Goal: Task Accomplishment & Management: Complete application form

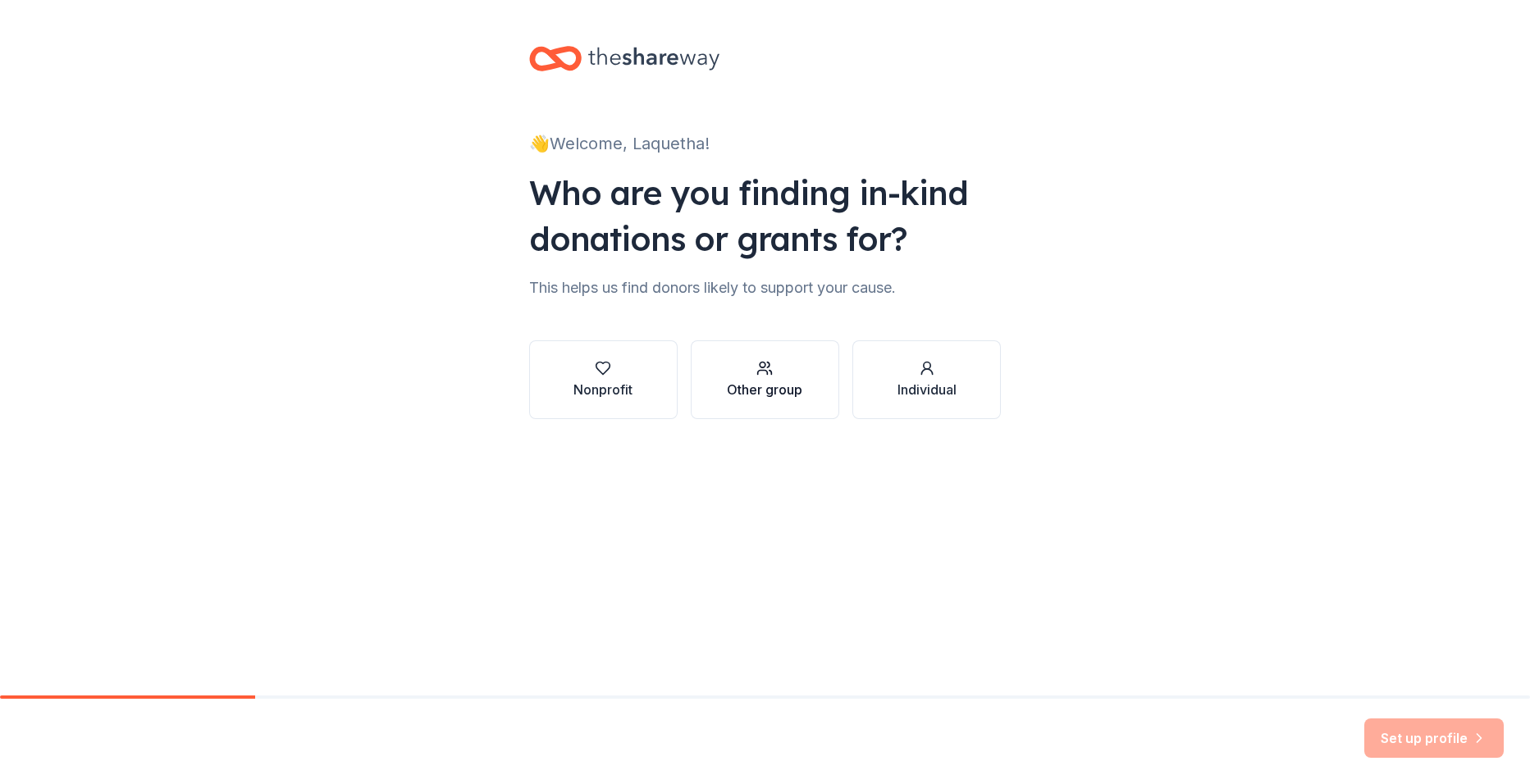
click at [742, 367] on div "button" at bounding box center [764, 368] width 76 height 16
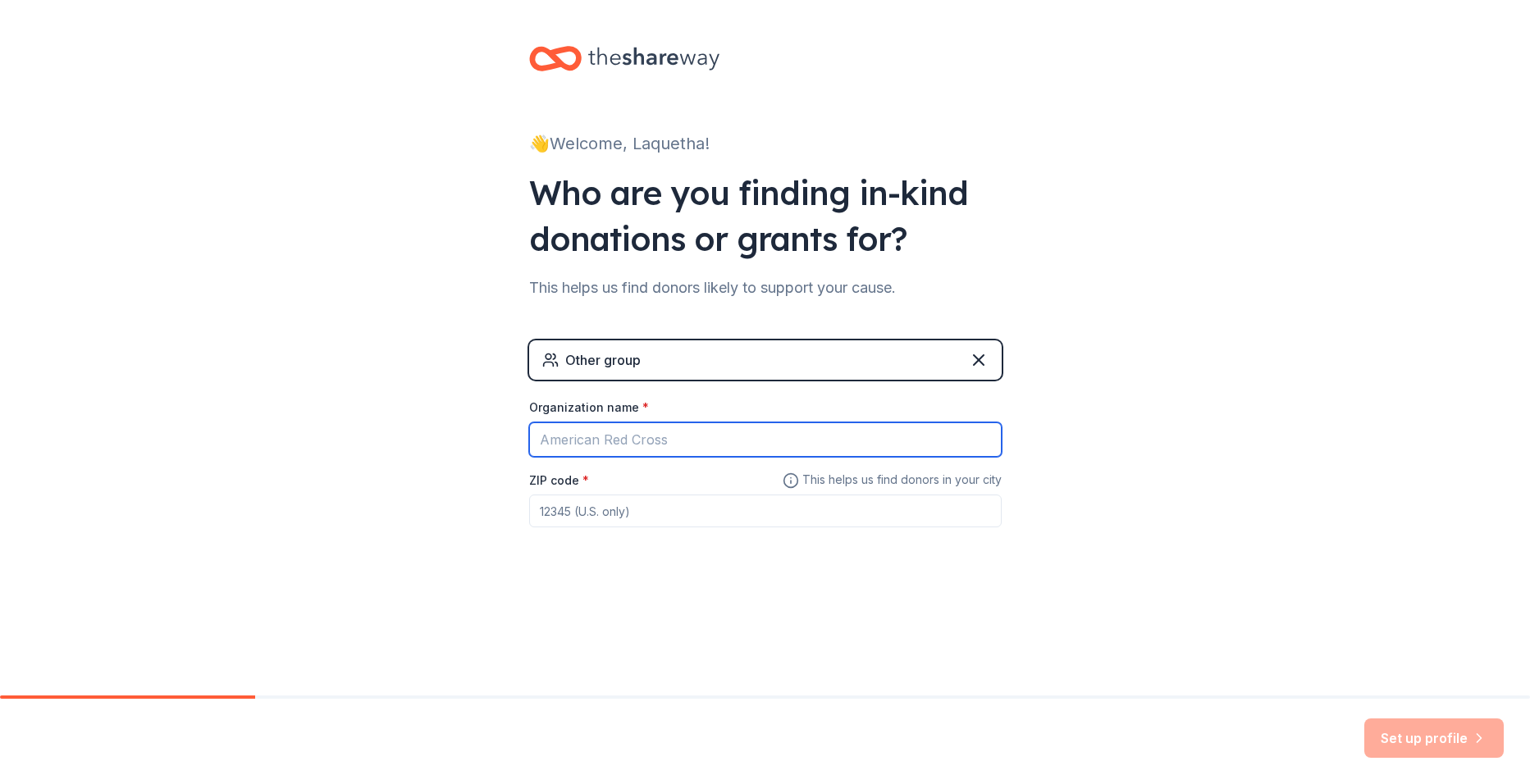
click at [645, 438] on input "Organization name *" at bounding box center [766, 440] width 472 height 35
type input "[PERSON_NAME] Global Prep Academy at [PERSON_NAME]"
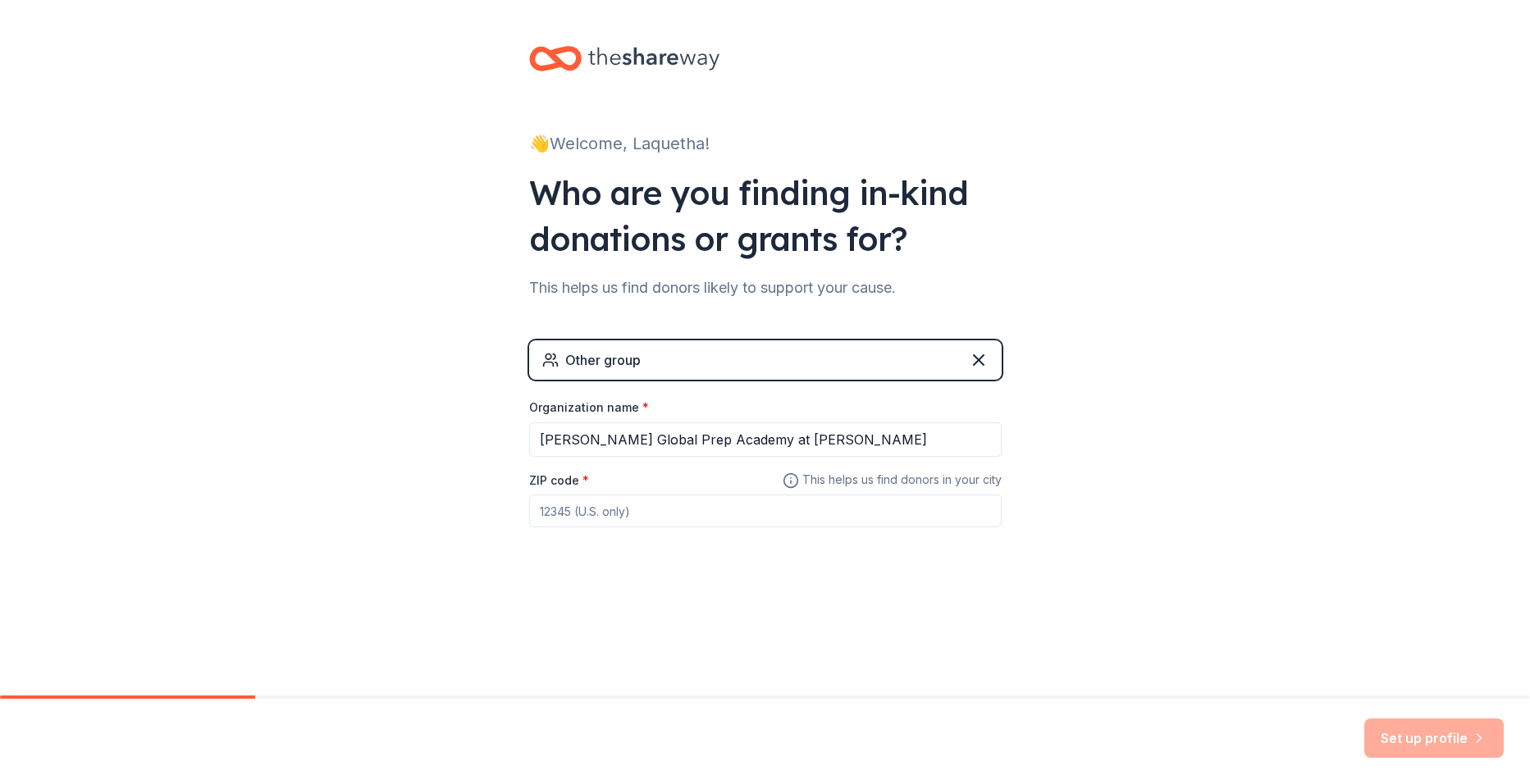
click at [649, 519] on input "ZIP code *" at bounding box center [766, 511] width 472 height 33
type input "75241"
click at [1420, 732] on button "Set up profile" at bounding box center [1434, 738] width 140 height 39
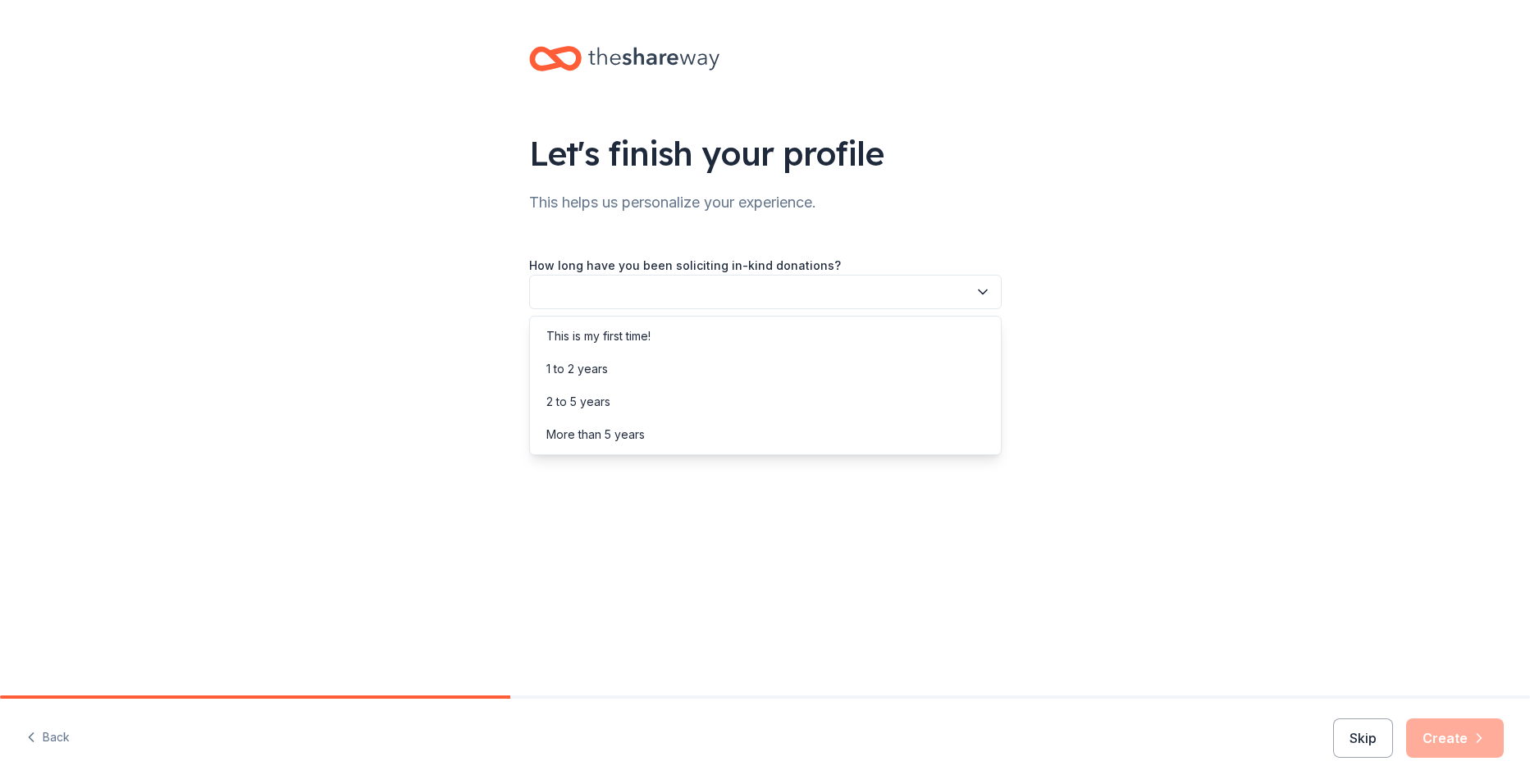
click at [947, 293] on button "button" at bounding box center [766, 293] width 472 height 35
click at [771, 339] on div "This is my first time!" at bounding box center [765, 337] width 465 height 33
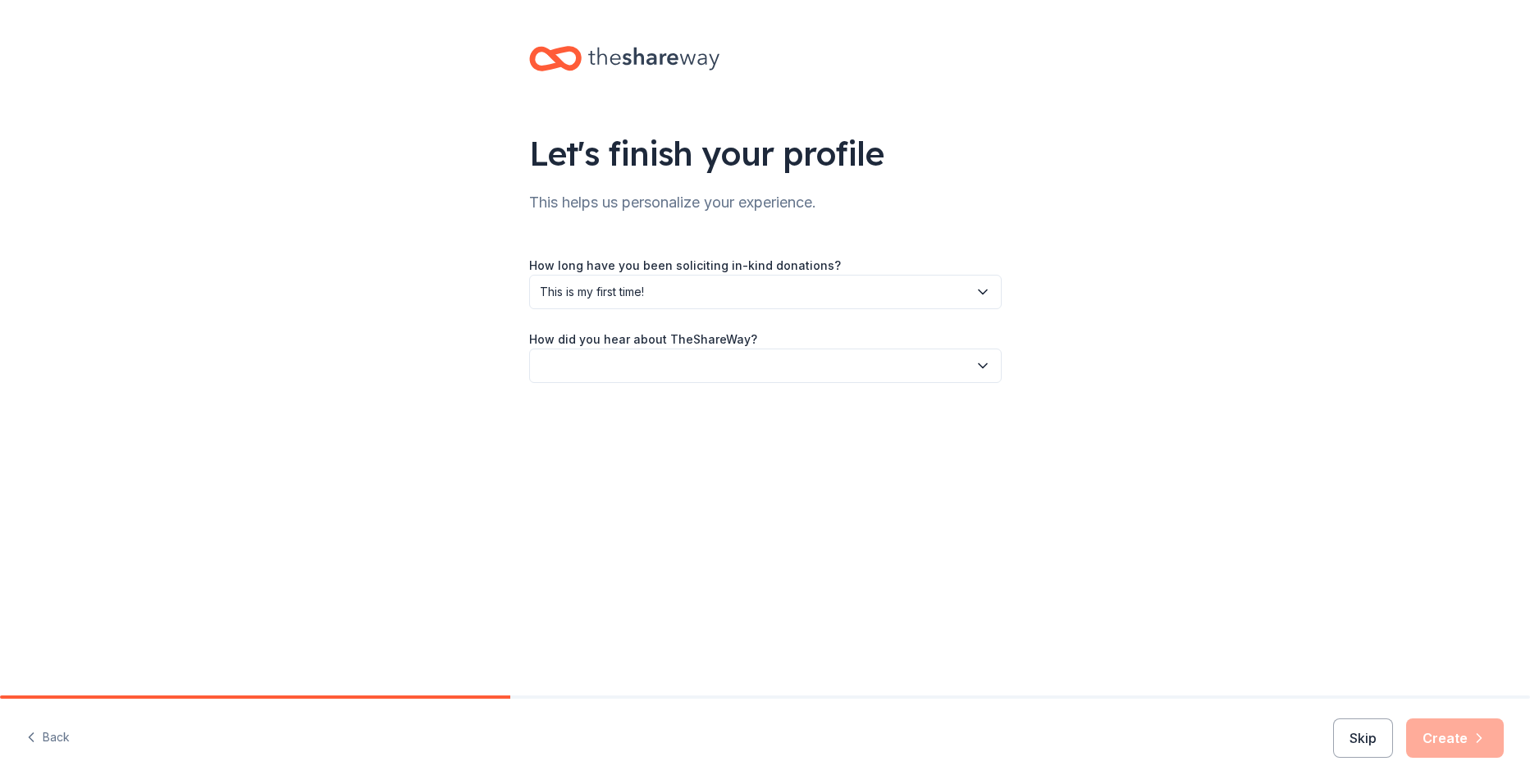
click at [768, 358] on button "button" at bounding box center [766, 366] width 472 height 35
click at [657, 444] on div "Online search" at bounding box center [765, 443] width 465 height 33
click at [1439, 740] on button "Create" at bounding box center [1455, 738] width 97 height 39
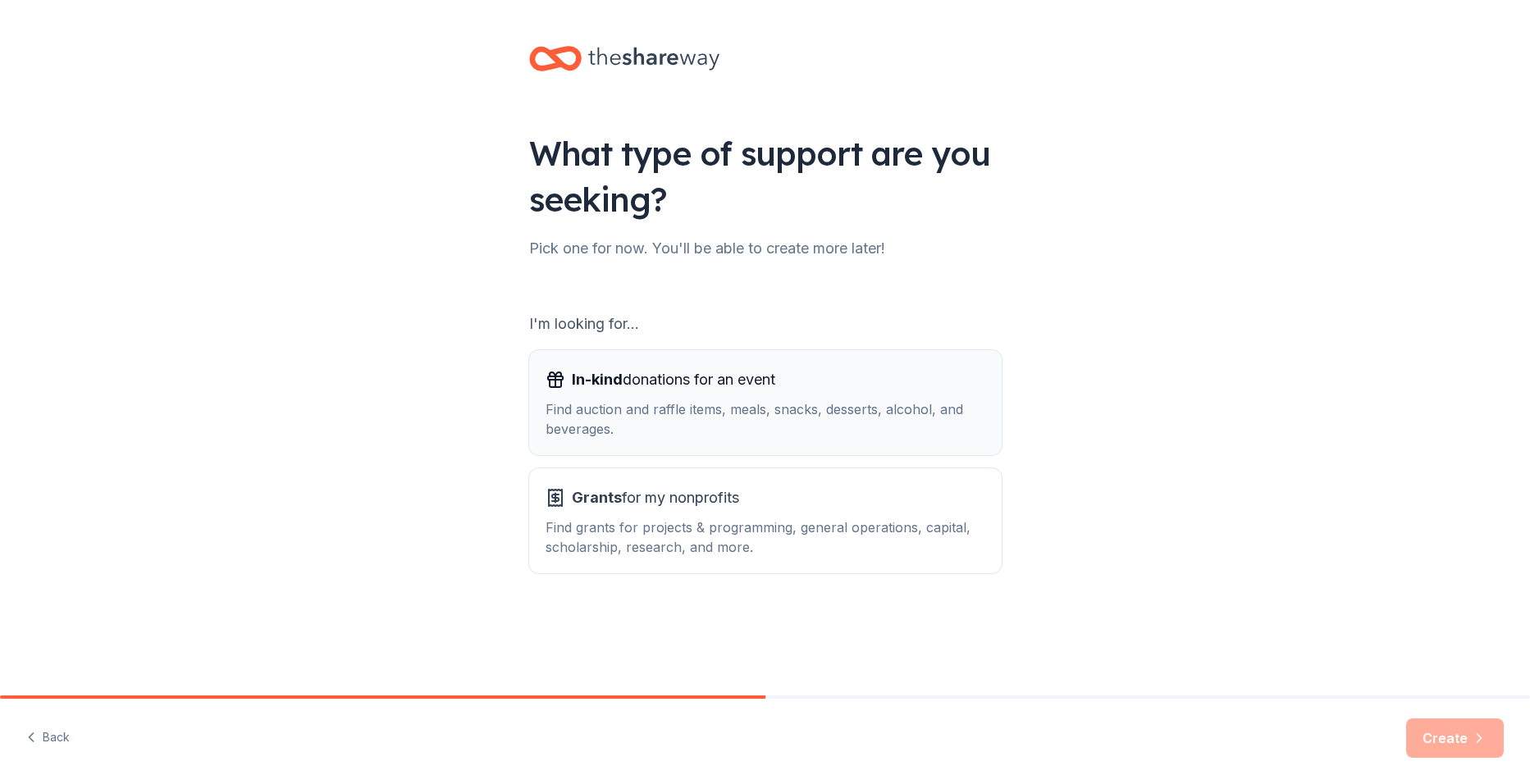
click at [612, 435] on div "Find auction and raffle items, meals, snacks, desserts, alcohol, and beverages." at bounding box center [765, 418] width 440 height 39
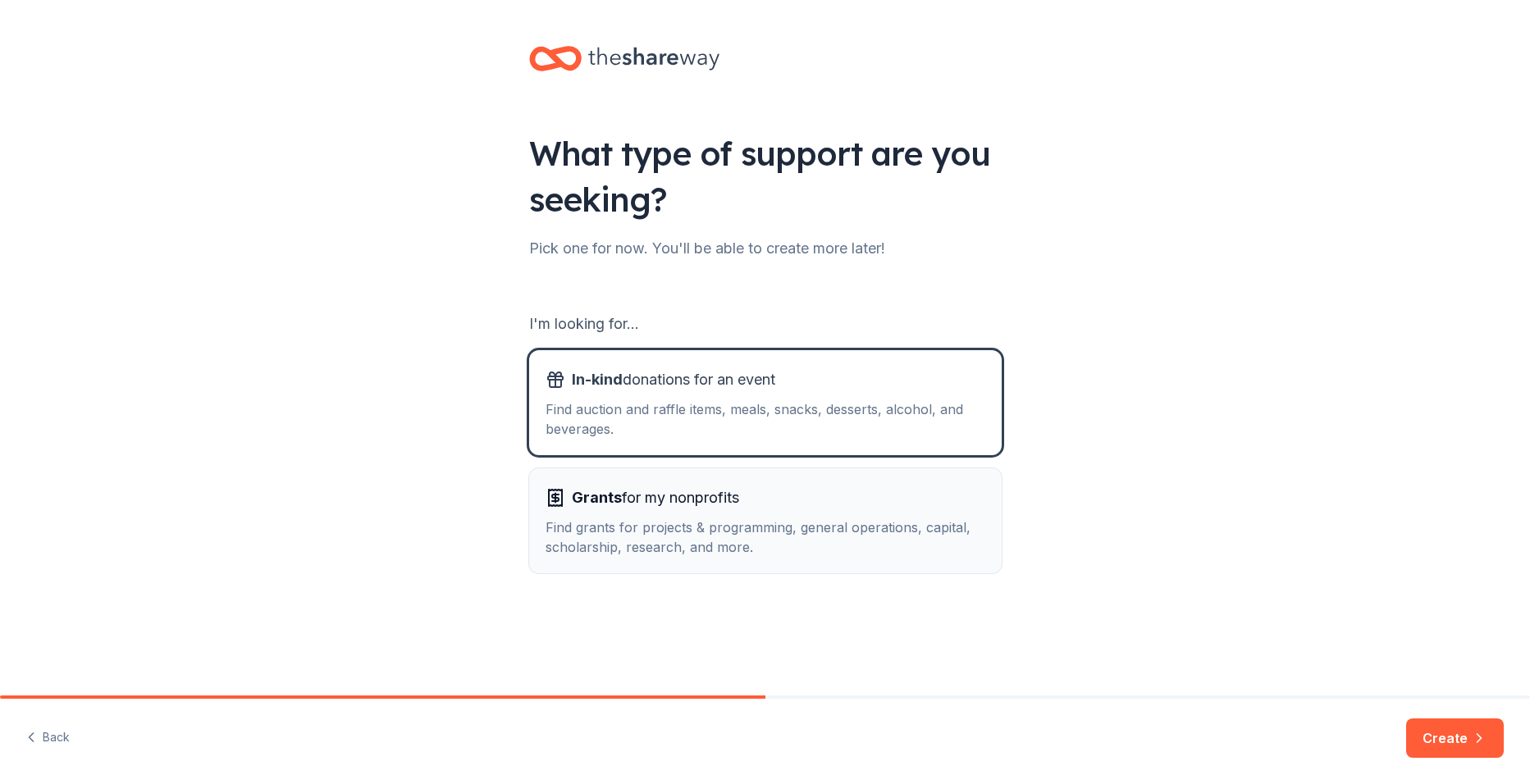
click at [676, 530] on div "Find grants for projects & programming, general operations, capital, scholarshi…" at bounding box center [765, 537] width 440 height 39
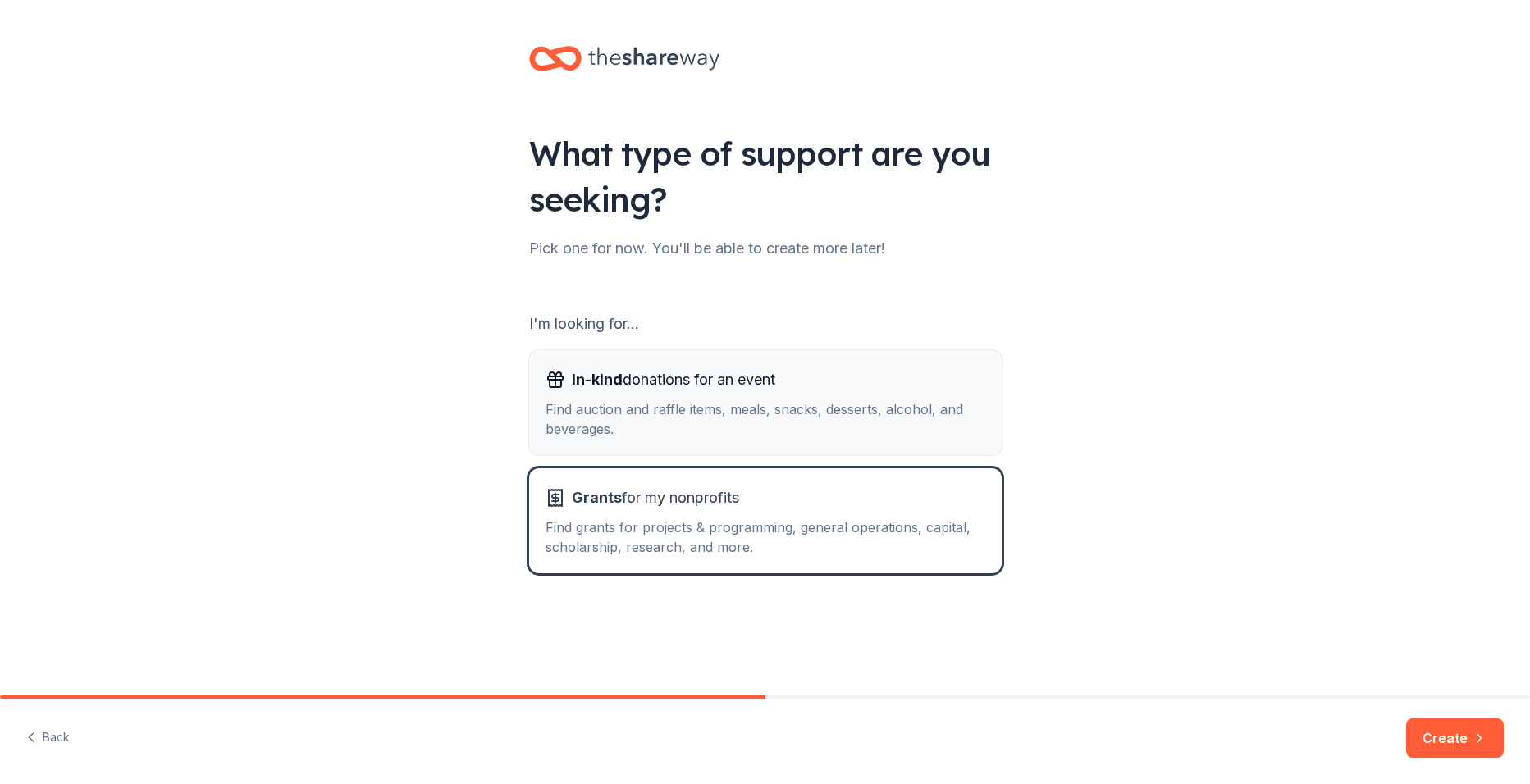
click at [746, 400] on div "Find auction and raffle items, meals, snacks, desserts, alcohol, and beverages." at bounding box center [765, 418] width 440 height 39
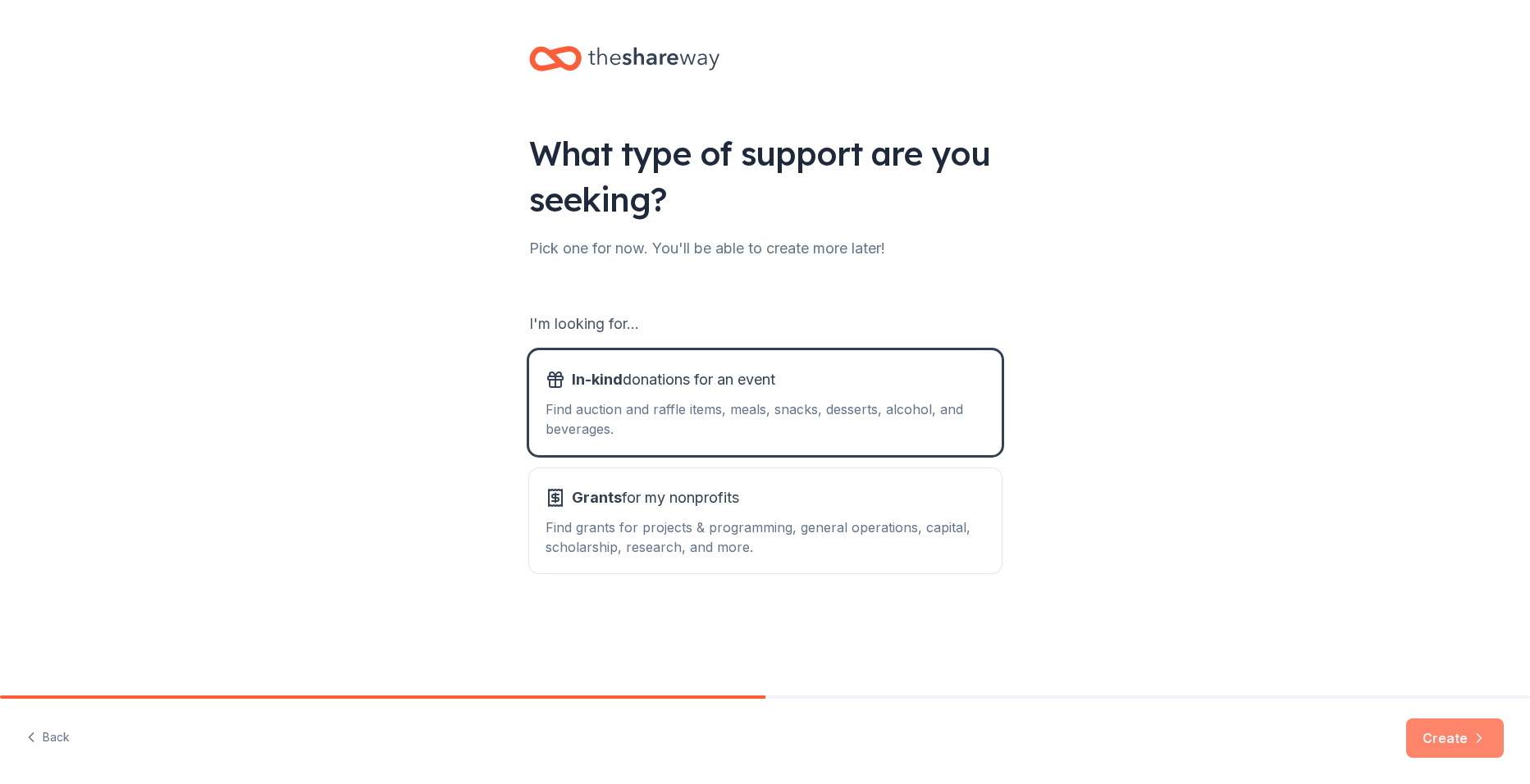
click at [1460, 751] on button "Create" at bounding box center [1455, 738] width 97 height 39
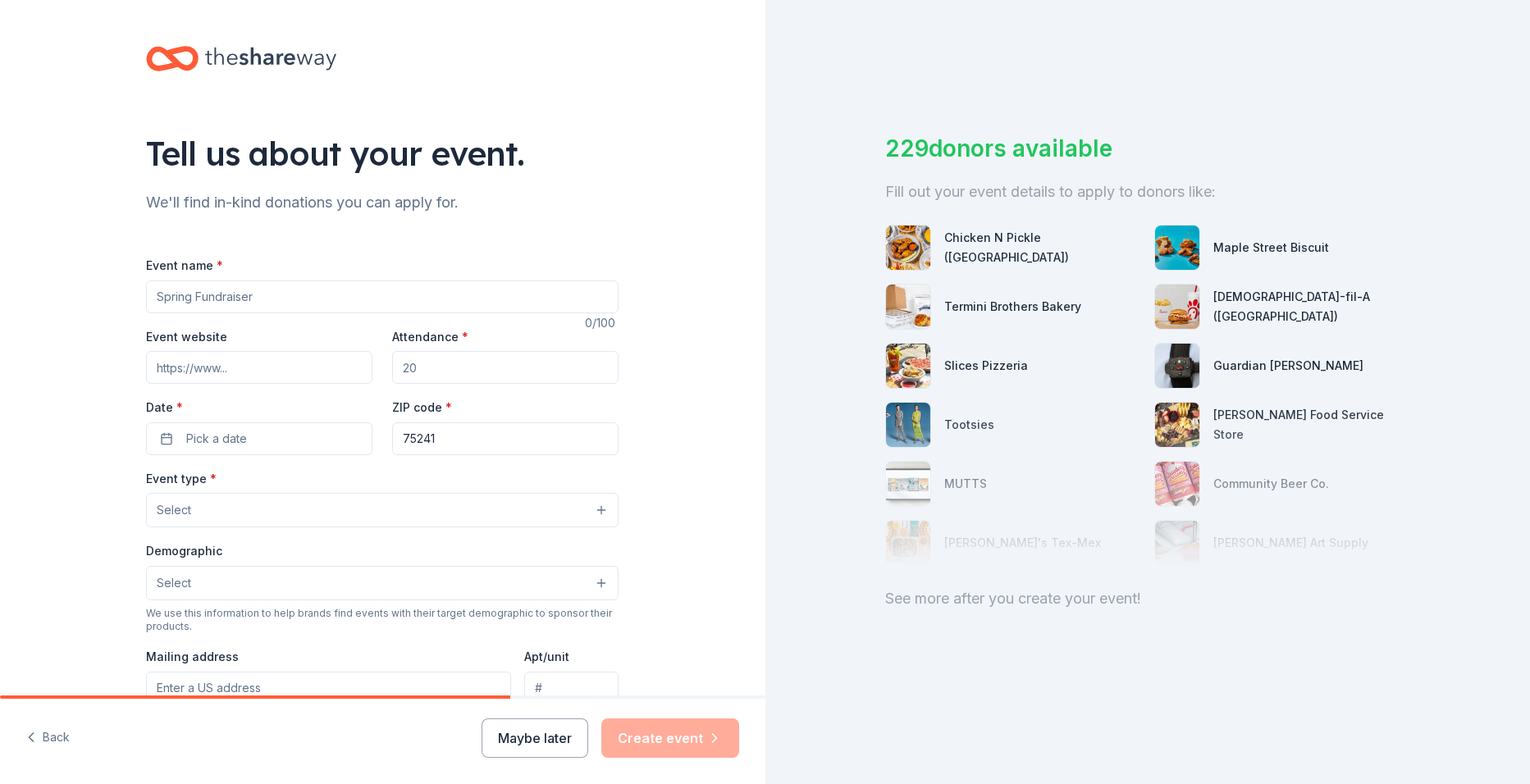
click at [176, 289] on input "Event name *" at bounding box center [382, 297] width 472 height 33
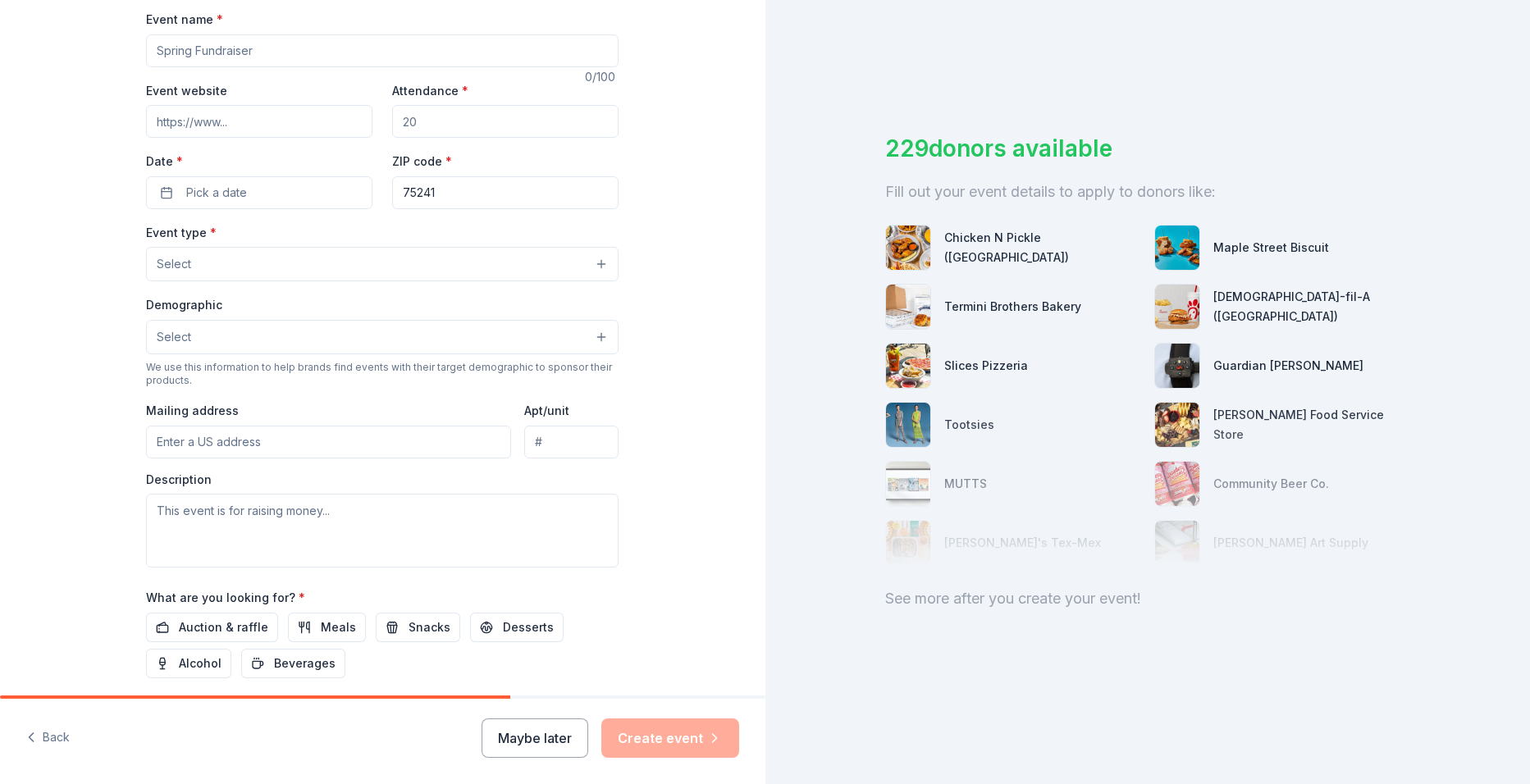
scroll to position [396, 0]
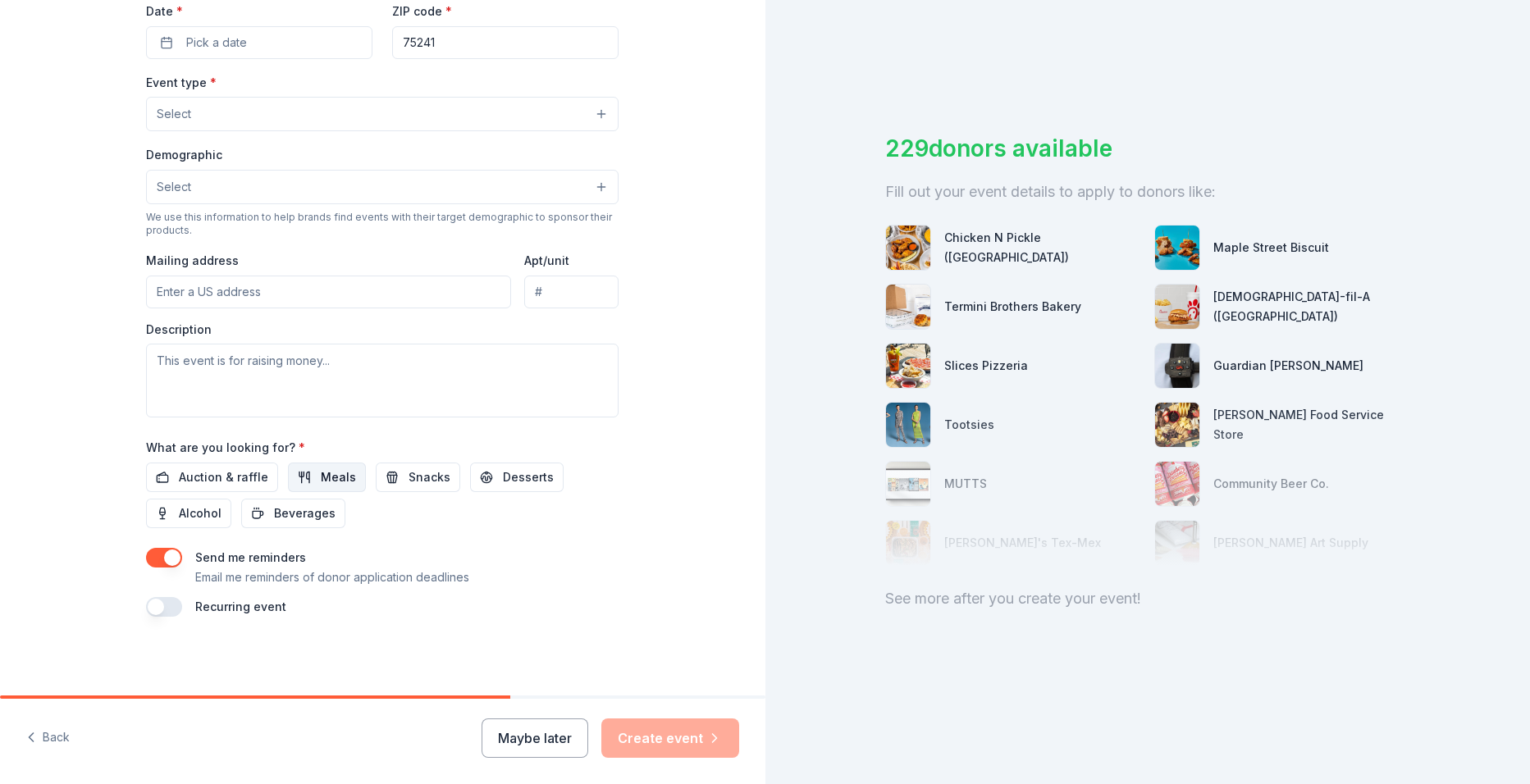
click at [305, 472] on button "Meals" at bounding box center [327, 478] width 78 height 30
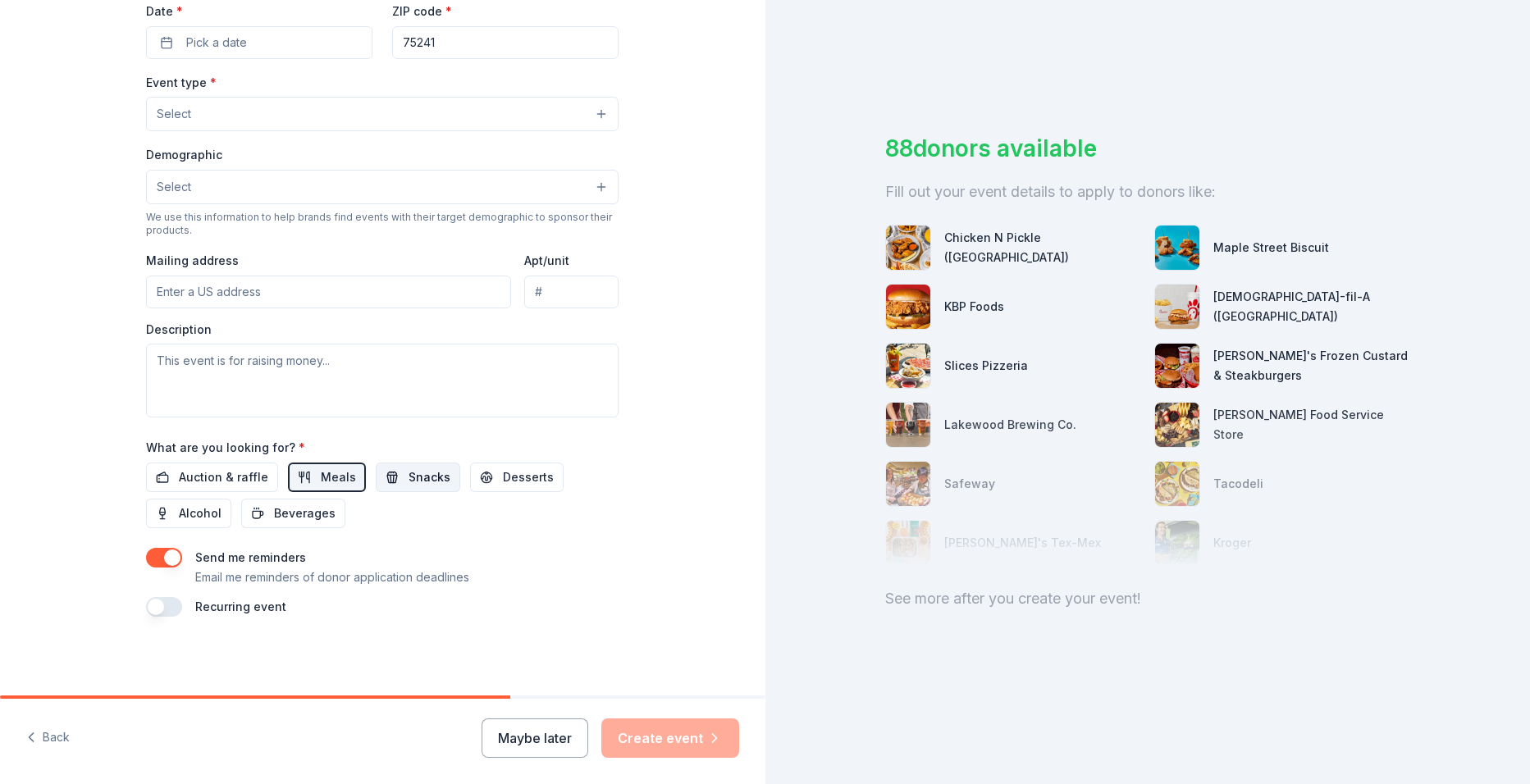
click at [386, 472] on button "Snacks" at bounding box center [418, 478] width 84 height 30
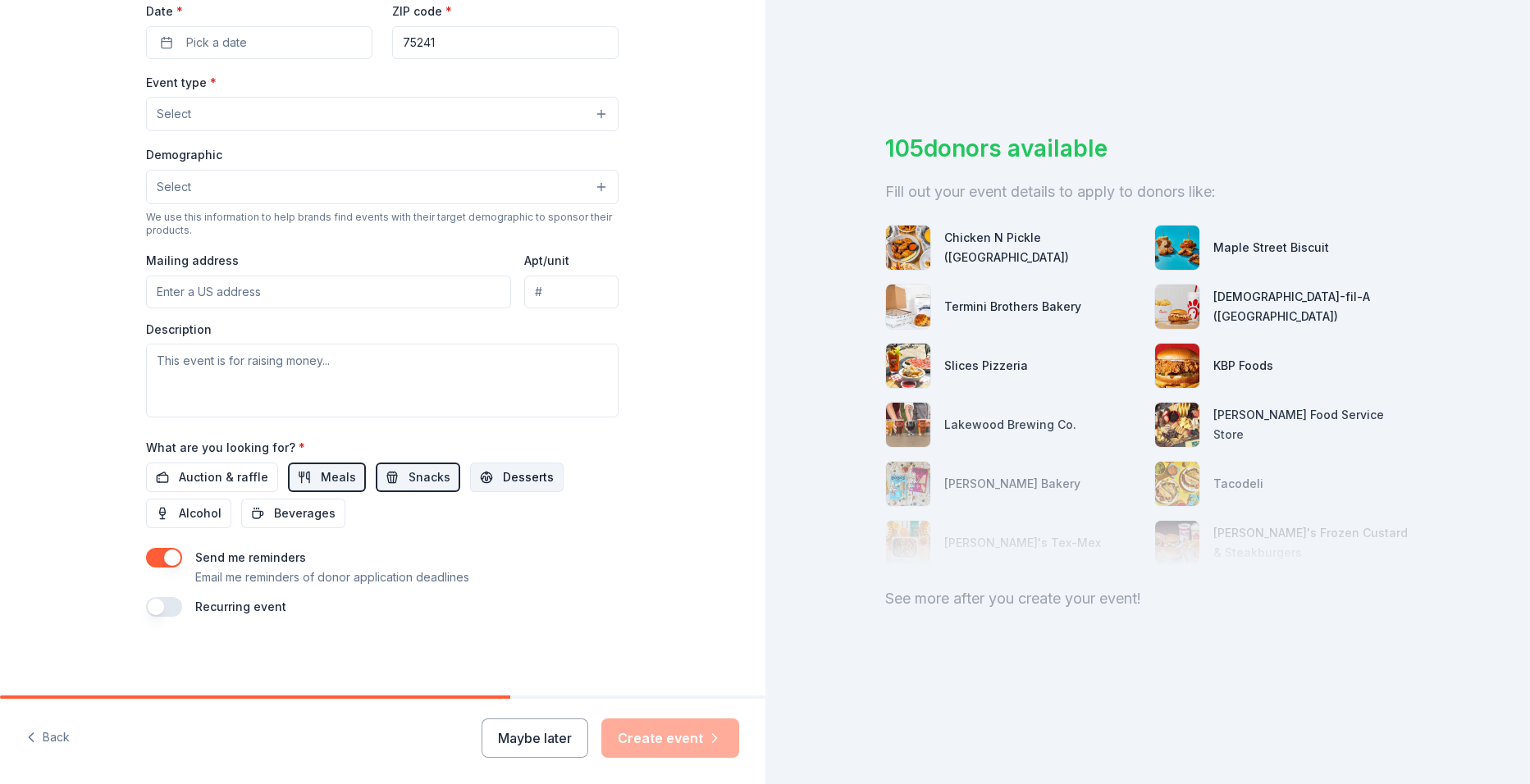
click at [476, 467] on button "Desserts" at bounding box center [517, 478] width 94 height 30
click at [215, 472] on span "Auction & raffle" at bounding box center [223, 478] width 89 height 20
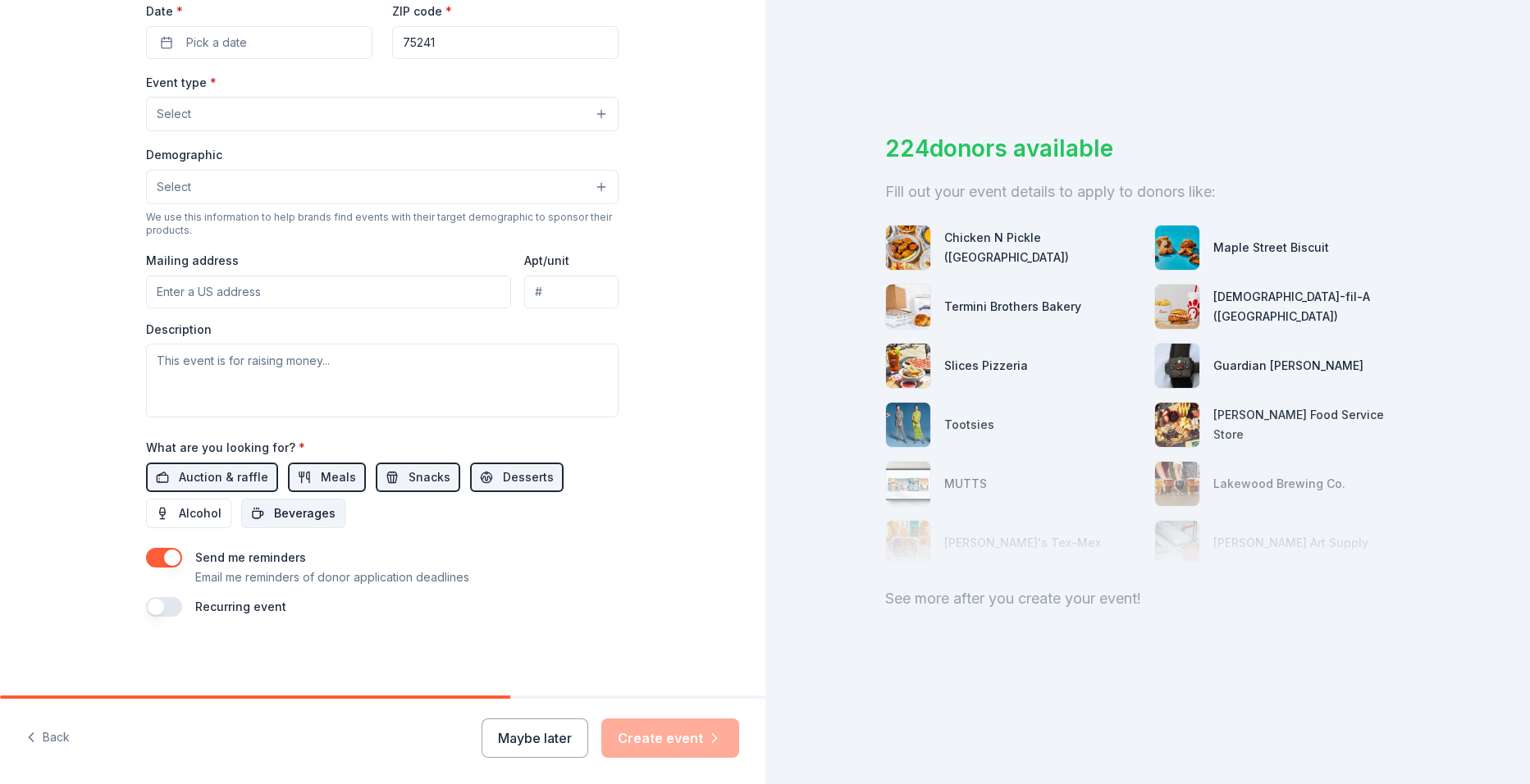
click at [260, 508] on button "Beverages" at bounding box center [293, 514] width 104 height 30
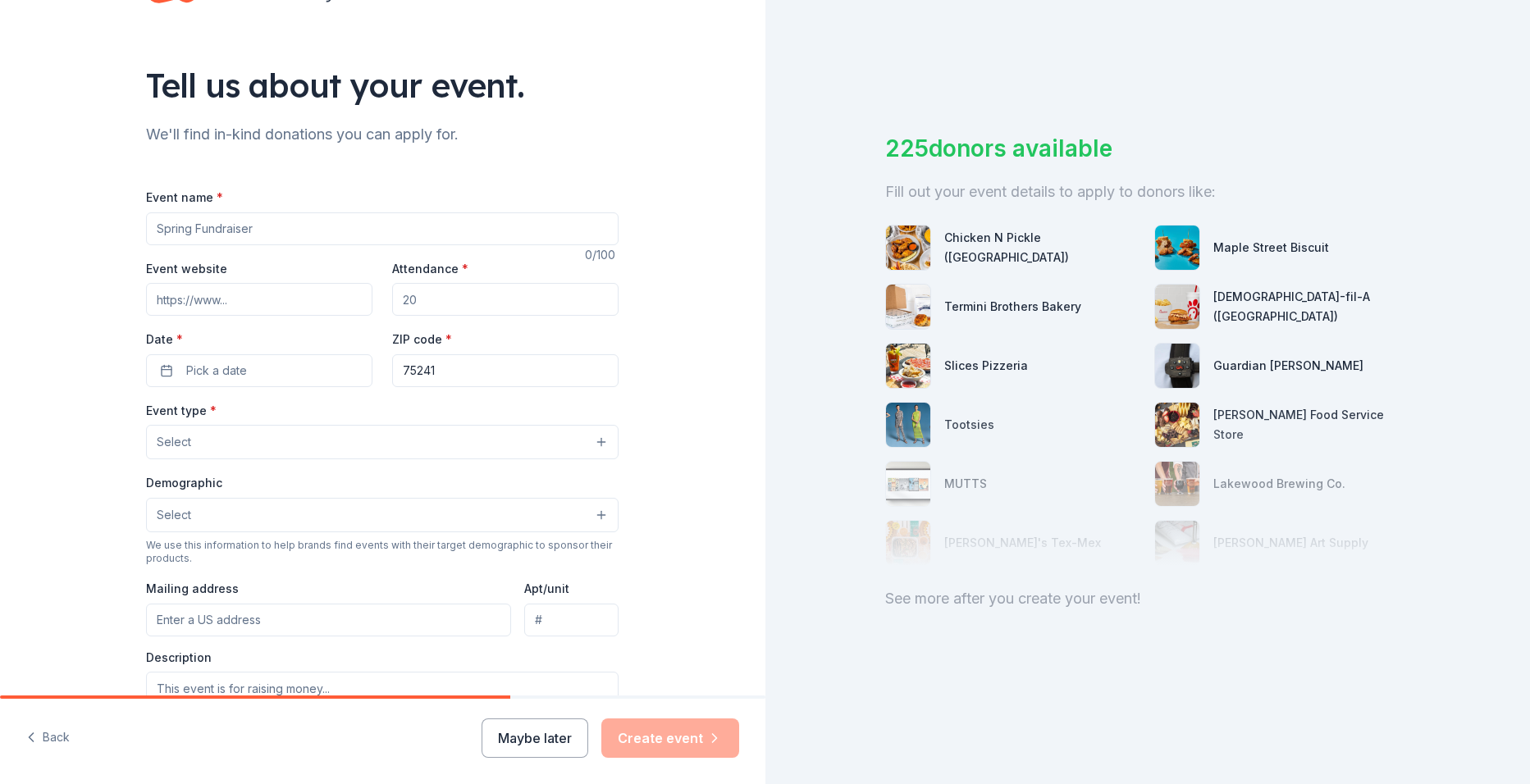
scroll to position [0, 0]
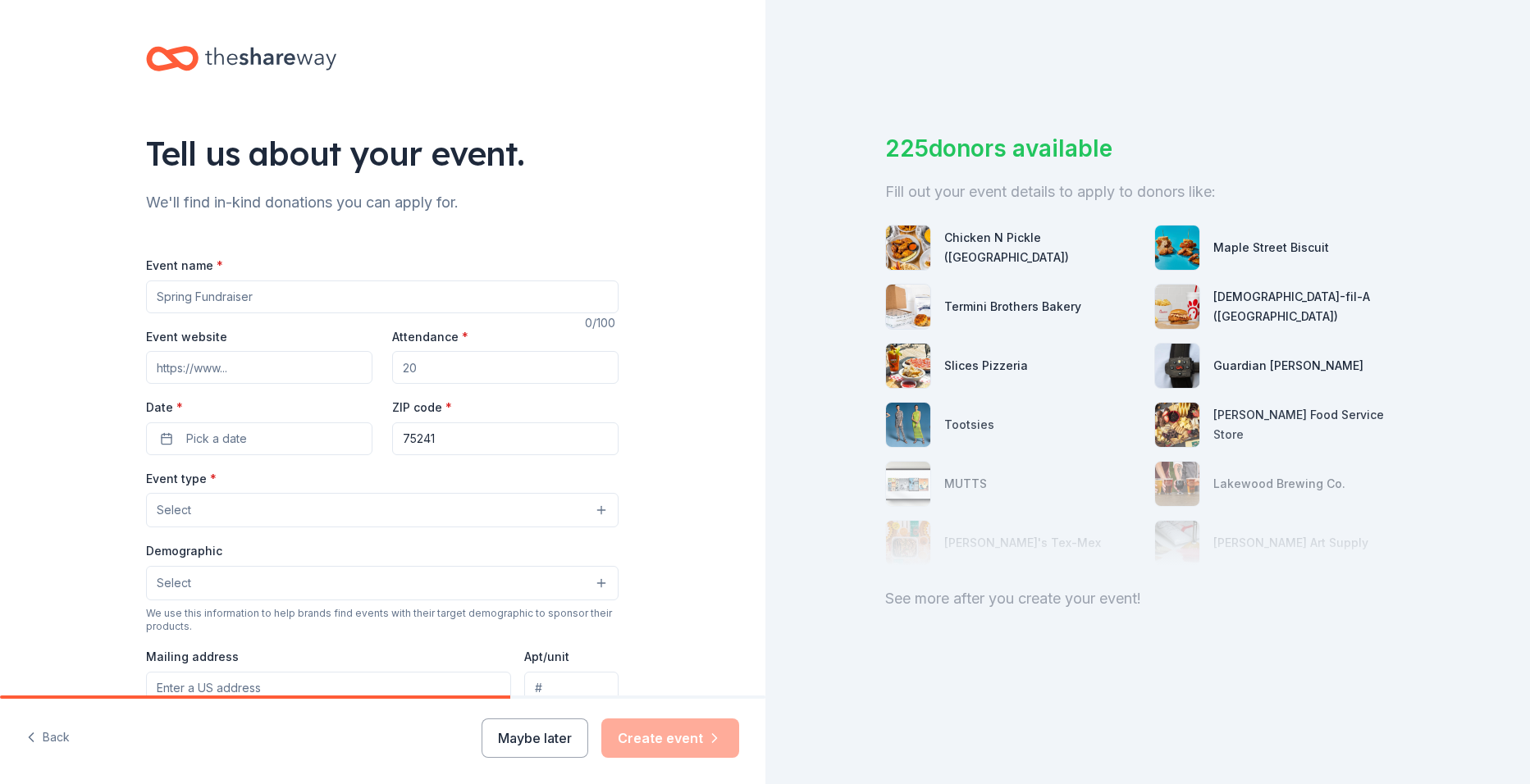
click at [238, 300] on input "Event name *" at bounding box center [382, 297] width 472 height 33
type input "F"
type input "Fall Fundraiser"
drag, startPoint x: 262, startPoint y: 300, endPoint x: 102, endPoint y: 324, distance: 161.8
click at [102, 324] on div "Tell us about your event. We'll find in-kind donations you can apply for. Event…" at bounding box center [383, 546] width 766 height 1092
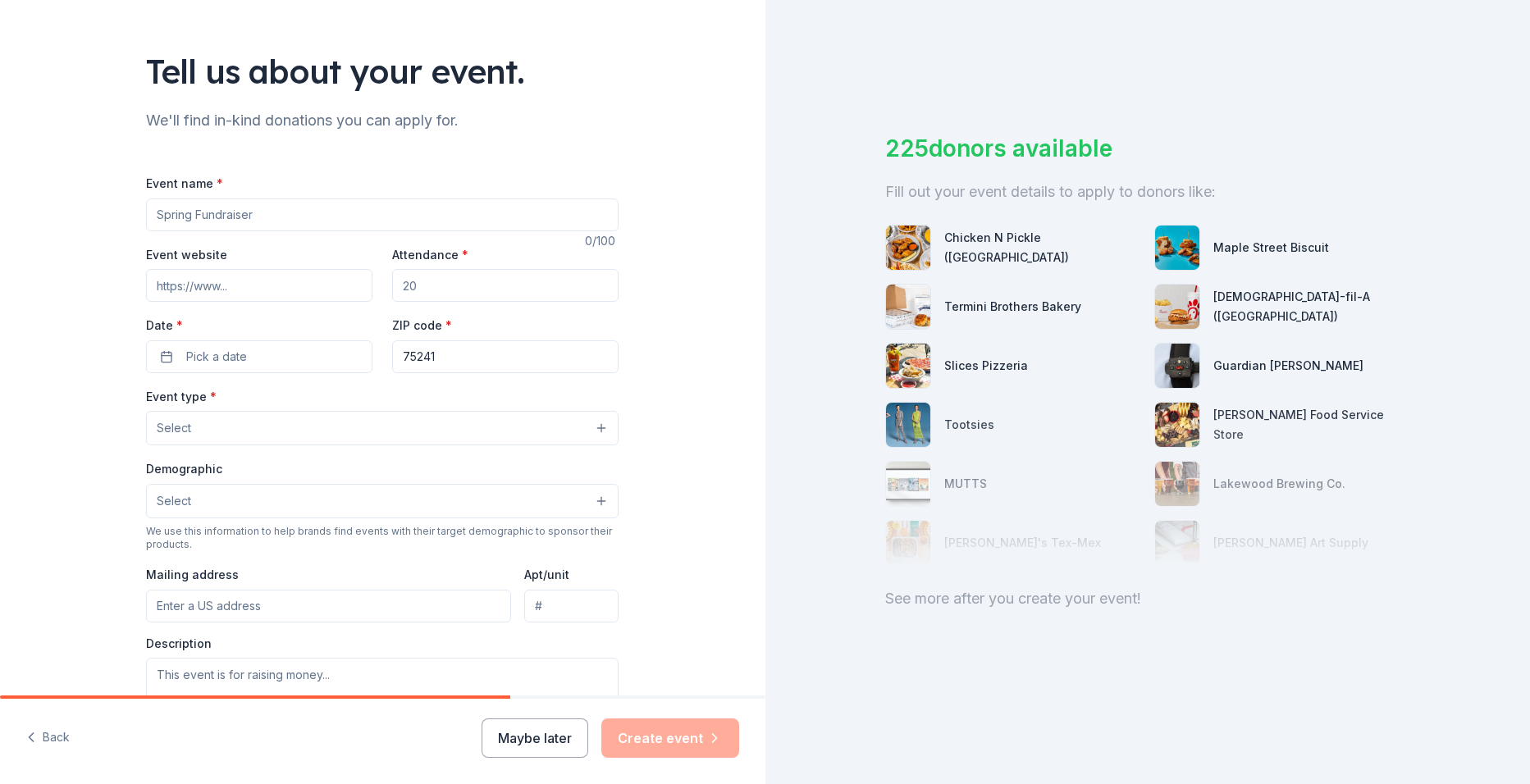
scroll to position [164, 0]
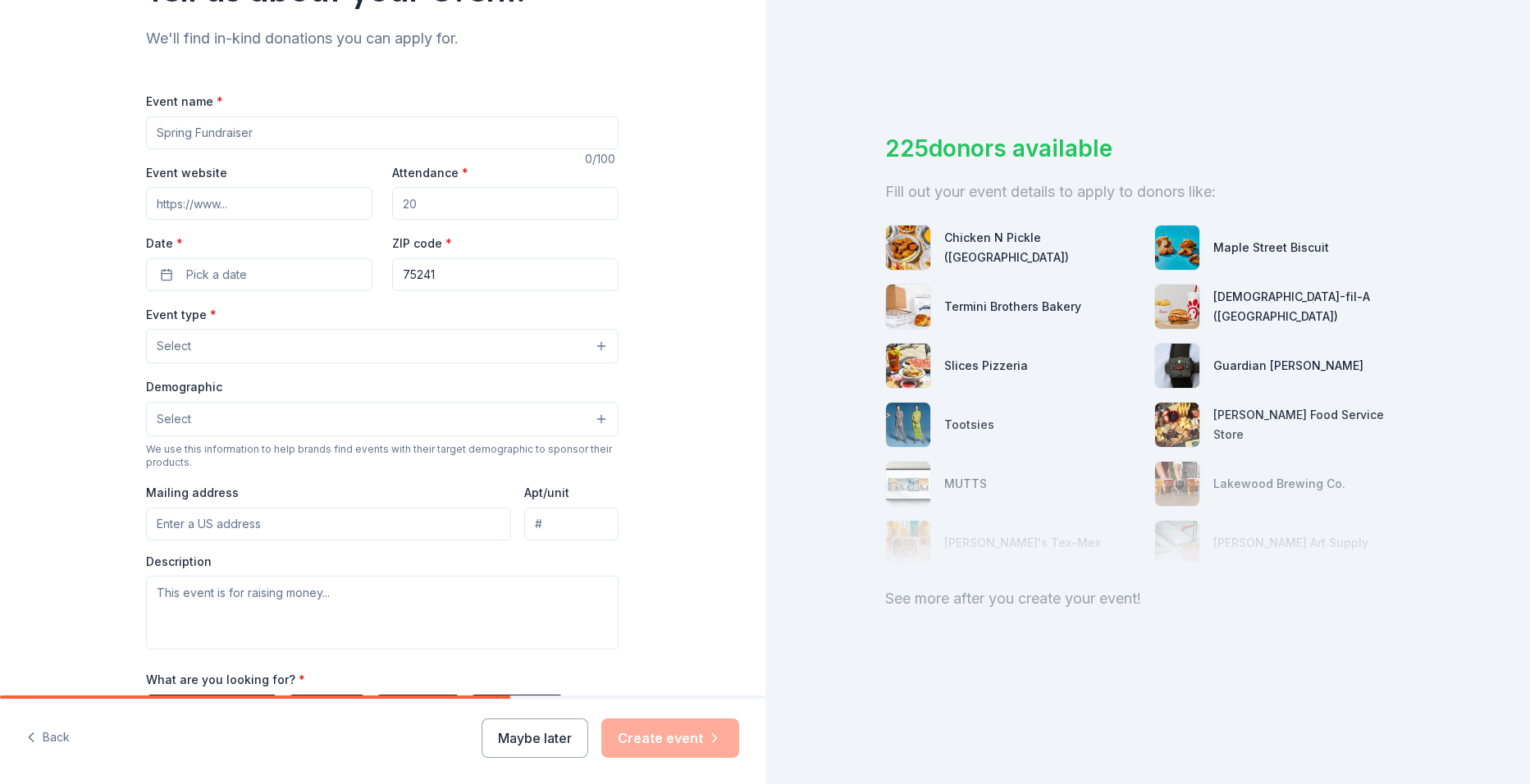
click at [253, 341] on button "Select" at bounding box center [382, 346] width 472 height 35
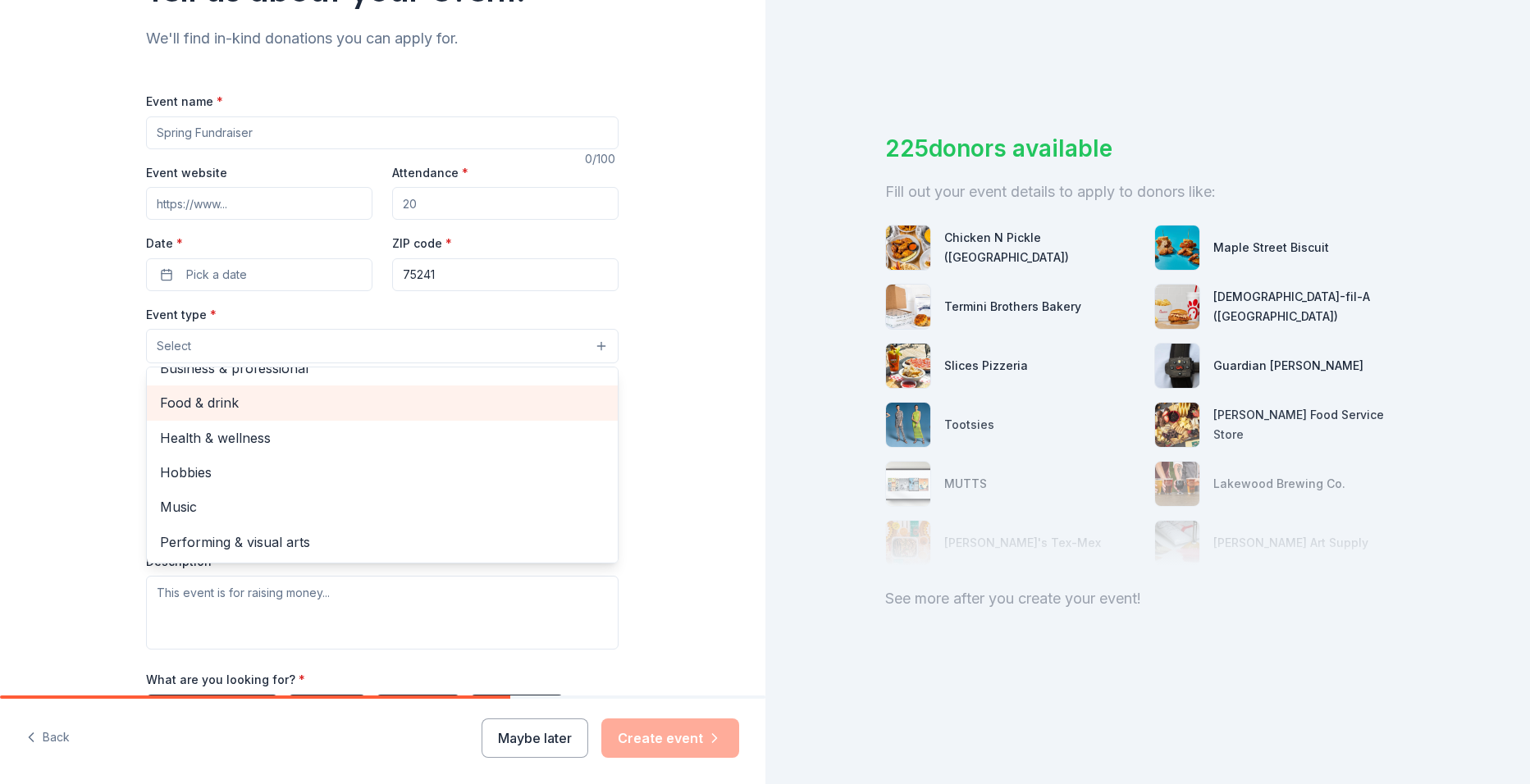
scroll to position [0, 0]
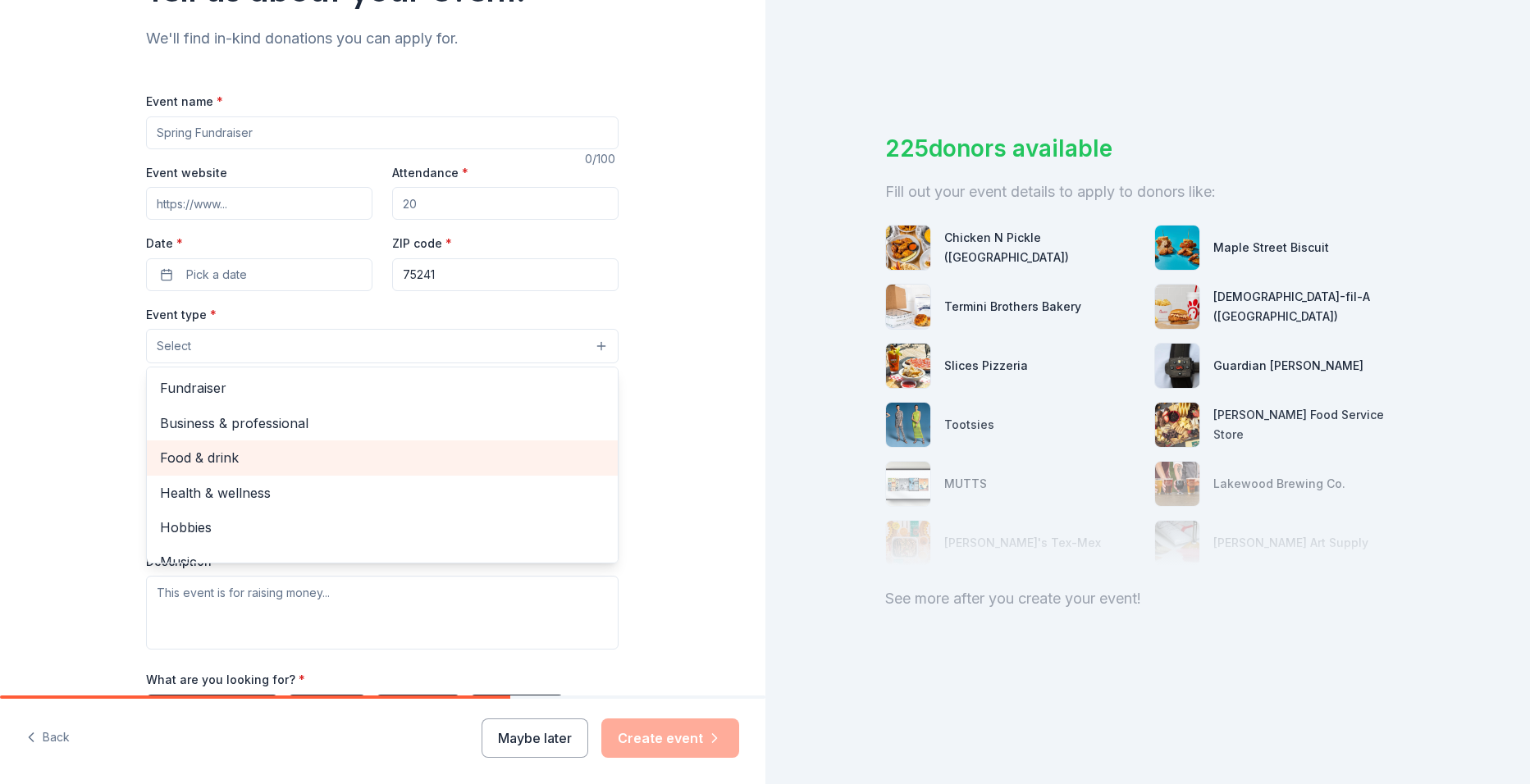
click at [226, 451] on span "Food & drink" at bounding box center [382, 458] width 445 height 22
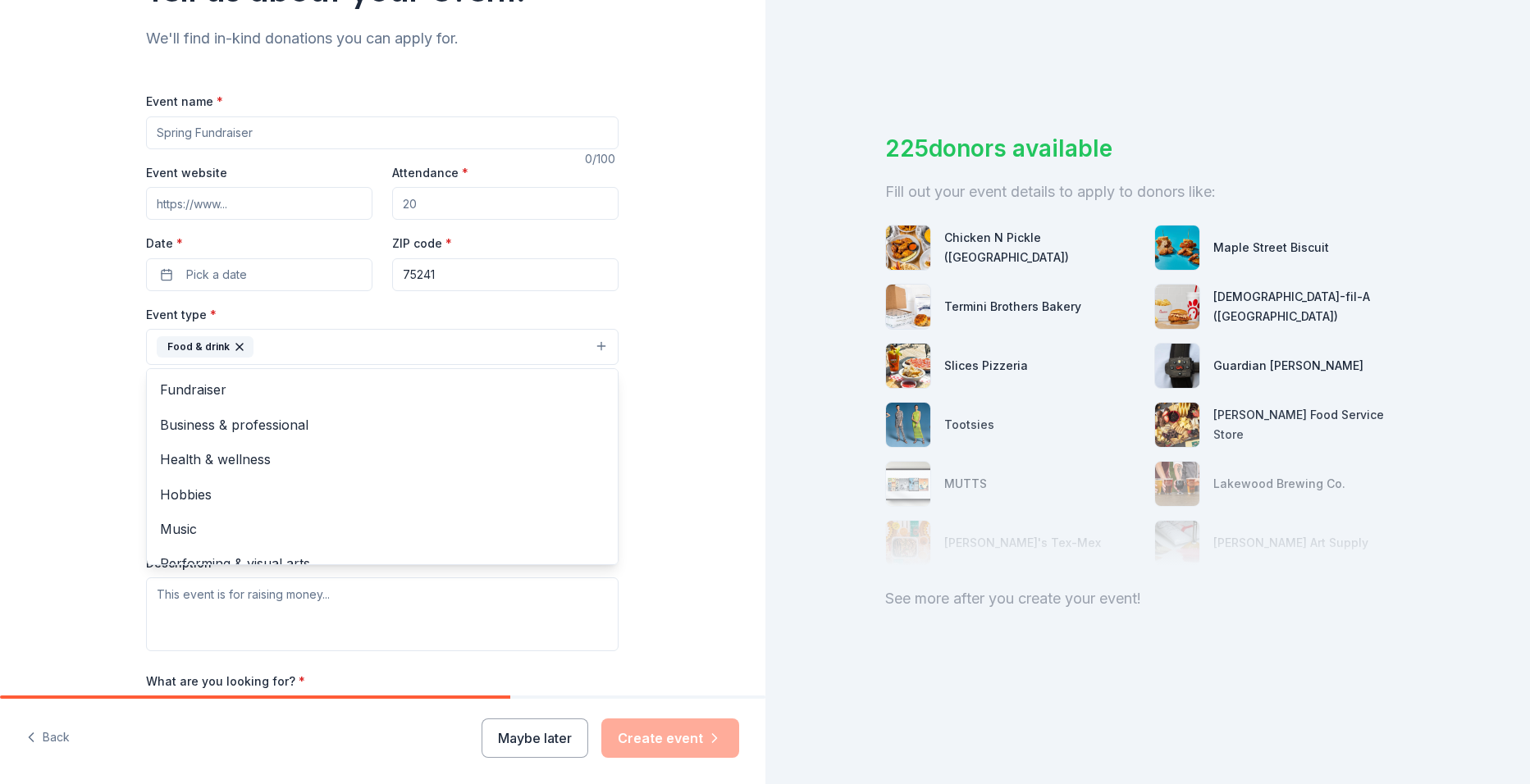
click at [678, 401] on div "Tell us about your event. We'll find in-kind donations you can apply for. Event…" at bounding box center [383, 383] width 766 height 1094
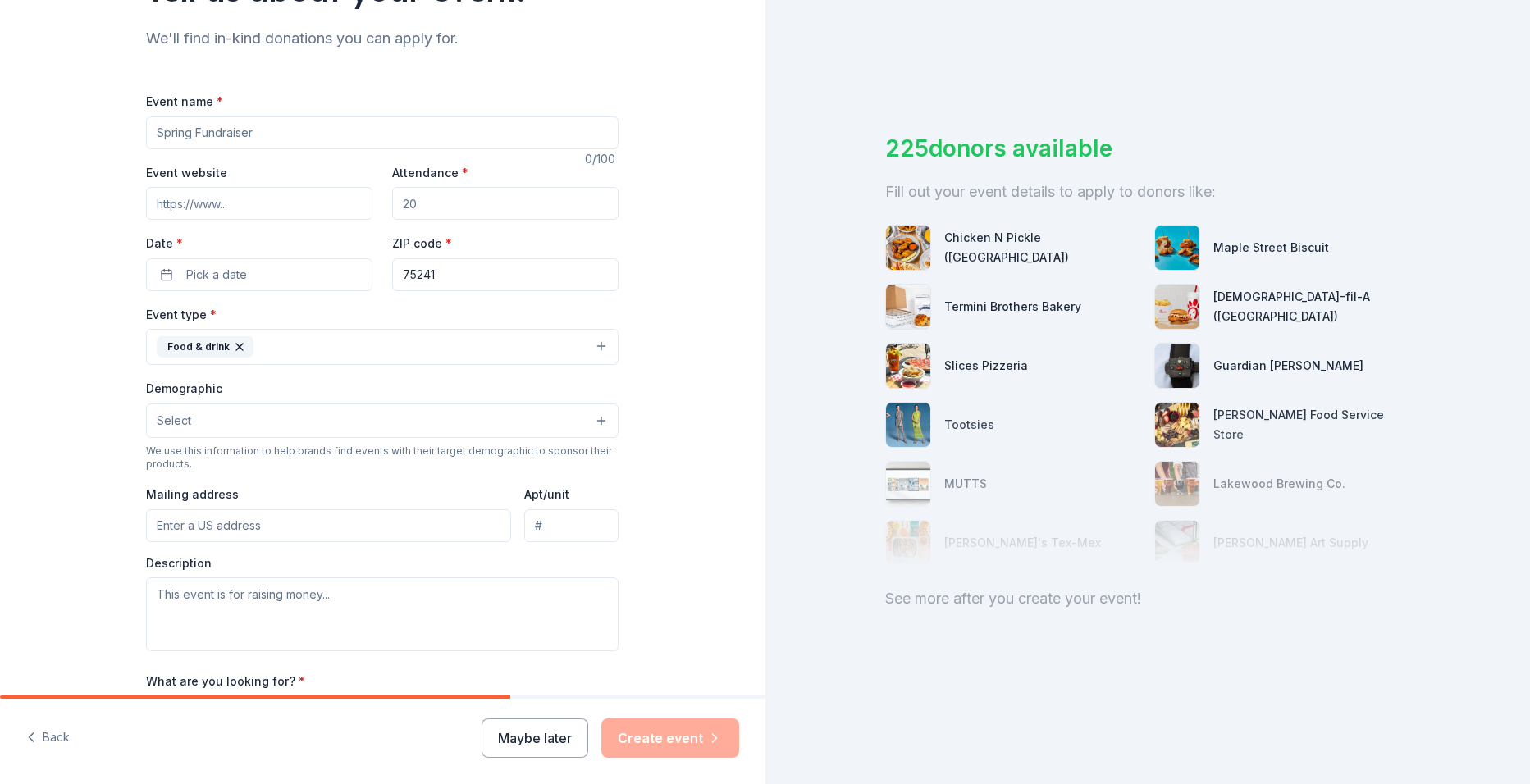
click at [306, 525] on input "Mailing address" at bounding box center [328, 526] width 366 height 33
type input "[STREET_ADDRESS][PERSON_NAME]"
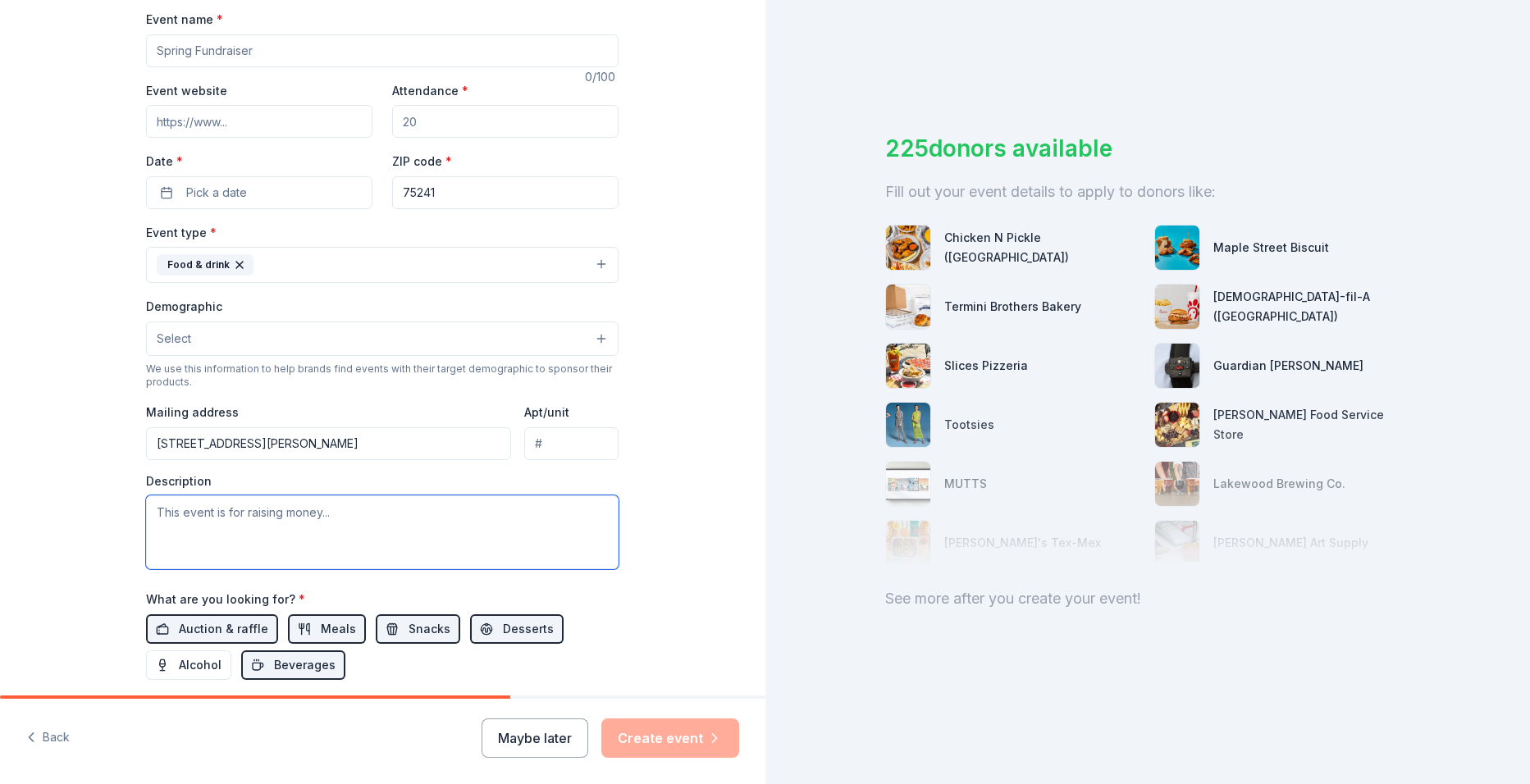
click at [328, 505] on textarea at bounding box center [382, 532] width 472 height 74
click at [198, 49] on input "Event name *" at bounding box center [382, 51] width 472 height 33
type input "[PERSON_NAME] Global Prep Academy at [PERSON_NAME]"
click at [349, 338] on button "Select" at bounding box center [382, 339] width 472 height 35
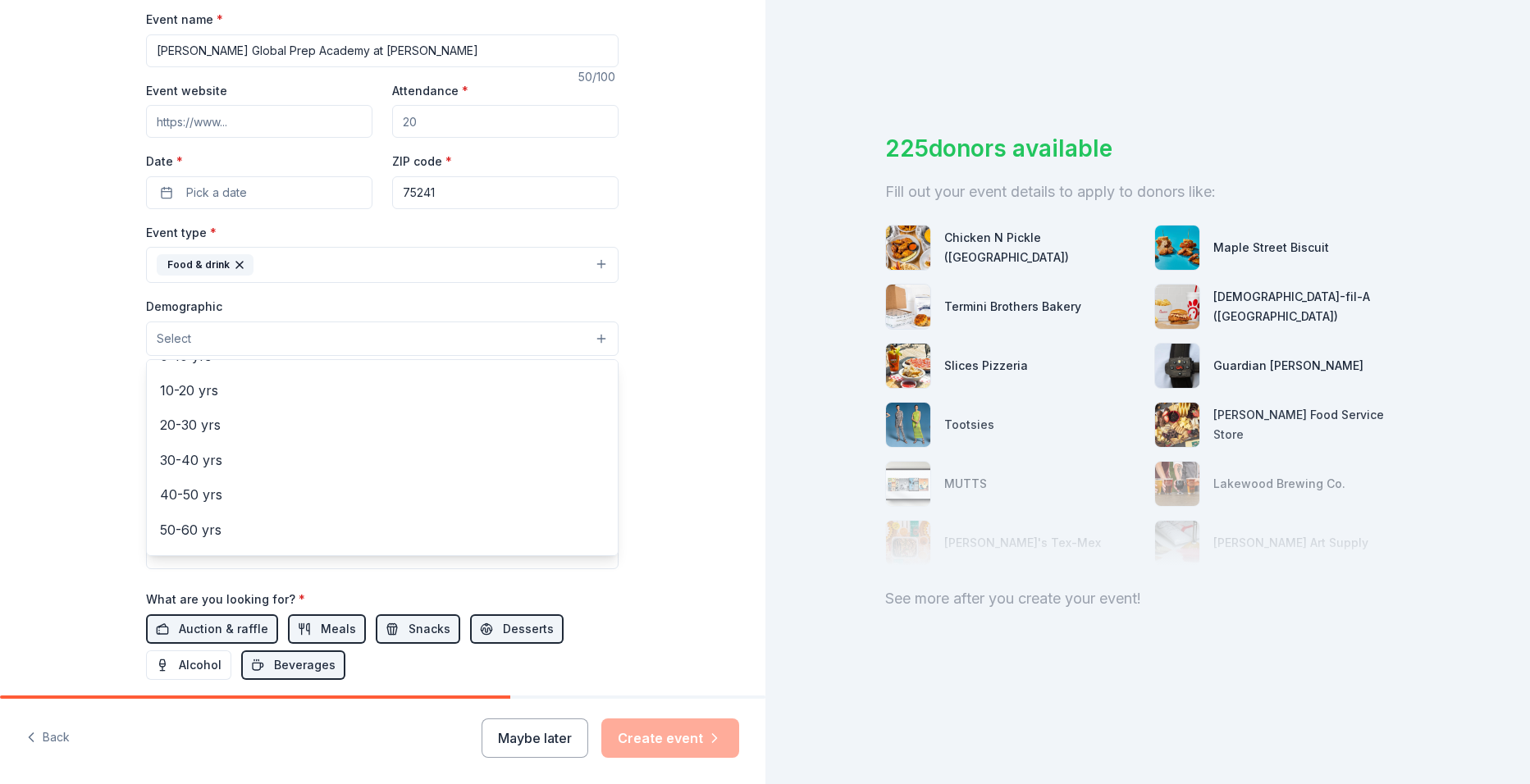
scroll to position [82, 0]
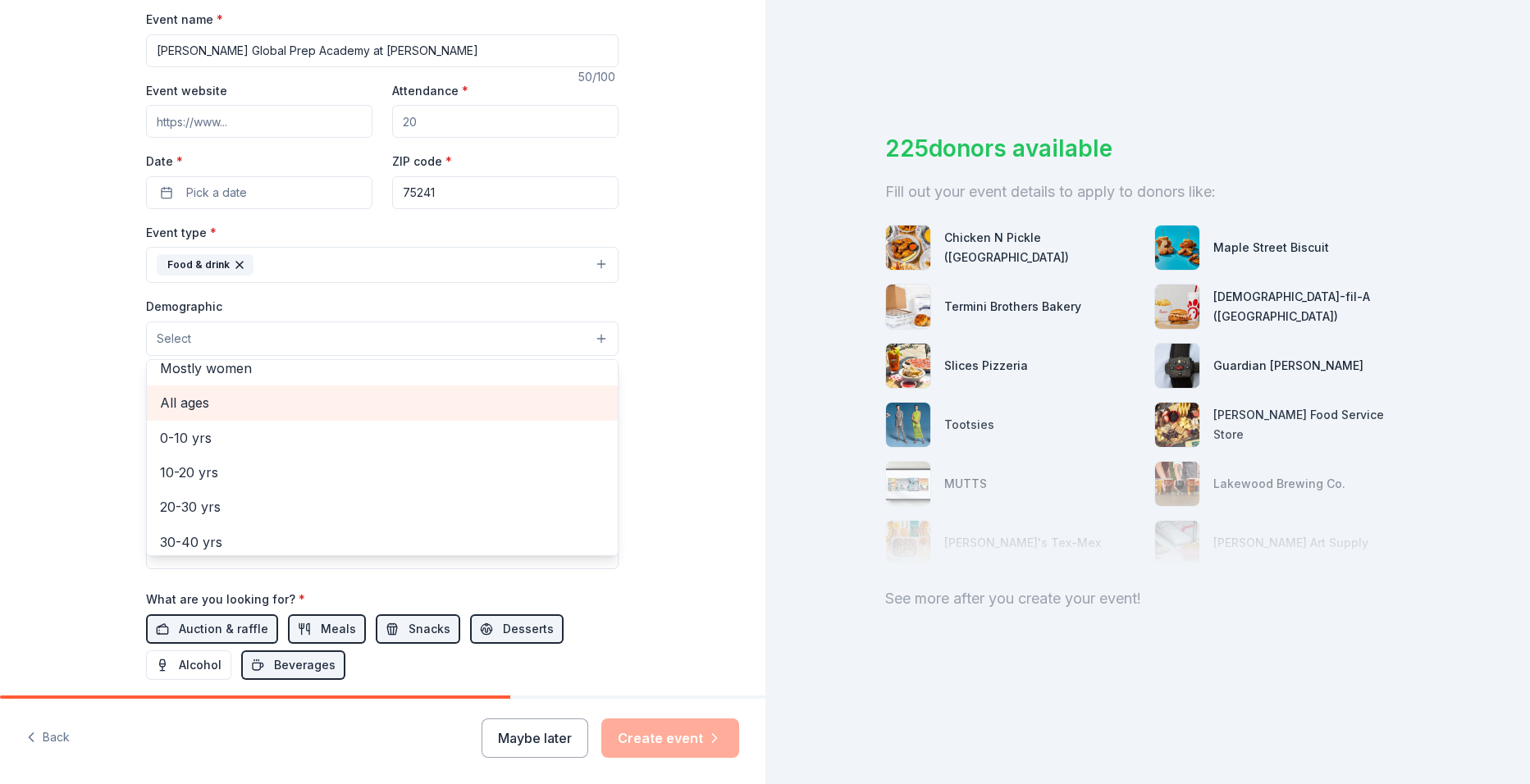
click at [170, 396] on span "All ages" at bounding box center [382, 403] width 445 height 22
click at [76, 385] on div "Tell us about your event. We'll find in-kind donations you can apply for. Event…" at bounding box center [383, 302] width 766 height 1096
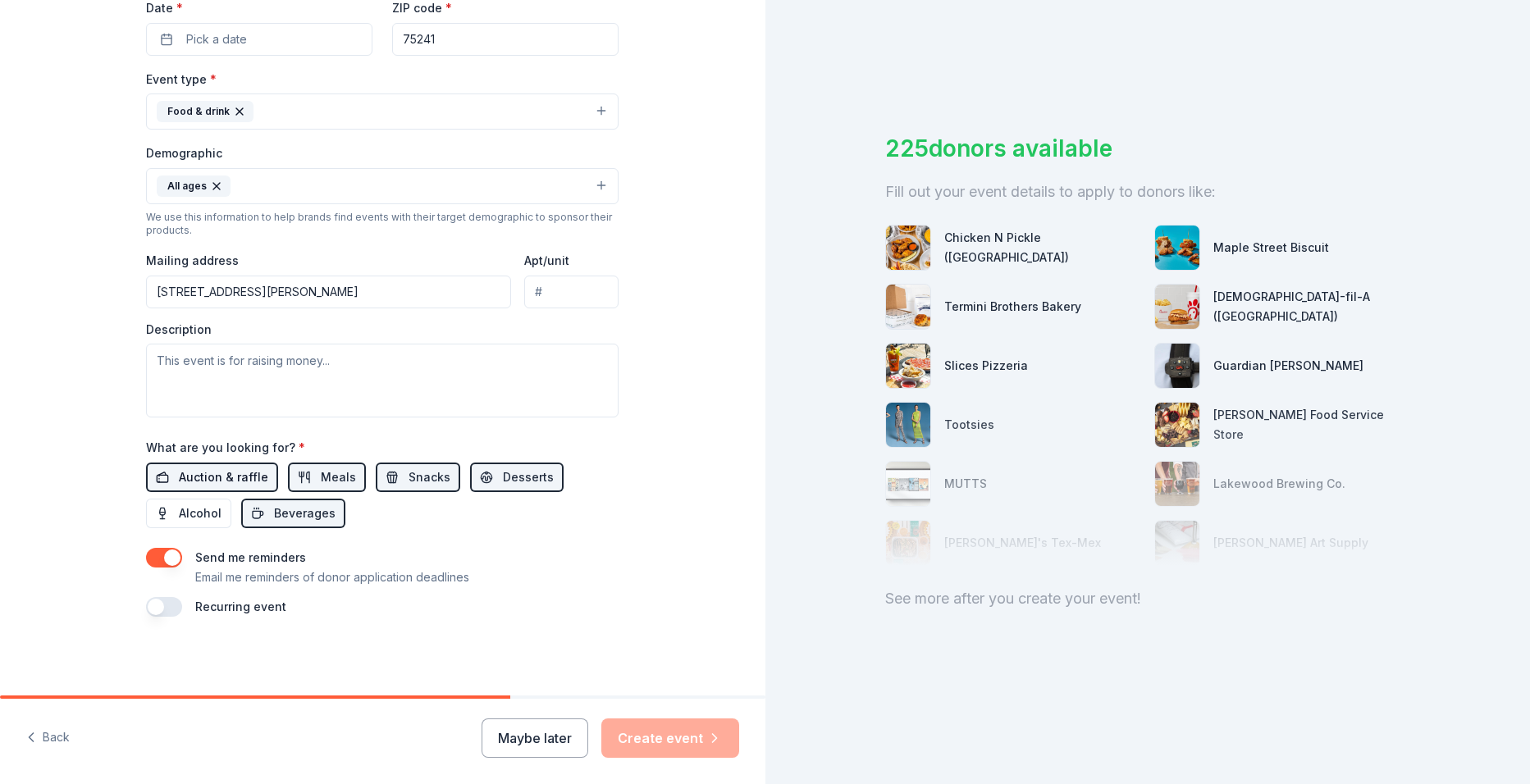
scroll to position [235, 0]
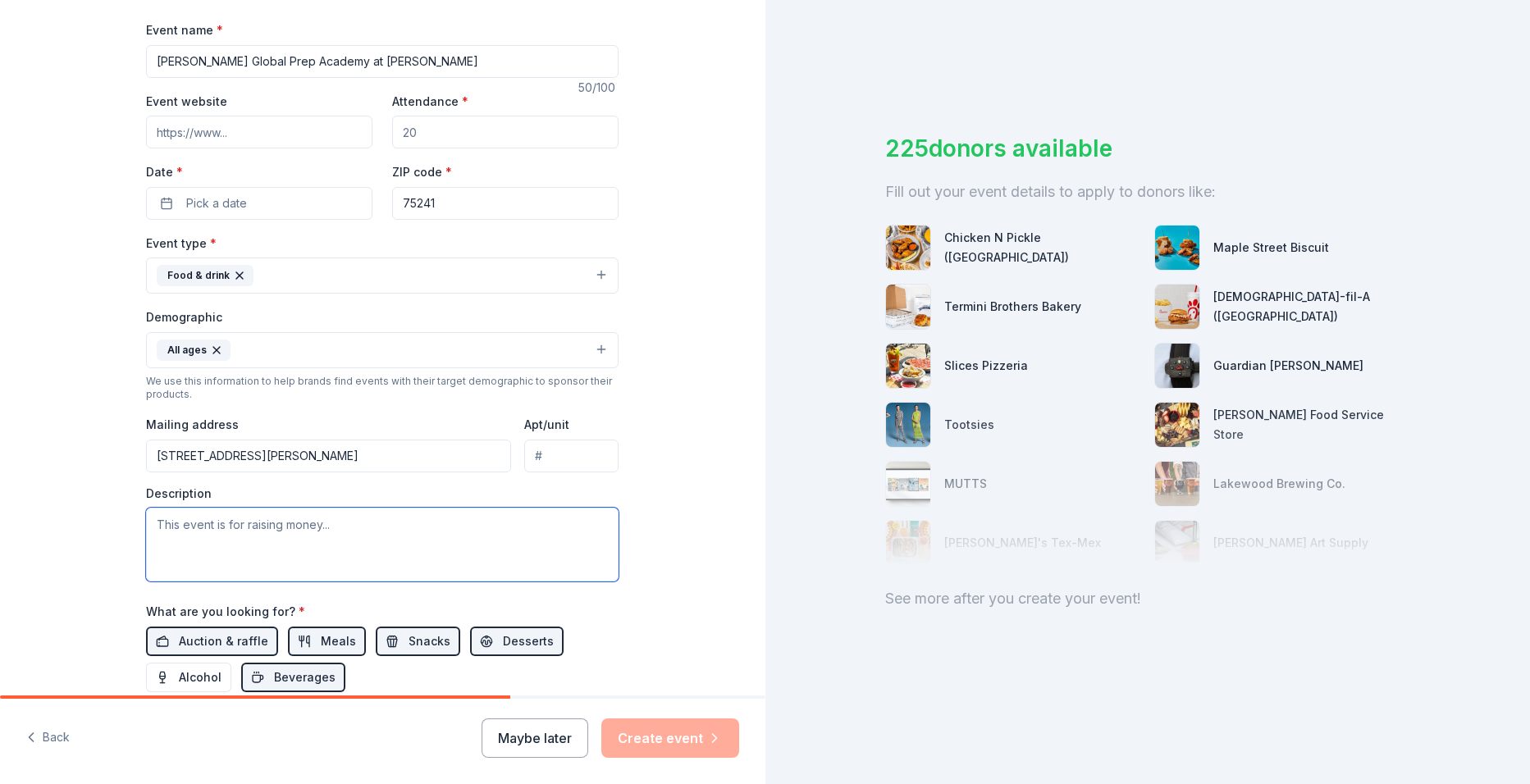
click at [217, 523] on textarea at bounding box center [382, 544] width 472 height 74
type textarea "W"
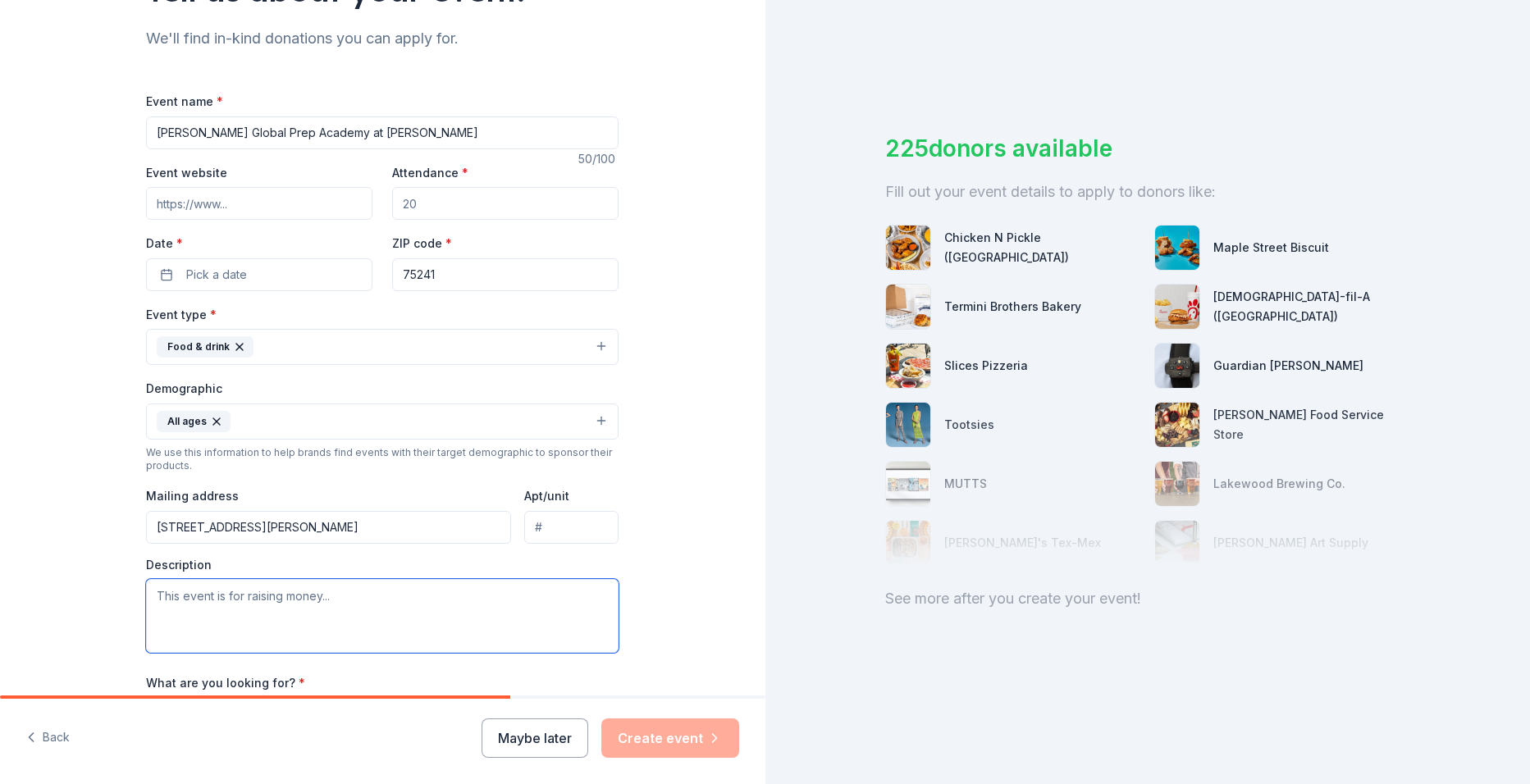
scroll to position [328, 0]
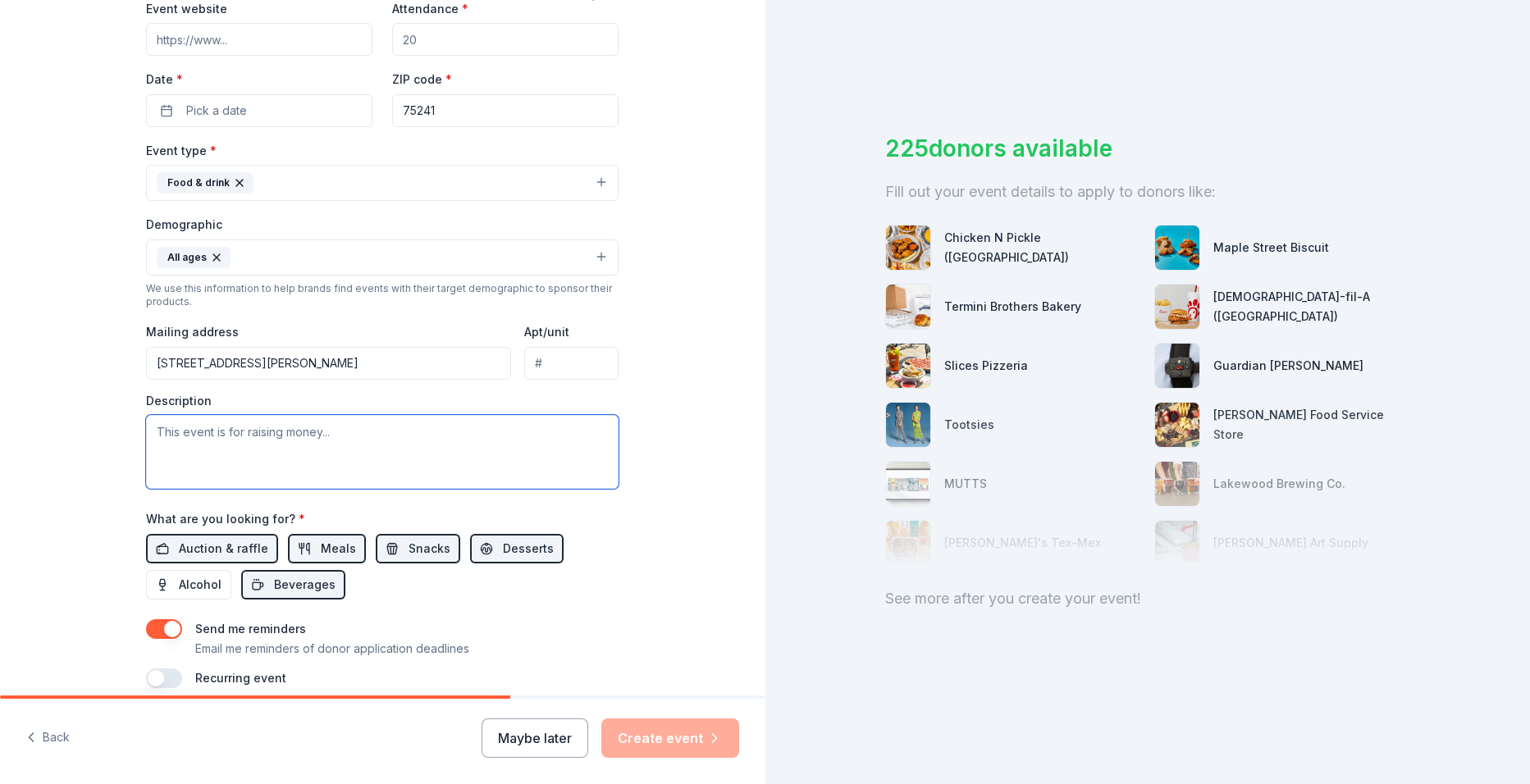
click at [171, 442] on textarea at bounding box center [382, 451] width 472 height 74
paste textarea "To help make this event a success, we are kindly seeking in-kind donations of […"
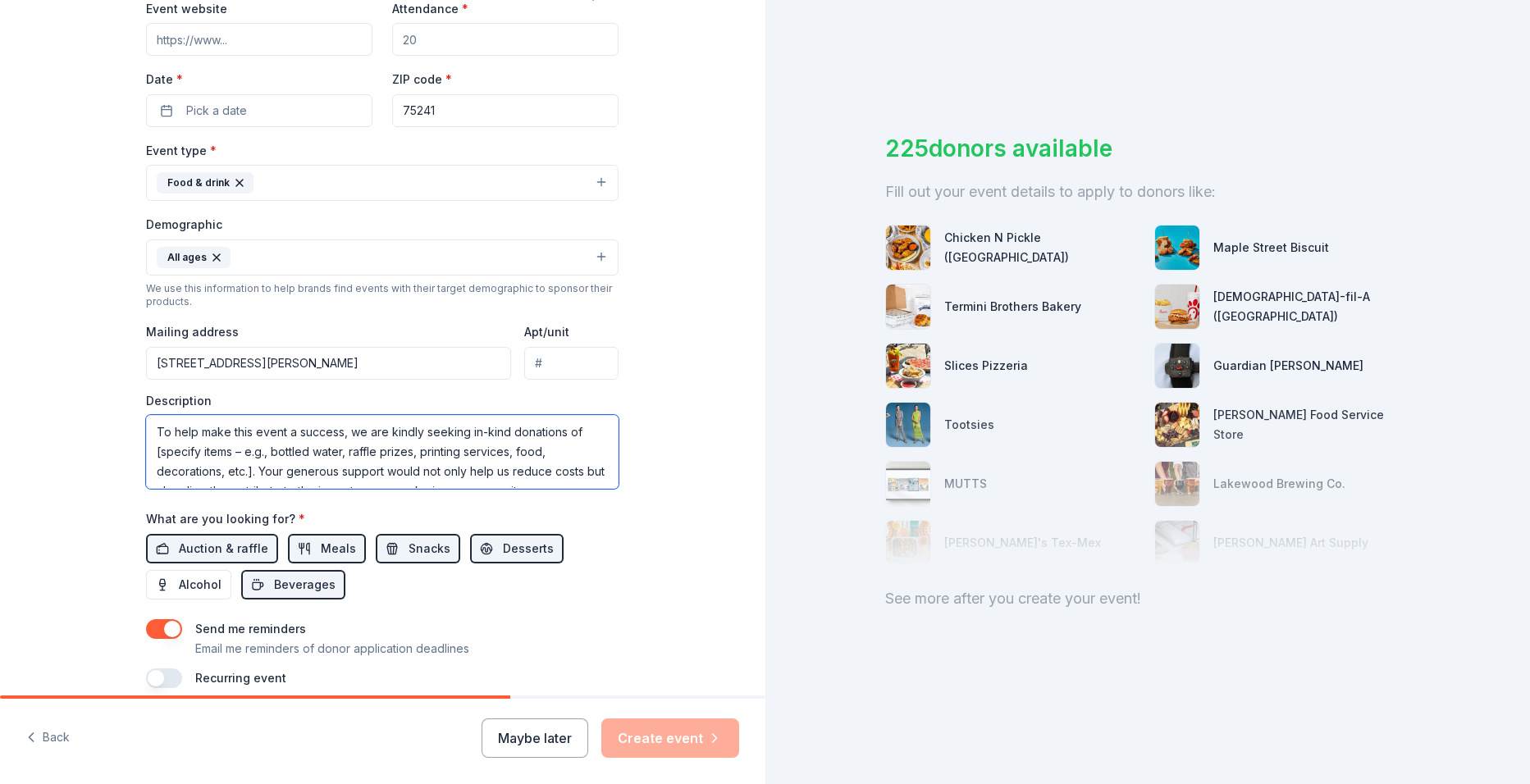
scroll to position [69, 0]
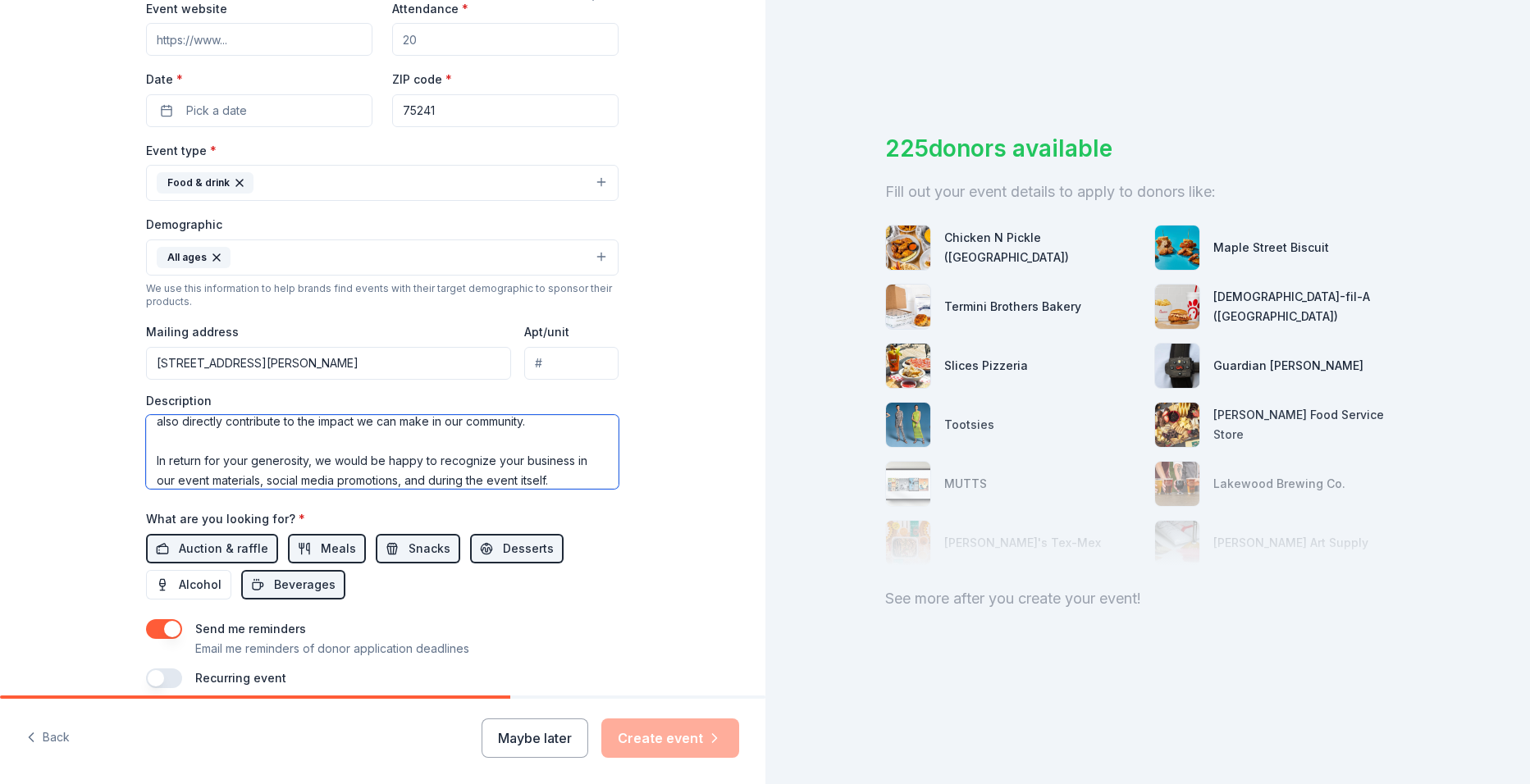
click at [148, 461] on textarea "To help make this event a success, we are kindly seeking in-kind donations of […" at bounding box center [382, 451] width 472 height 74
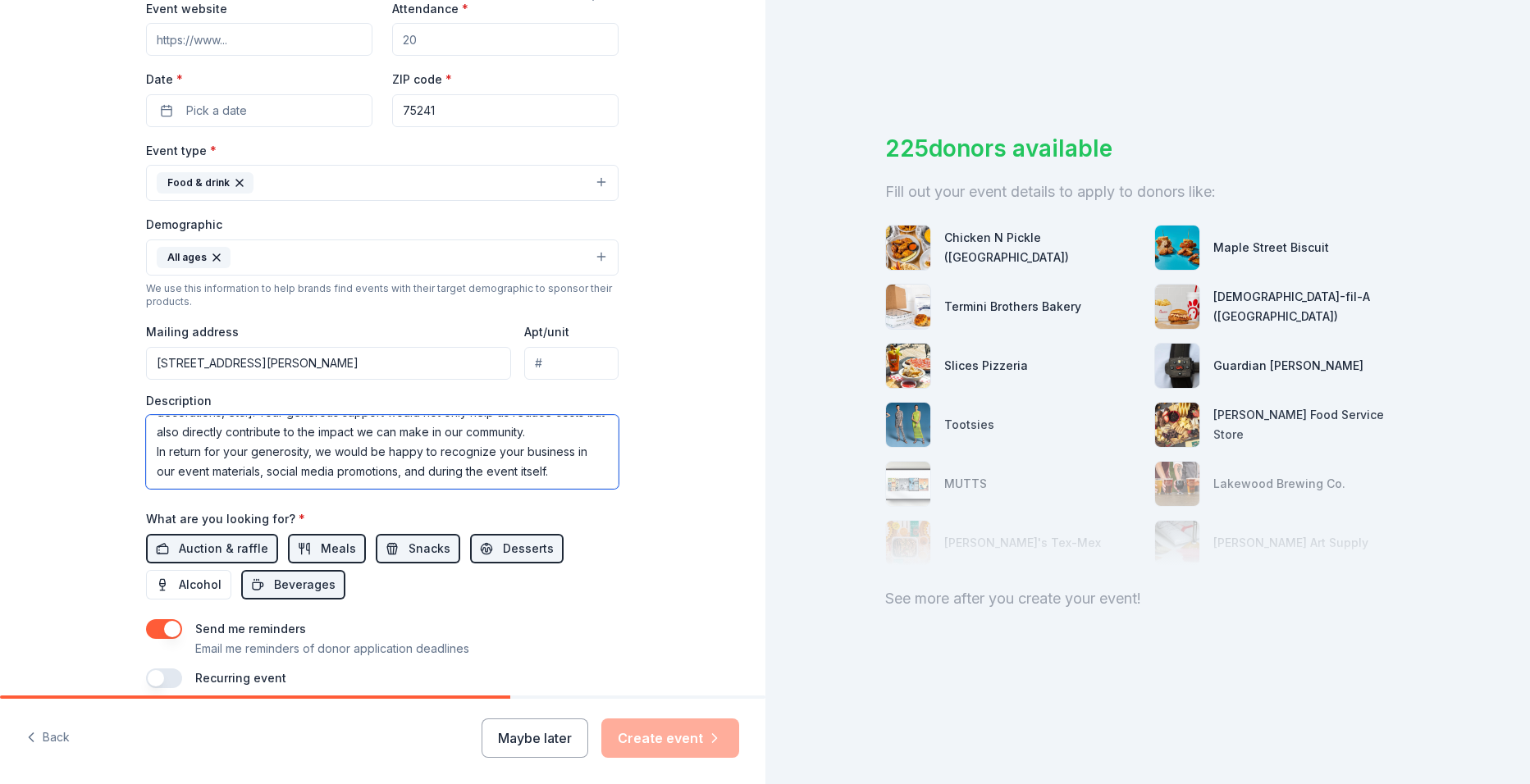
scroll to position [0, 0]
click at [261, 450] on textarea "To help make this event a success, we are kindly seeking in-kind donations of […" at bounding box center [382, 451] width 472 height 74
click at [267, 453] on textarea "To help make this event a success, we are kindly seeking in-kind donations of […" at bounding box center [382, 451] width 472 height 74
click at [530, 451] on textarea "To help make this event a success, we are kindly seeking in-kind donations of b…" at bounding box center [382, 451] width 472 height 74
click at [387, 451] on textarea "To help make this event a success, we are kindly seeking in-kind donations of b…" at bounding box center [382, 451] width 472 height 74
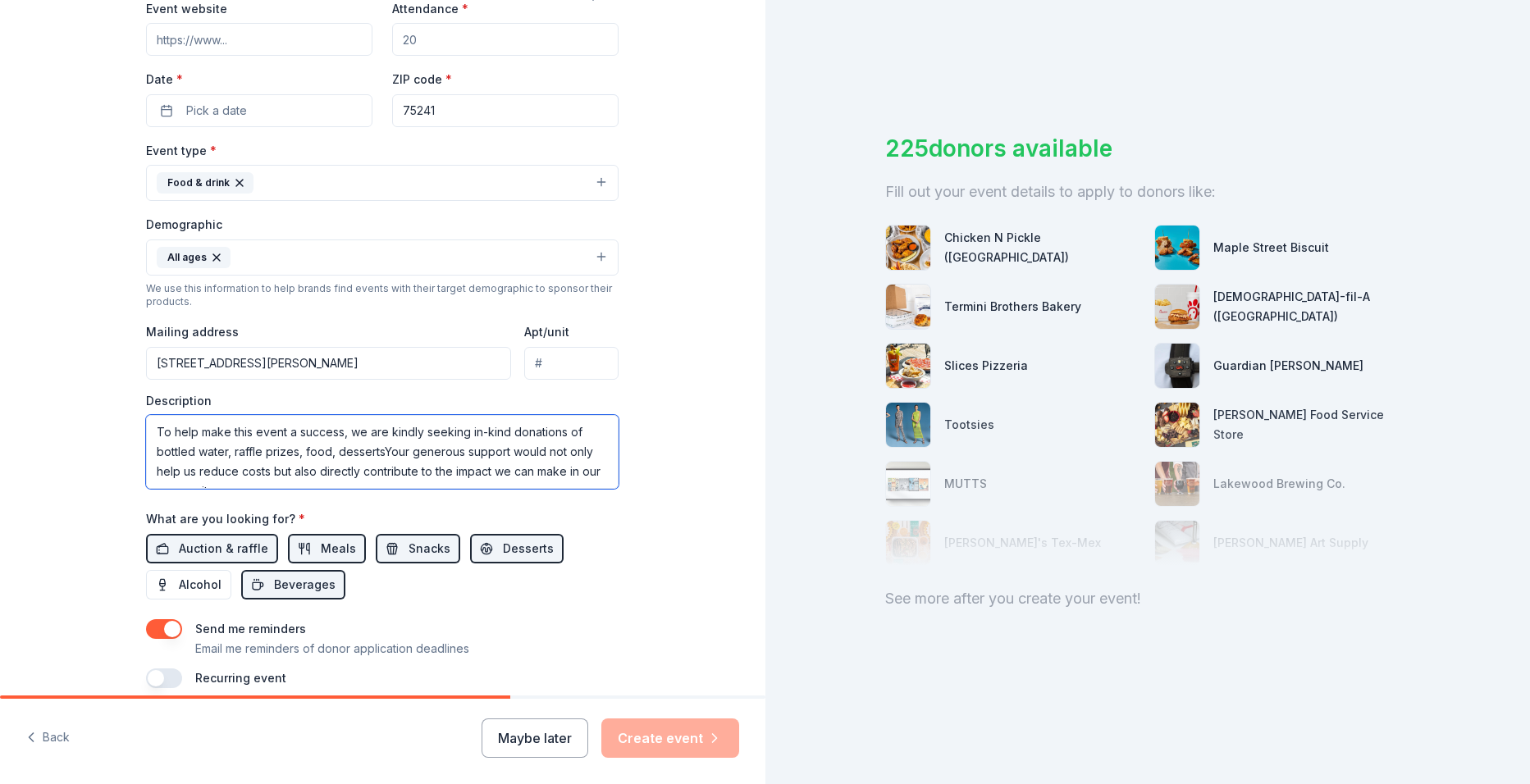
click at [300, 452] on textarea "To help make this event a success, we are kindly seeking in-kind donations of b…" at bounding box center [382, 451] width 472 height 74
drag, startPoint x: 326, startPoint y: 455, endPoint x: 306, endPoint y: 439, distance: 25.6
click at [306, 439] on textarea "To help make this event a success, we are kindly seeking in-kind donations of b…" at bounding box center [382, 451] width 472 height 74
click at [379, 451] on textarea "To help make this event a success, we are kindly seeking in-kind donations of b…" at bounding box center [382, 451] width 472 height 74
click at [227, 451] on textarea "To help make this event a success, we are kindly seeking in-kind donations of b…" at bounding box center [382, 451] width 472 height 74
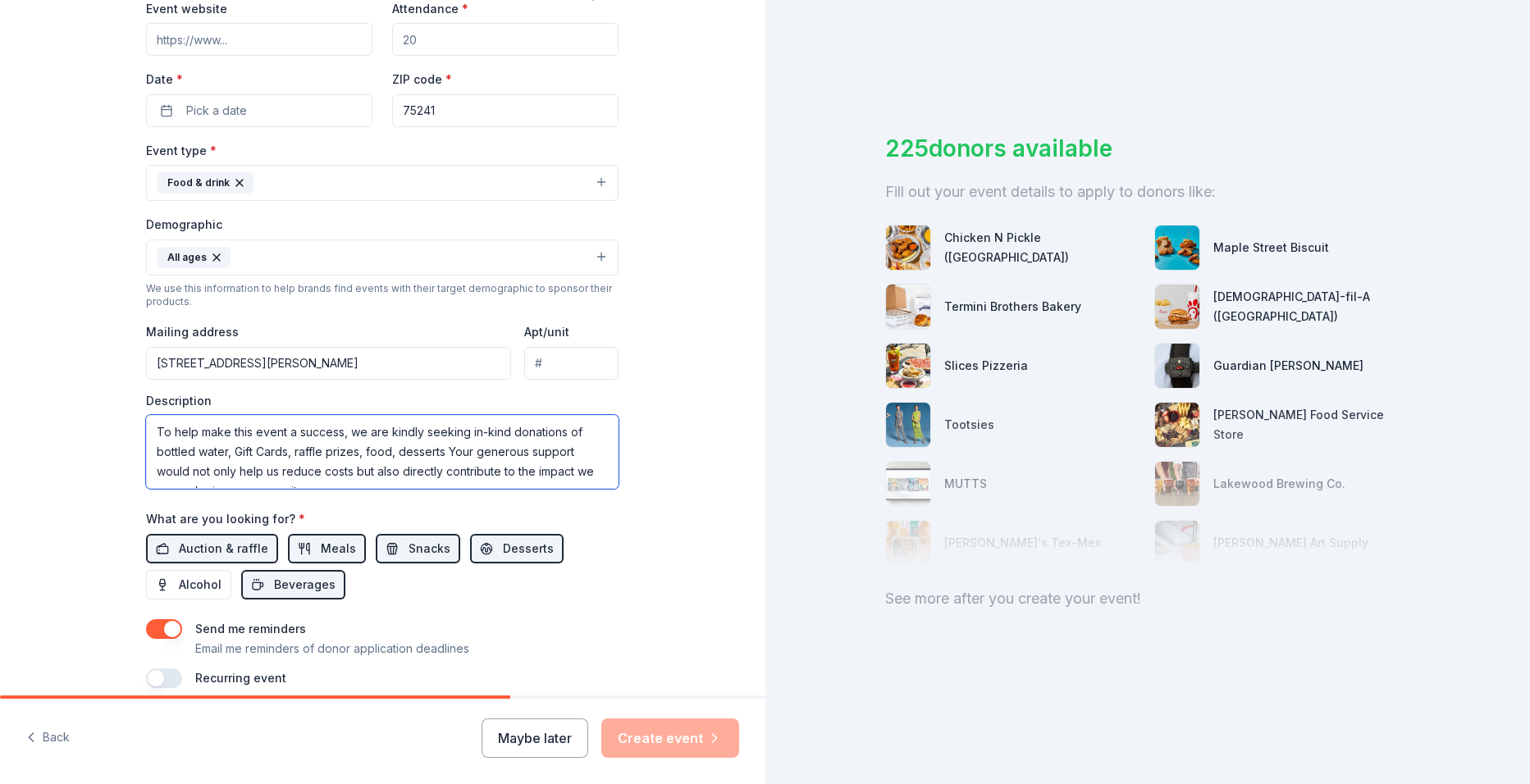
click at [439, 450] on textarea "To help make this event a success, we are kindly seeking in-kind donations of b…" at bounding box center [382, 451] width 472 height 74
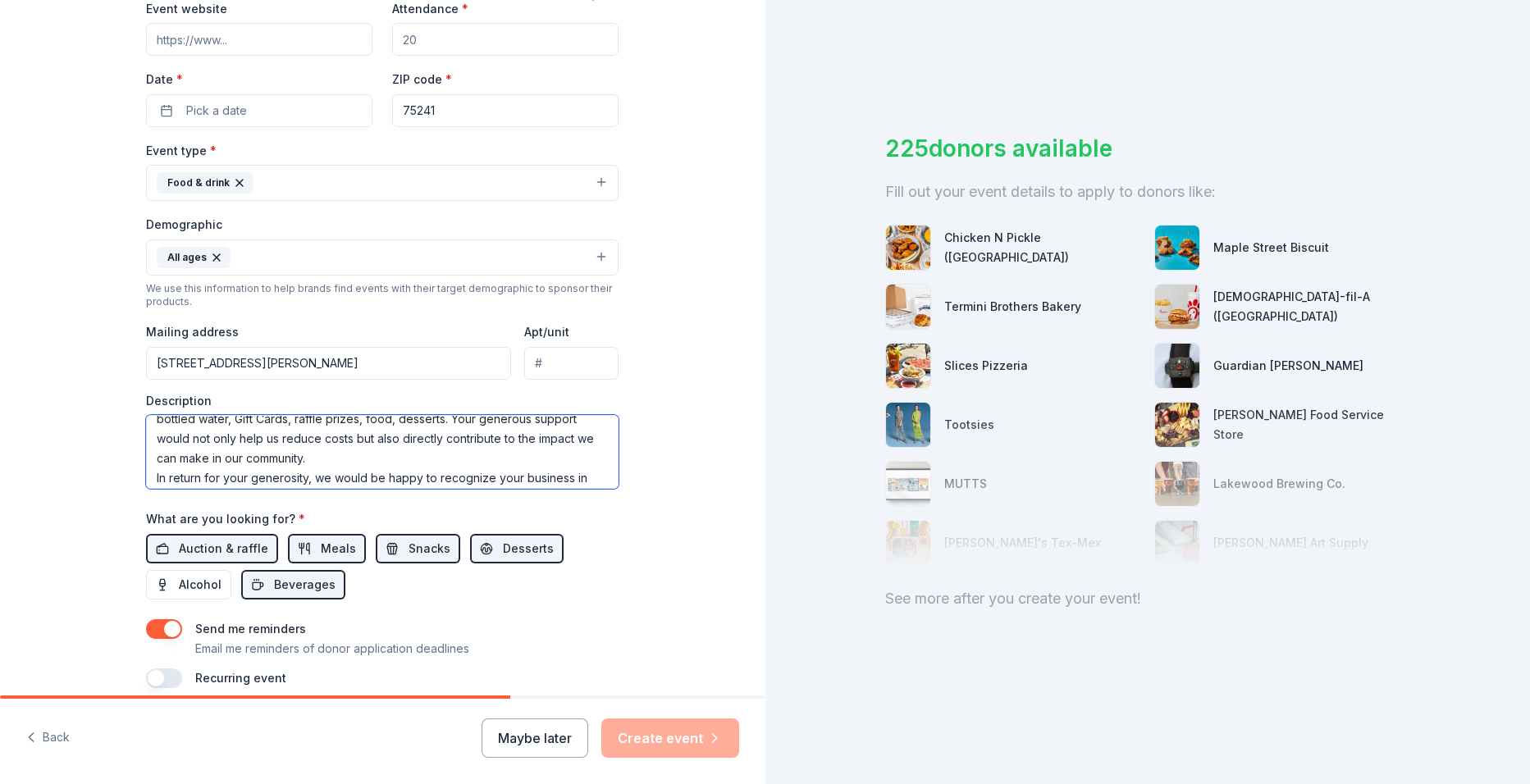
scroll to position [59, 0]
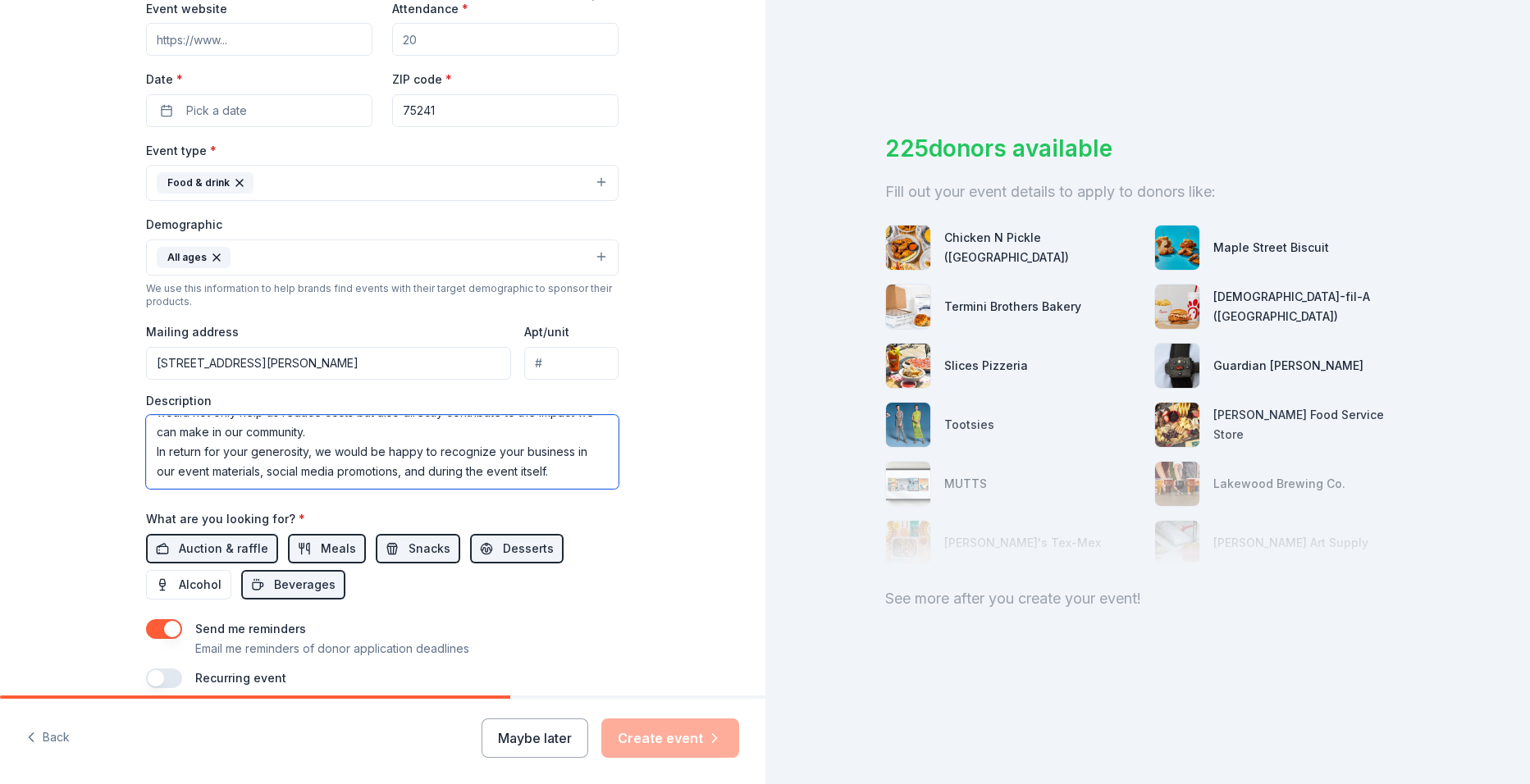
click at [148, 454] on textarea "To help make this event a success, we are kindly seeking in-kind donations of b…" at bounding box center [382, 451] width 472 height 74
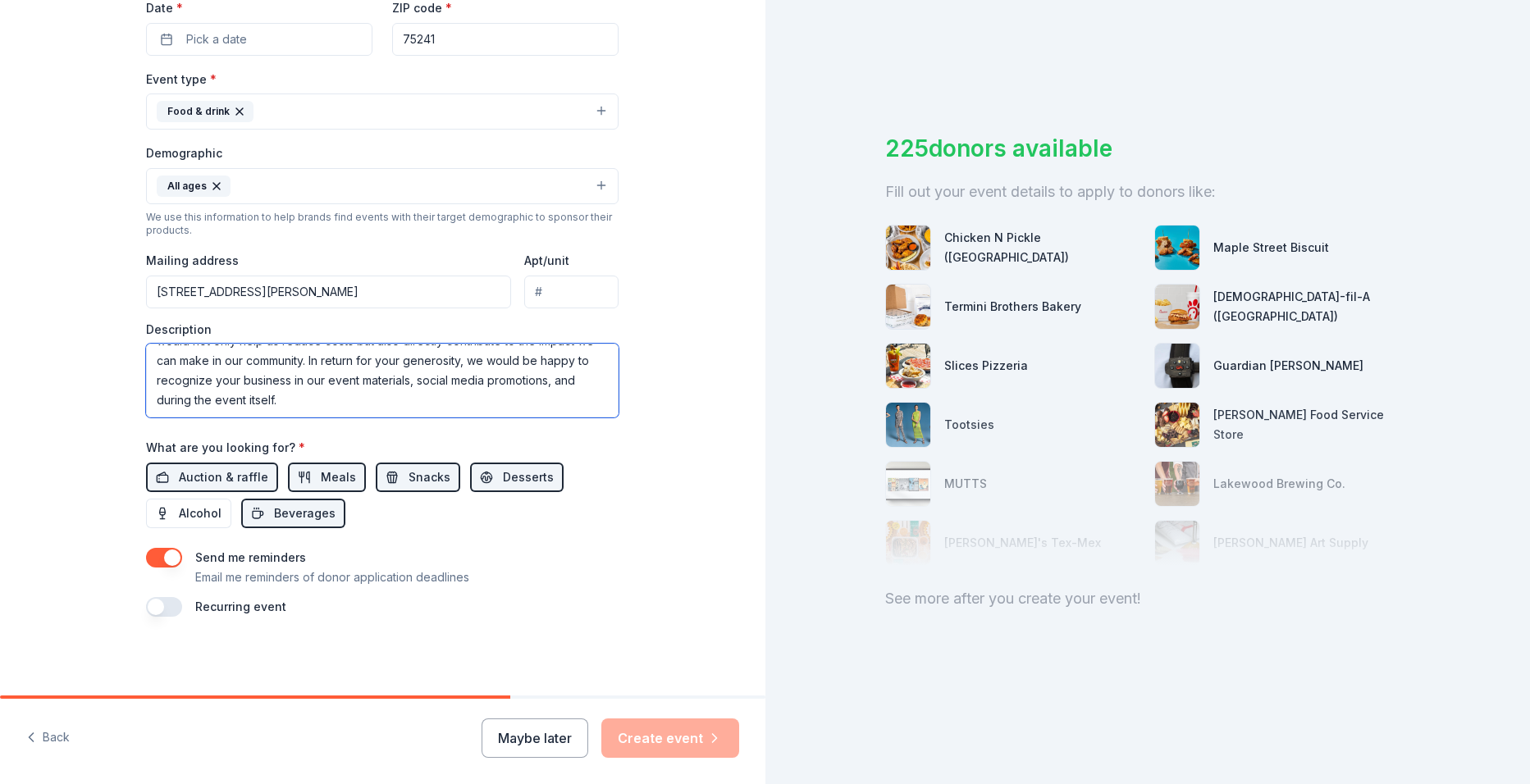
type textarea "To help make this event a success, we are kindly seeking in-kind donations of b…"
click at [156, 597] on button "button" at bounding box center [164, 607] width 36 height 20
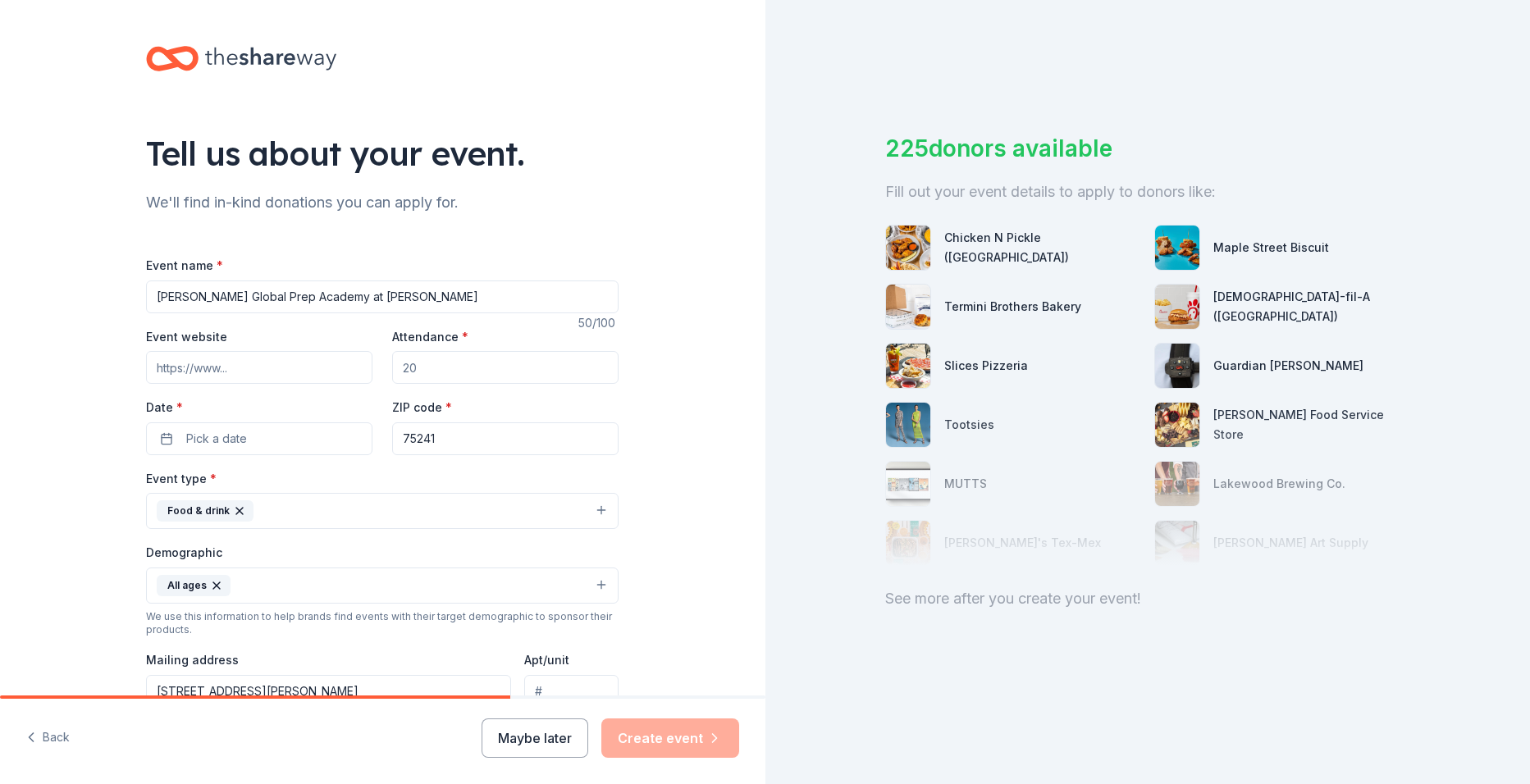
scroll to position [82, 0]
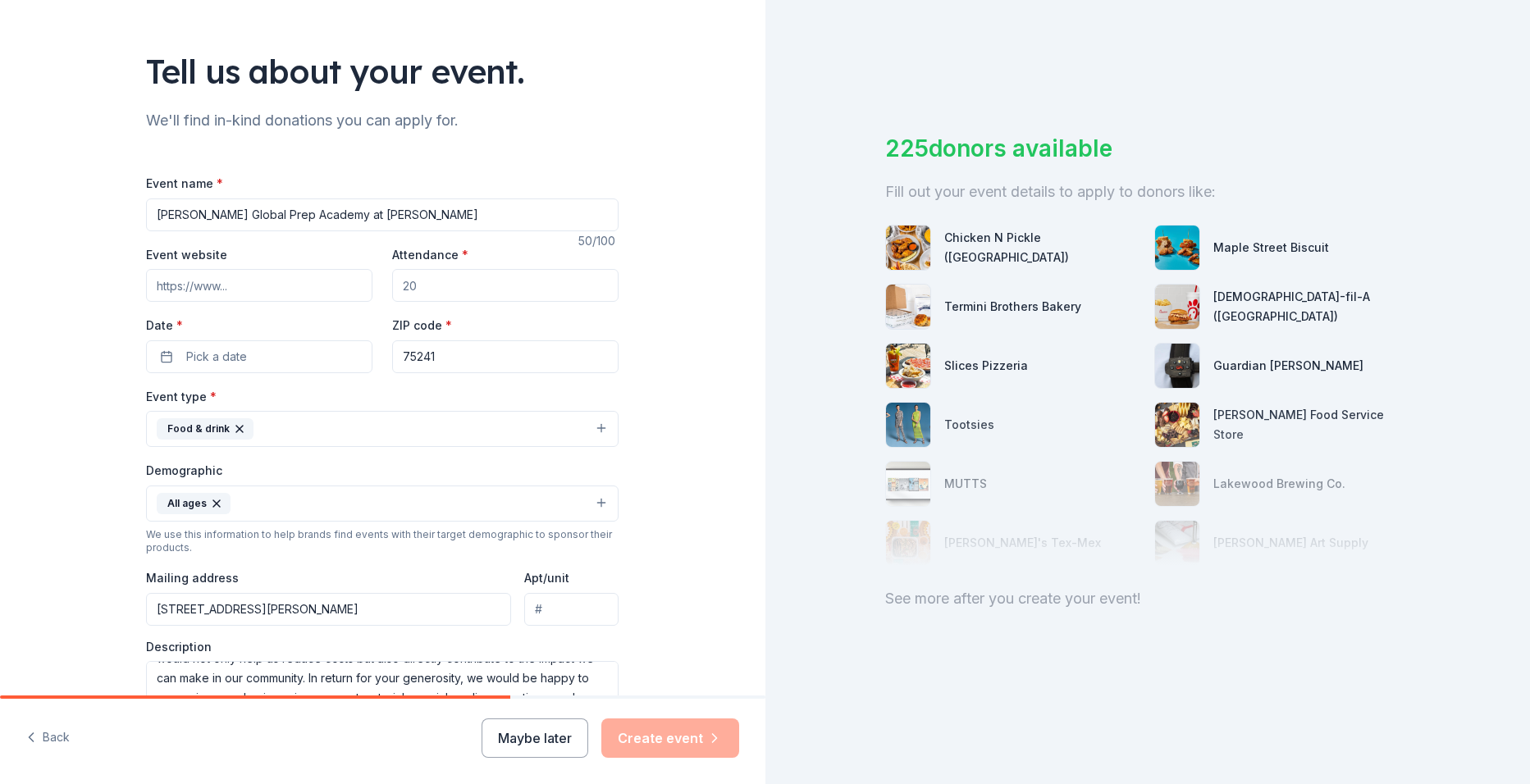
drag, startPoint x: 440, startPoint y: 280, endPoint x: 348, endPoint y: 304, distance: 95.1
click at [348, 304] on div "Event website Attendance * Date * Pick a date ZIP code * 75241" at bounding box center [382, 309] width 472 height 128
type input "200"
click at [150, 352] on button "Pick a date" at bounding box center [259, 357] width 227 height 33
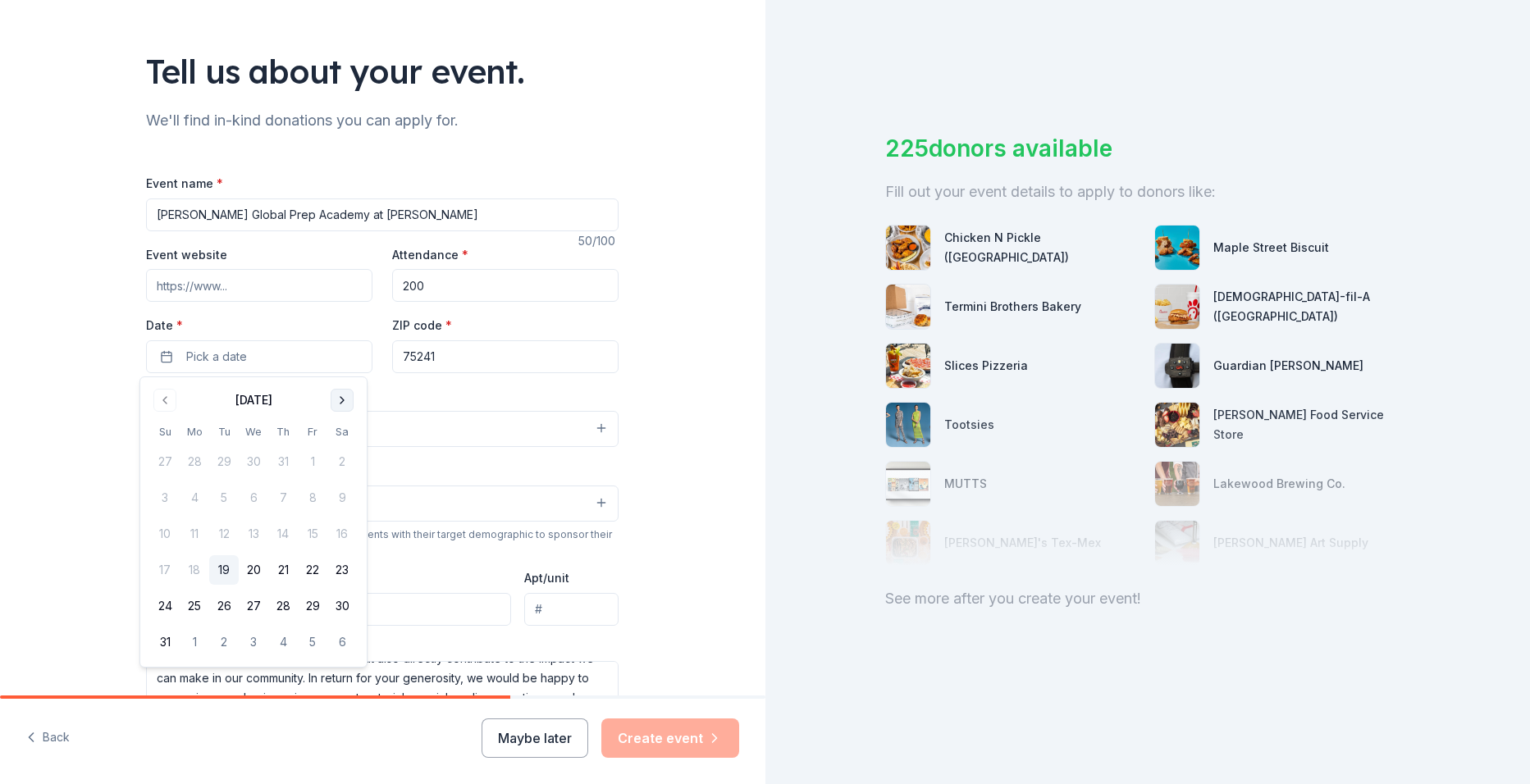
click at [340, 395] on button "Go to next month" at bounding box center [342, 400] width 23 height 23
click at [220, 530] on button "16" at bounding box center [224, 534] width 30 height 30
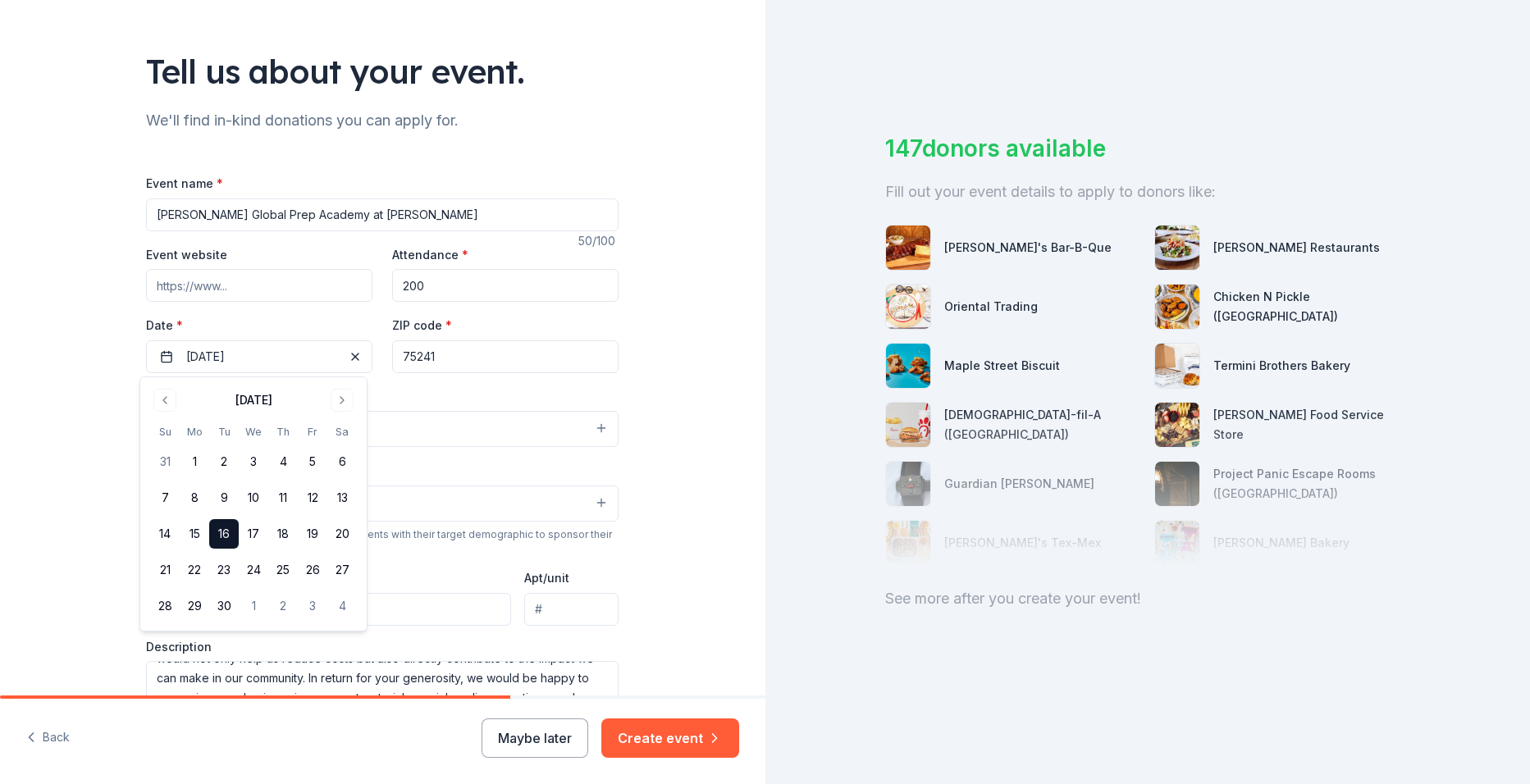
click at [452, 439] on button "Food & drink" at bounding box center [382, 429] width 472 height 36
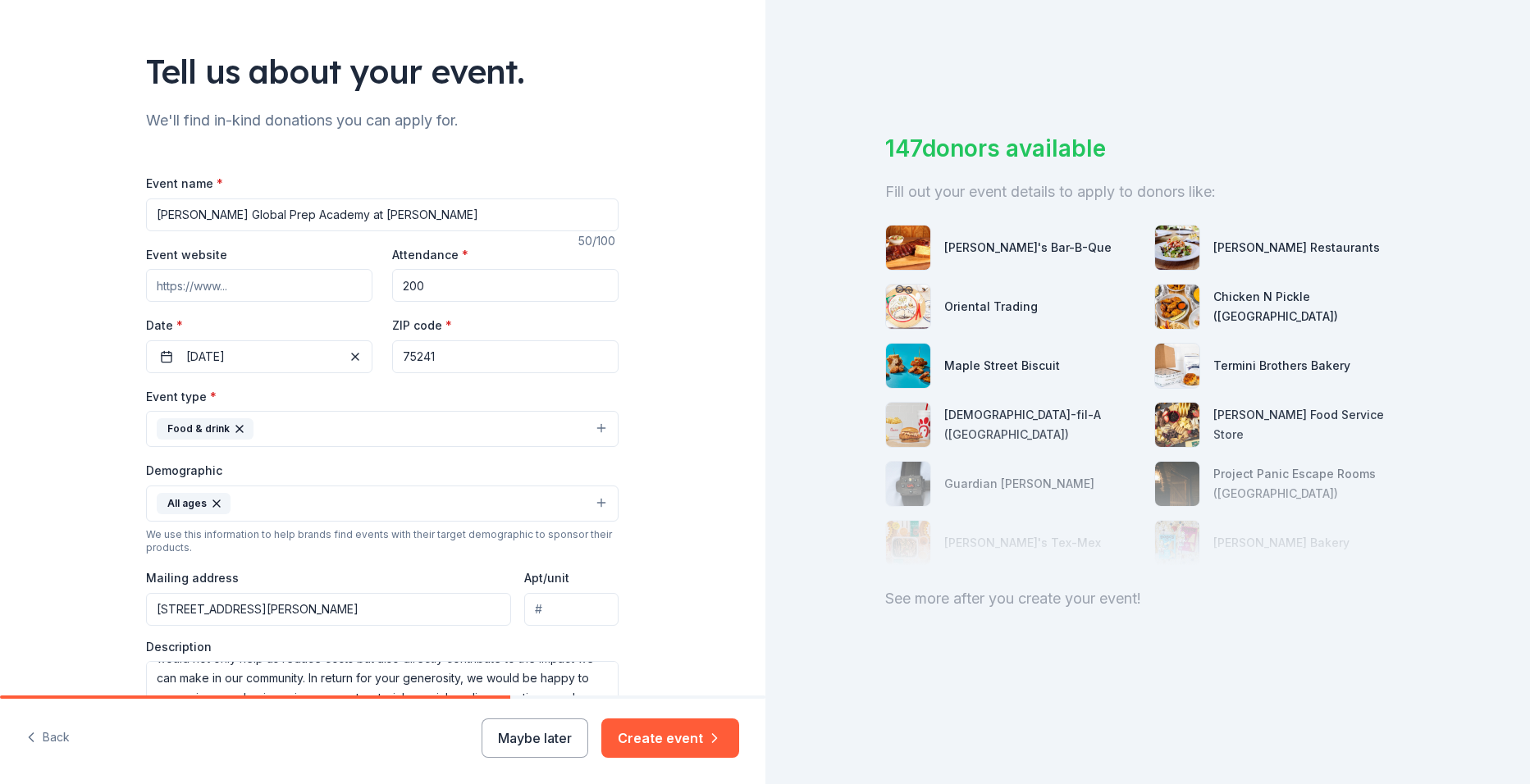
click at [452, 439] on button "Food & drink" at bounding box center [382, 429] width 472 height 36
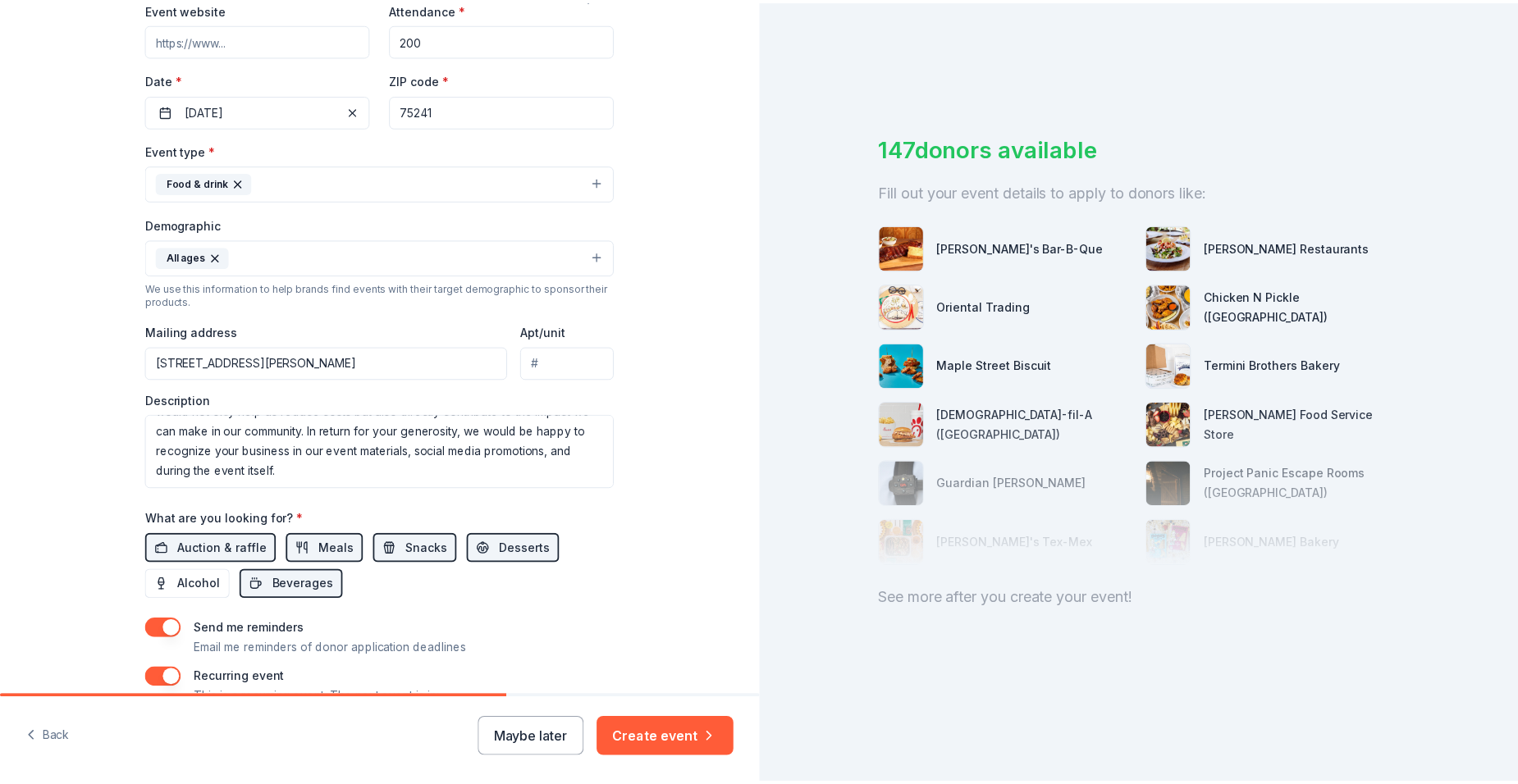
scroll to position [458, 0]
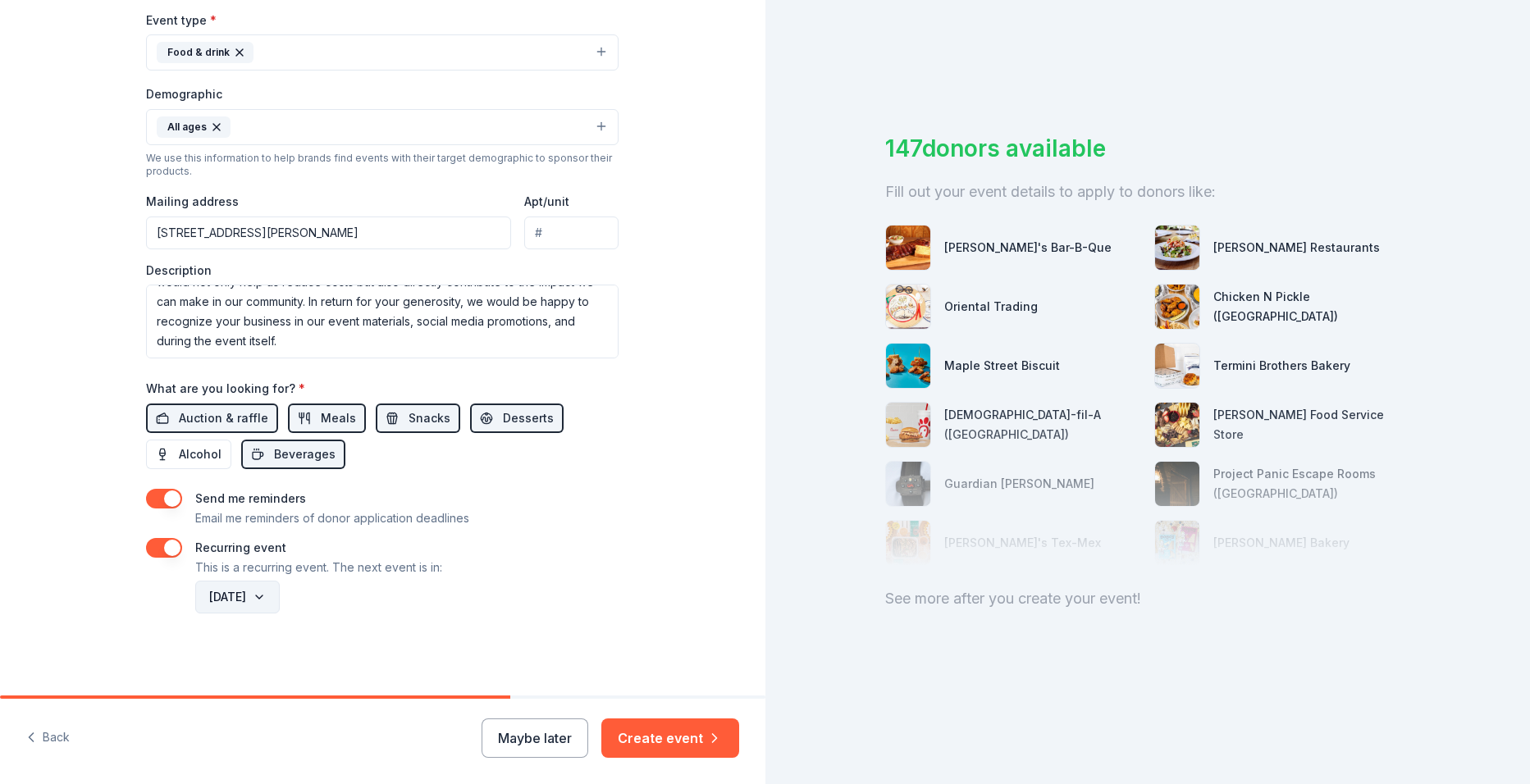
click at [276, 589] on button "[DATE]" at bounding box center [237, 597] width 84 height 33
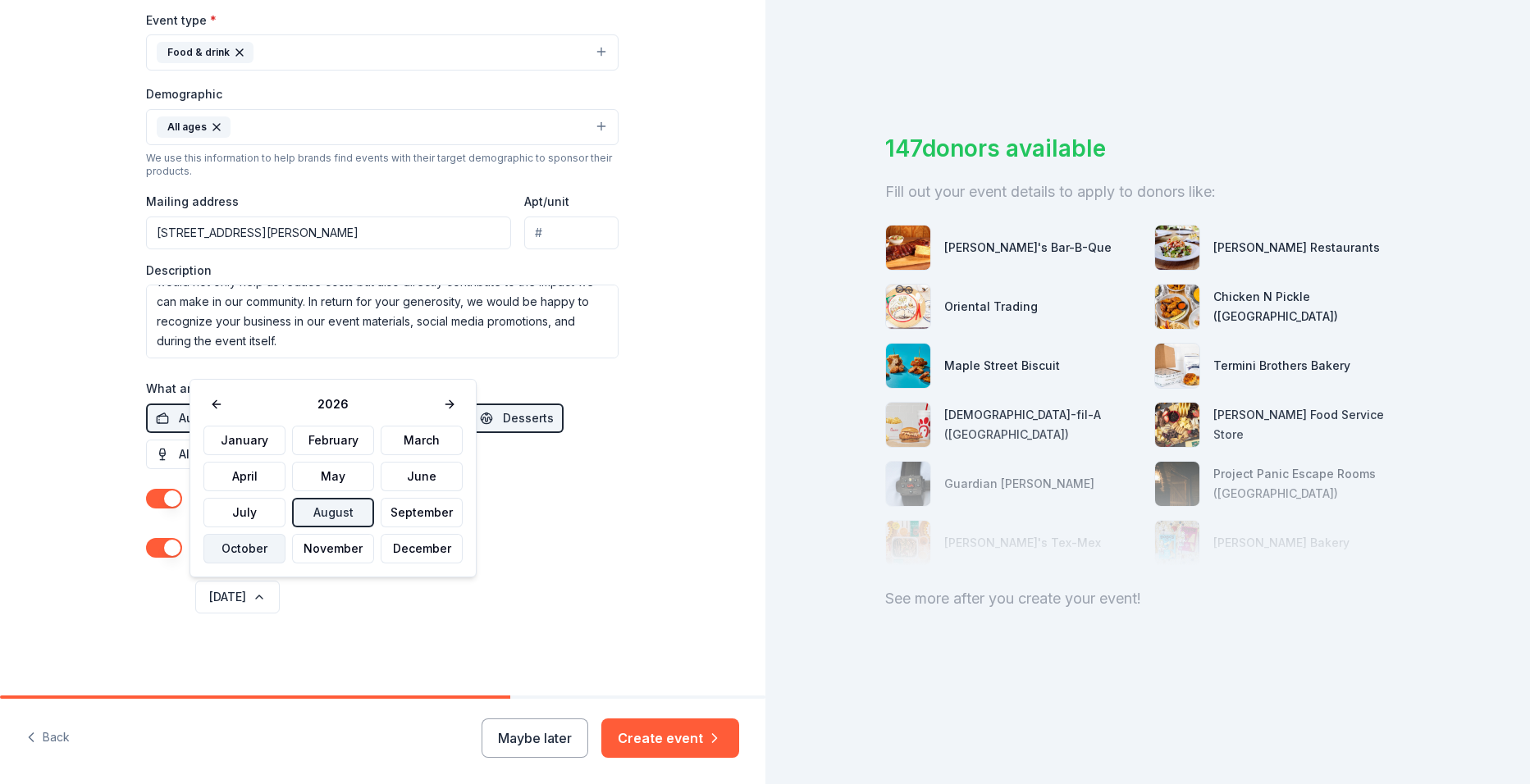
click at [262, 547] on button "October" at bounding box center [244, 549] width 82 height 30
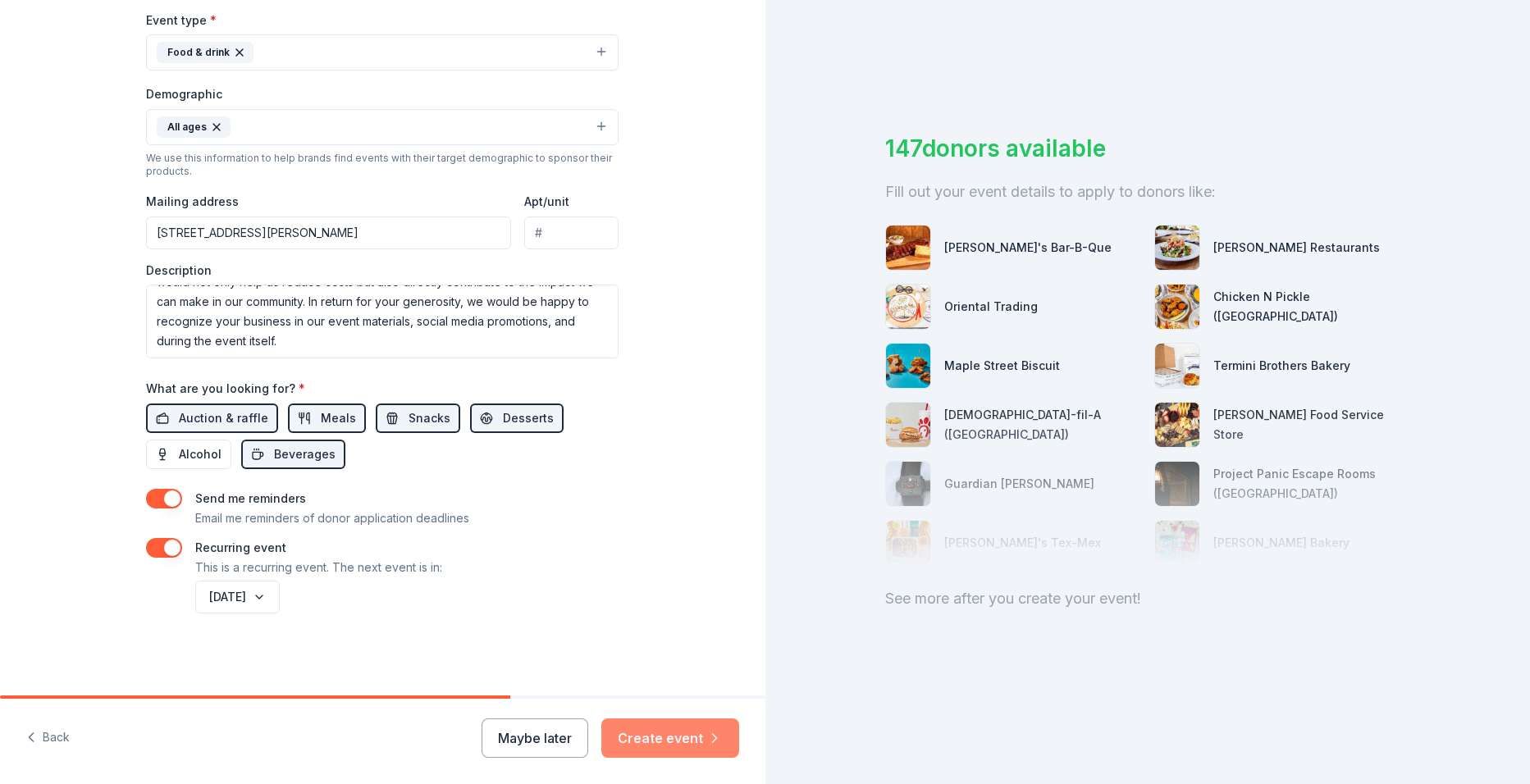
click at [653, 735] on button "Create event" at bounding box center [670, 738] width 138 height 39
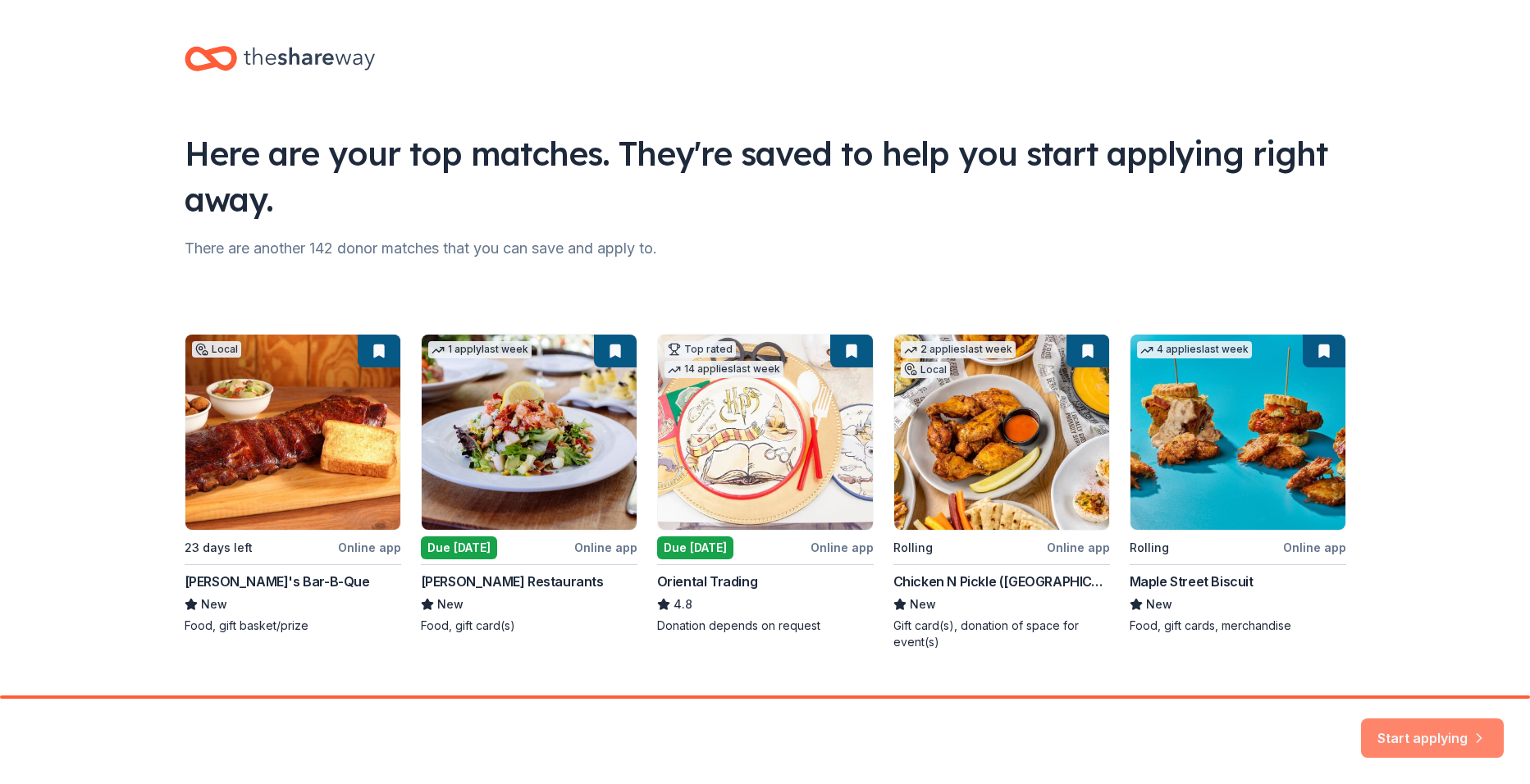
click at [1422, 735] on button "Start applying" at bounding box center [1433, 728] width 142 height 39
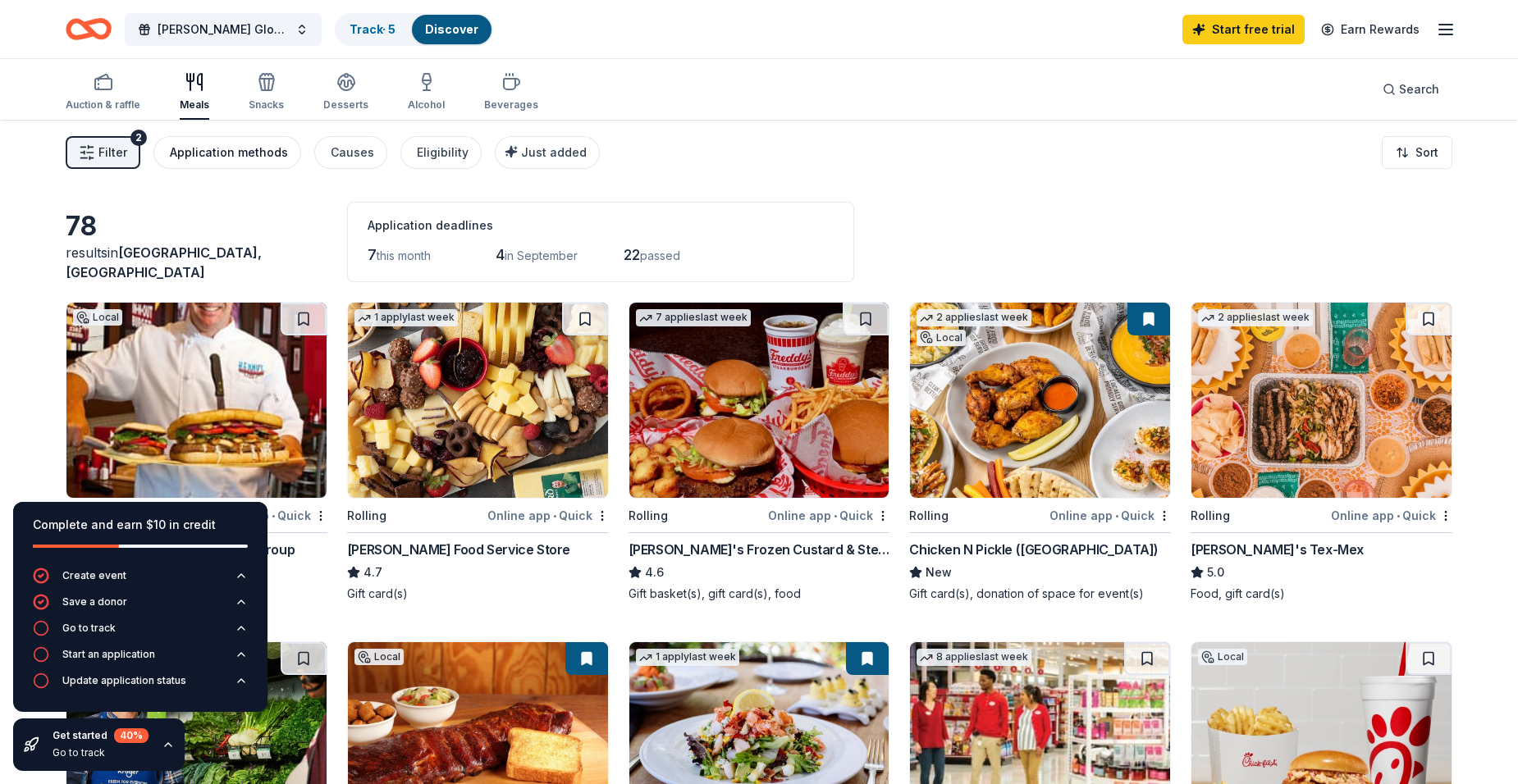
click at [218, 144] on div "Application methods" at bounding box center [229, 152] width 118 height 20
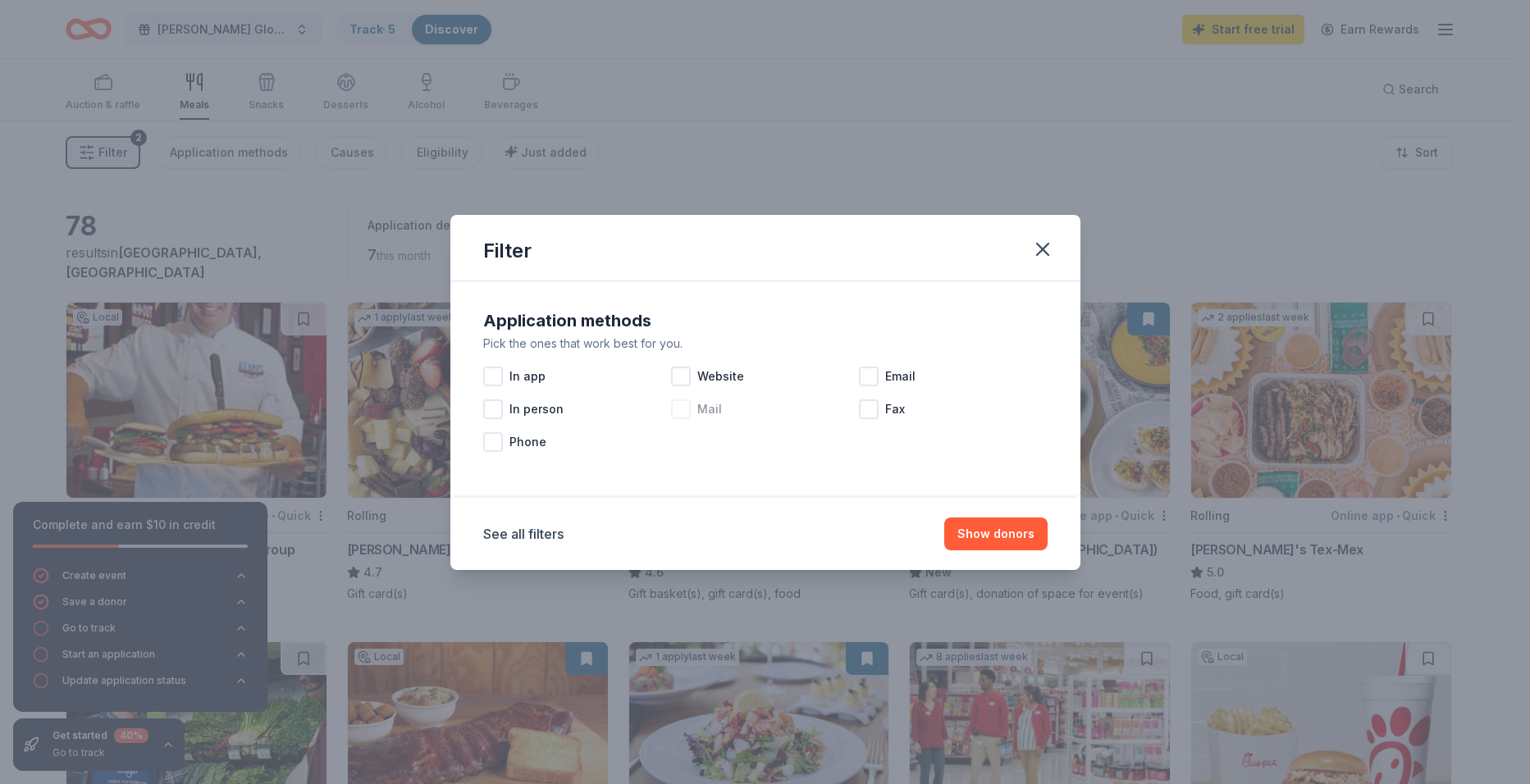
click at [685, 410] on div at bounding box center [681, 409] width 20 height 20
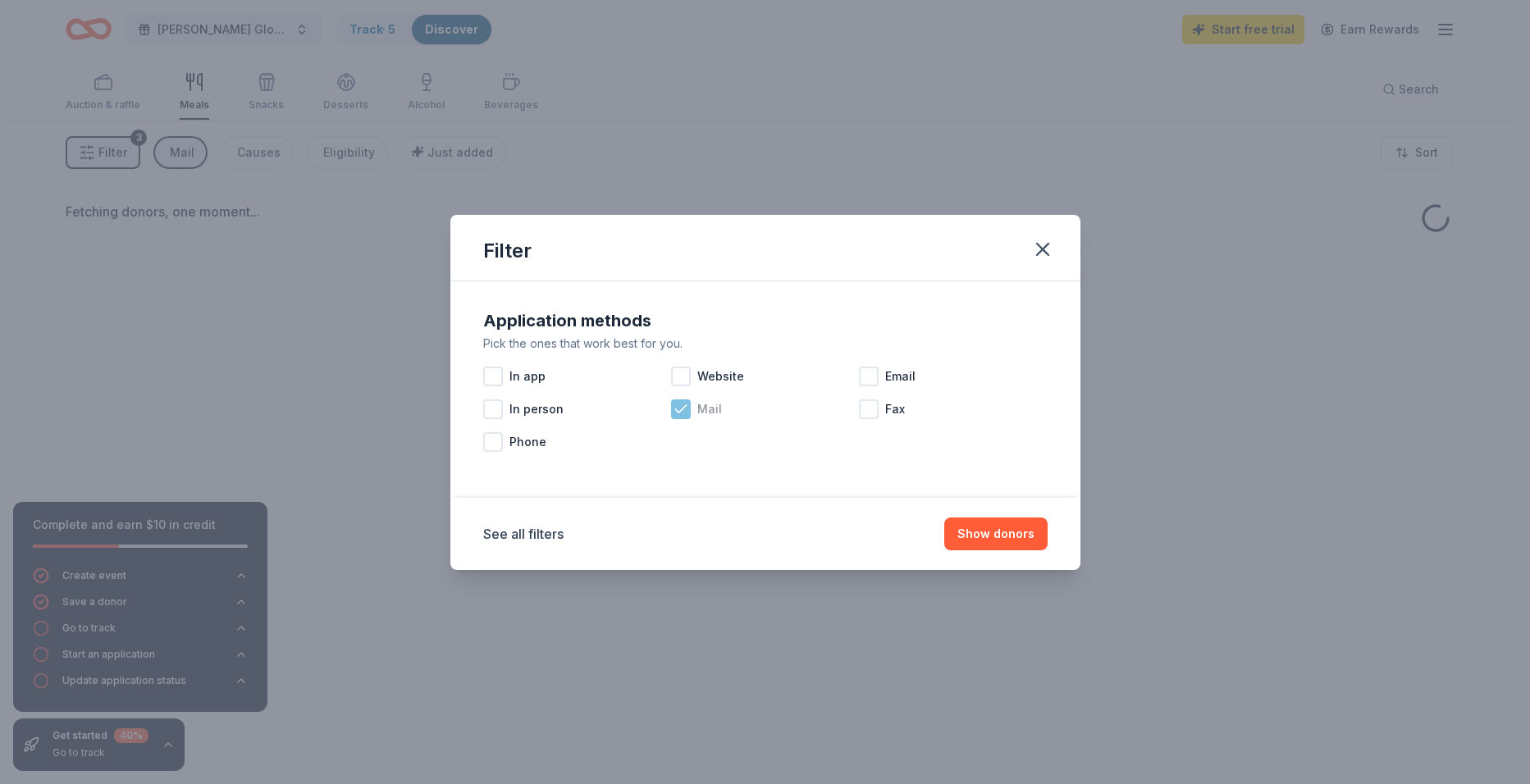
click at [685, 410] on icon at bounding box center [681, 409] width 16 height 16
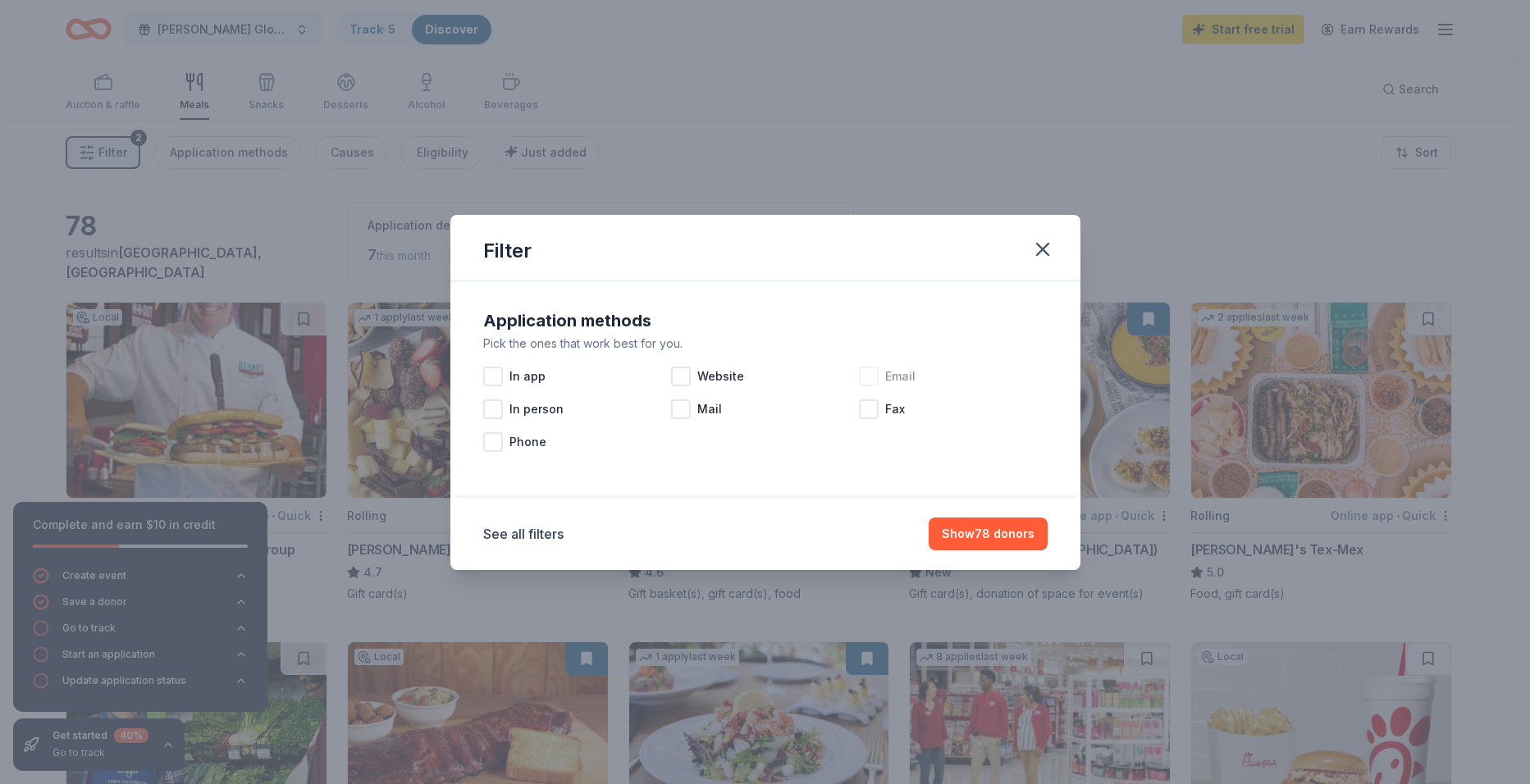
click at [872, 369] on div at bounding box center [868, 376] width 20 height 20
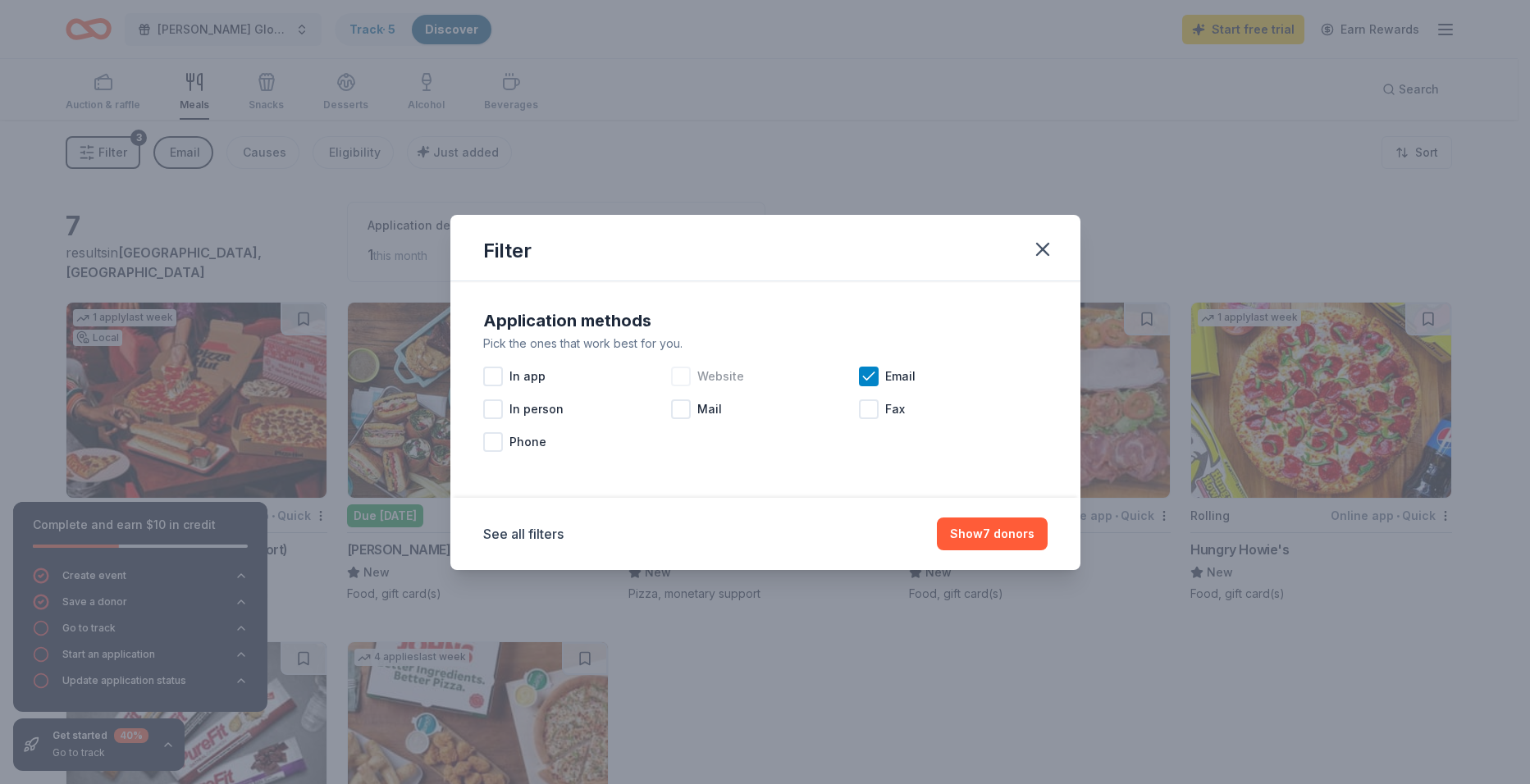
click at [689, 372] on div at bounding box center [681, 376] width 20 height 20
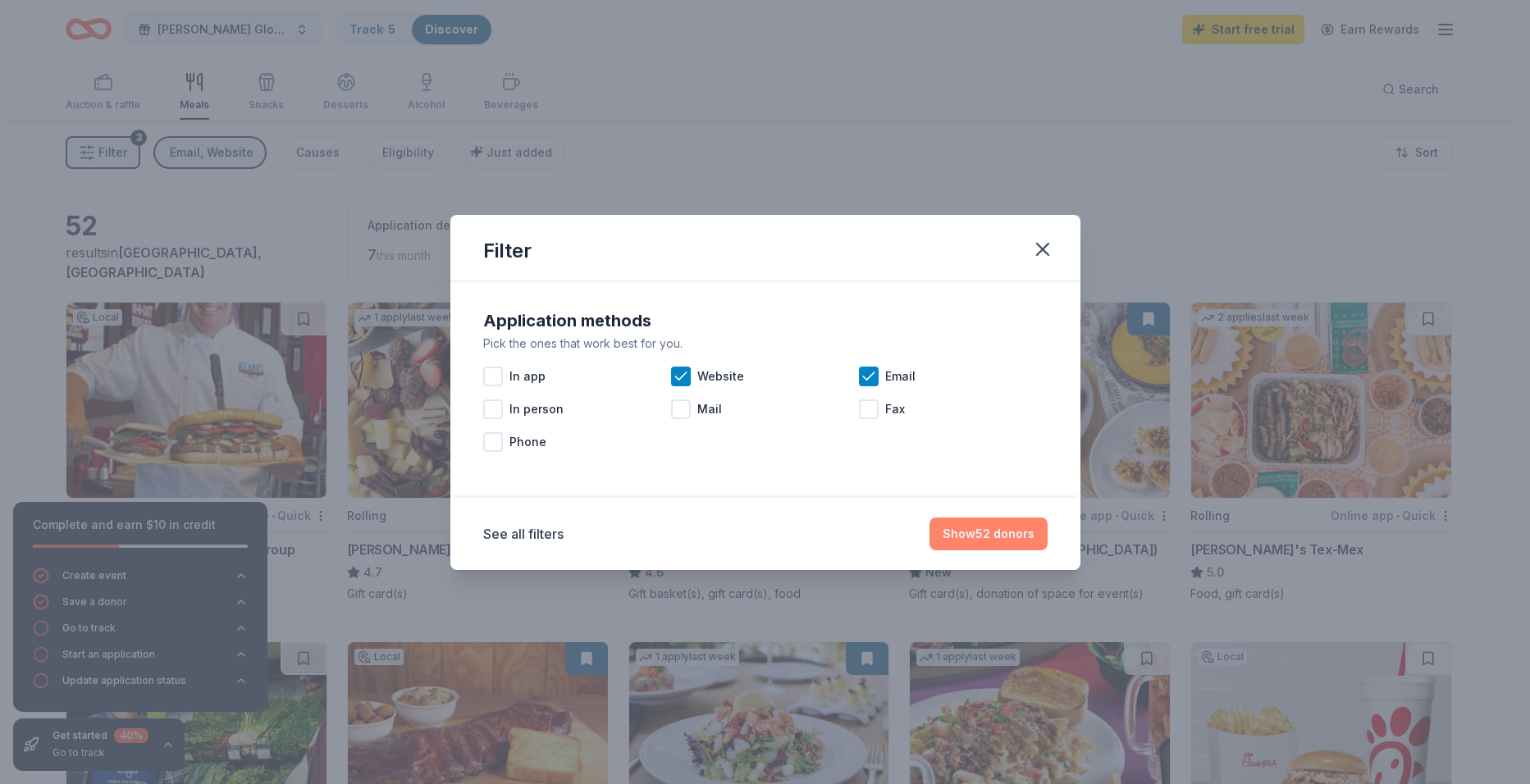
click at [1017, 529] on button "Show 52 donors" at bounding box center [989, 534] width 118 height 33
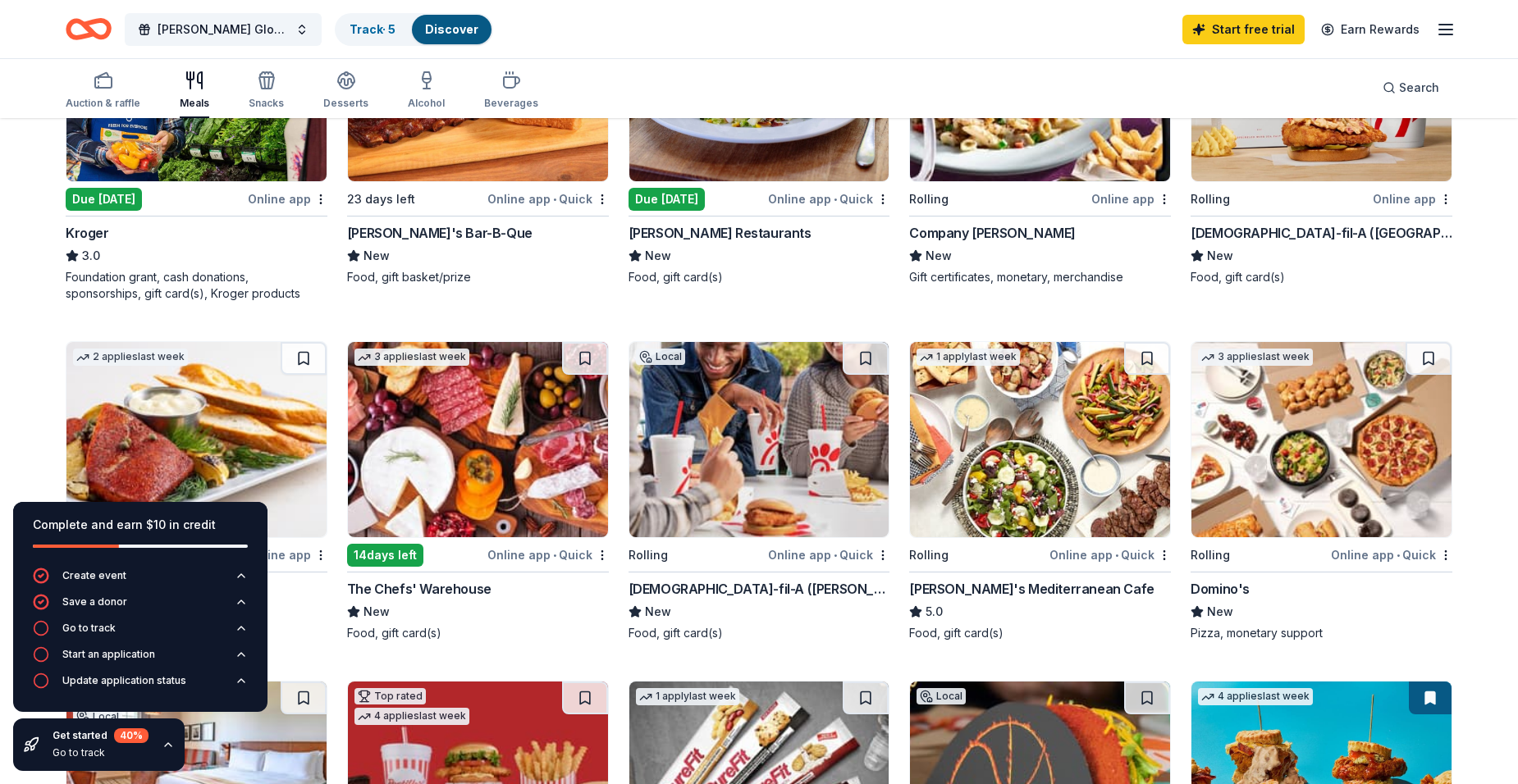
scroll to position [328, 0]
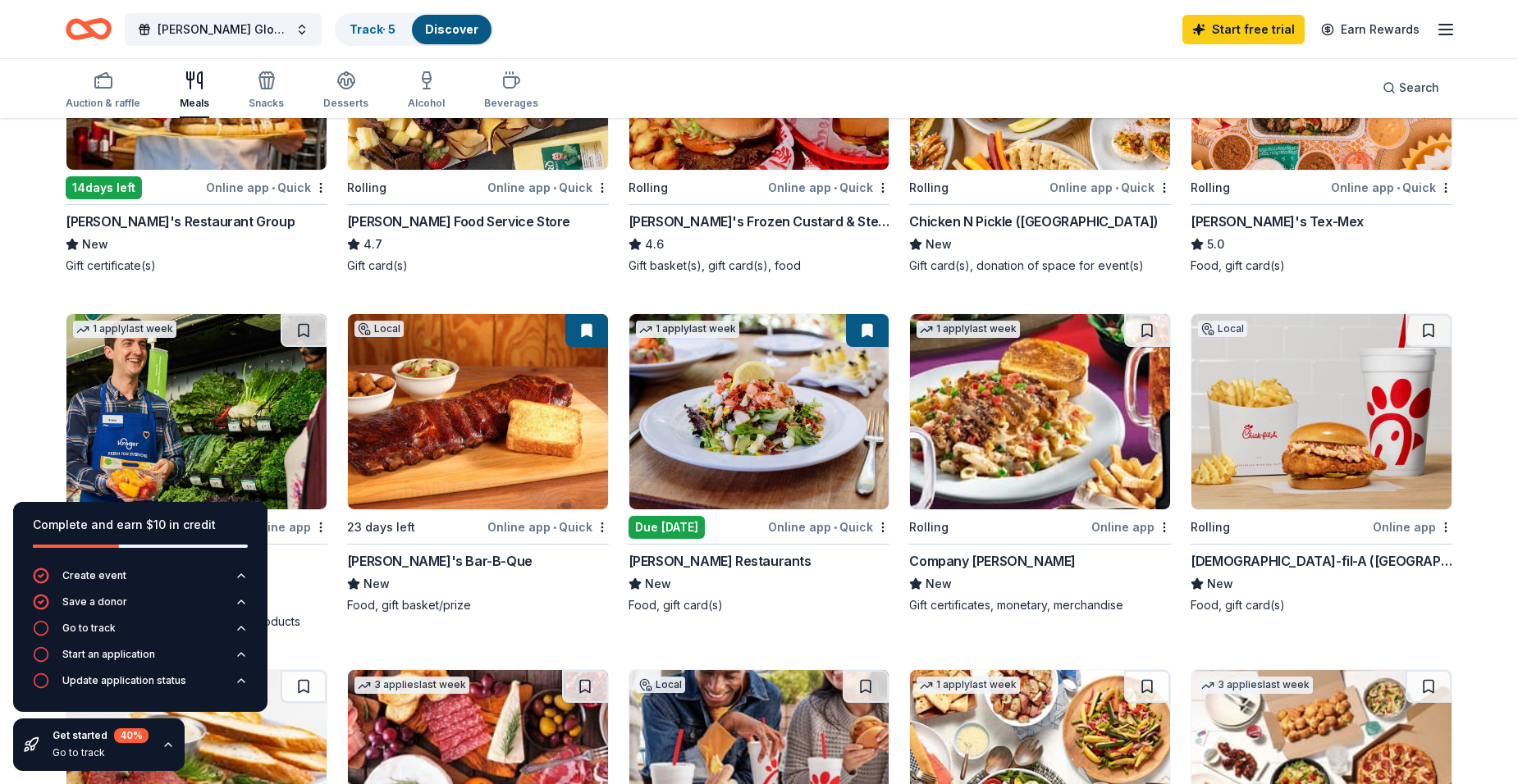
click at [1396, 530] on div "Online app" at bounding box center [1413, 527] width 80 height 21
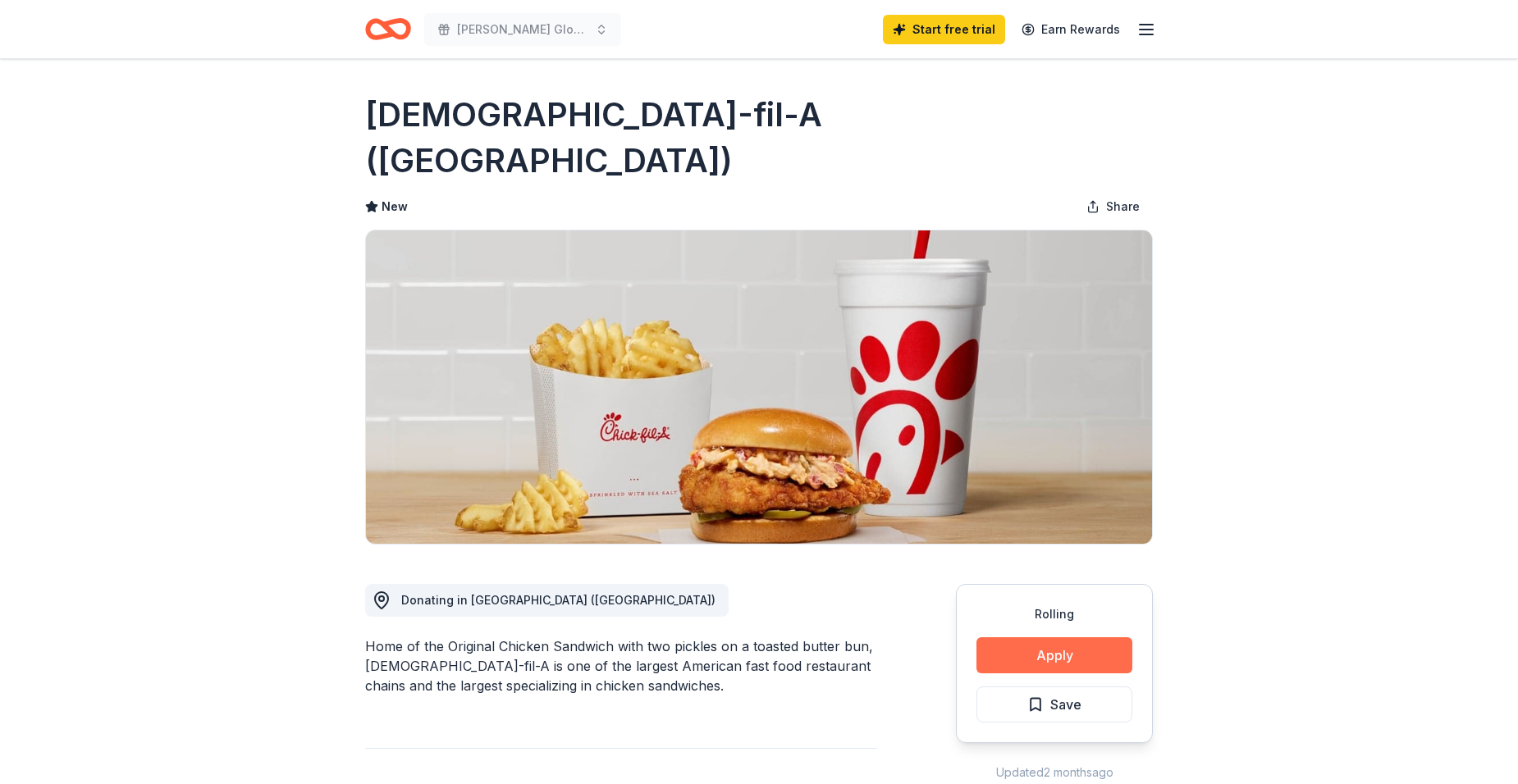
click at [1013, 637] on button "Apply" at bounding box center [1055, 656] width 156 height 36
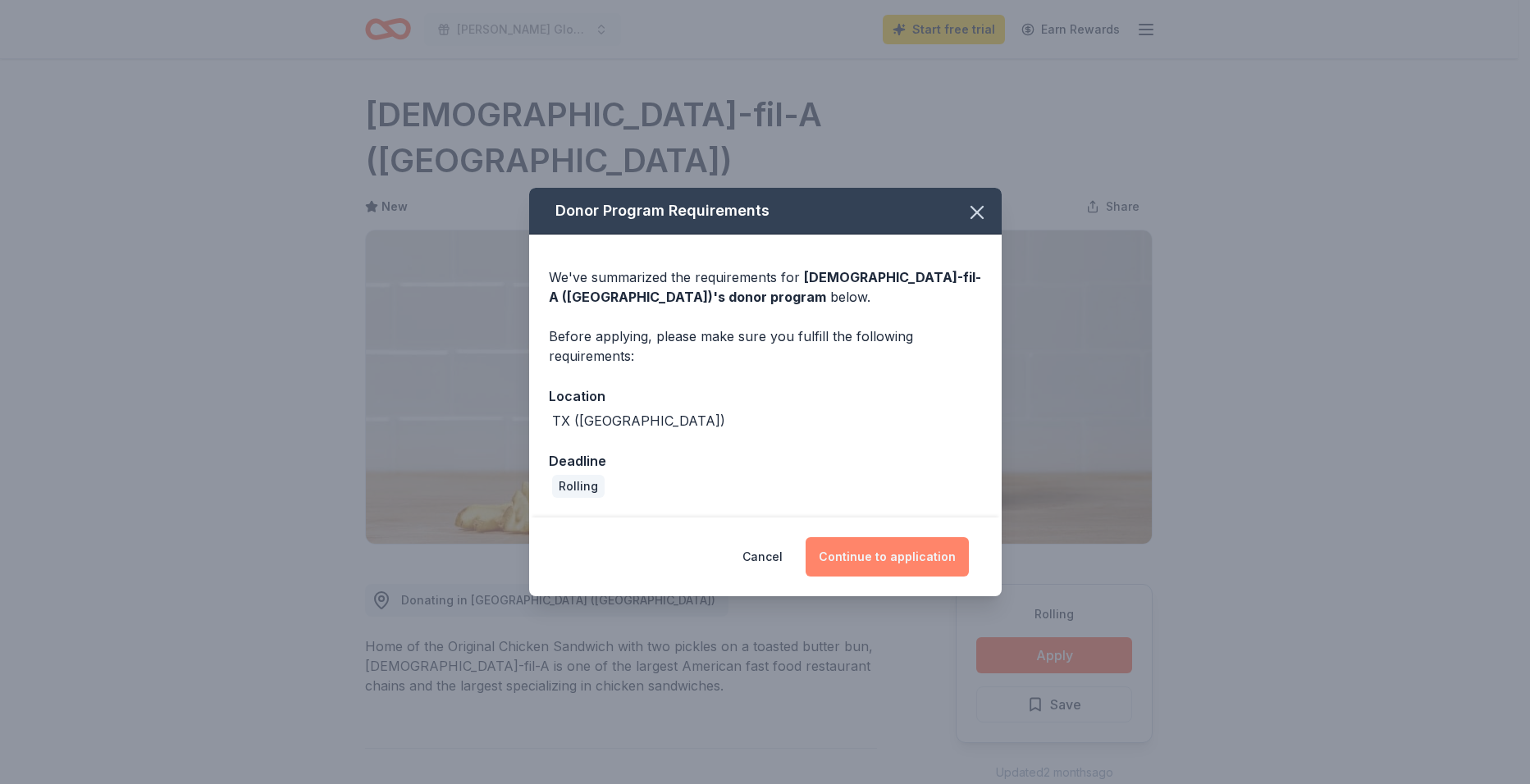
click at [911, 561] on button "Continue to application" at bounding box center [887, 557] width 163 height 39
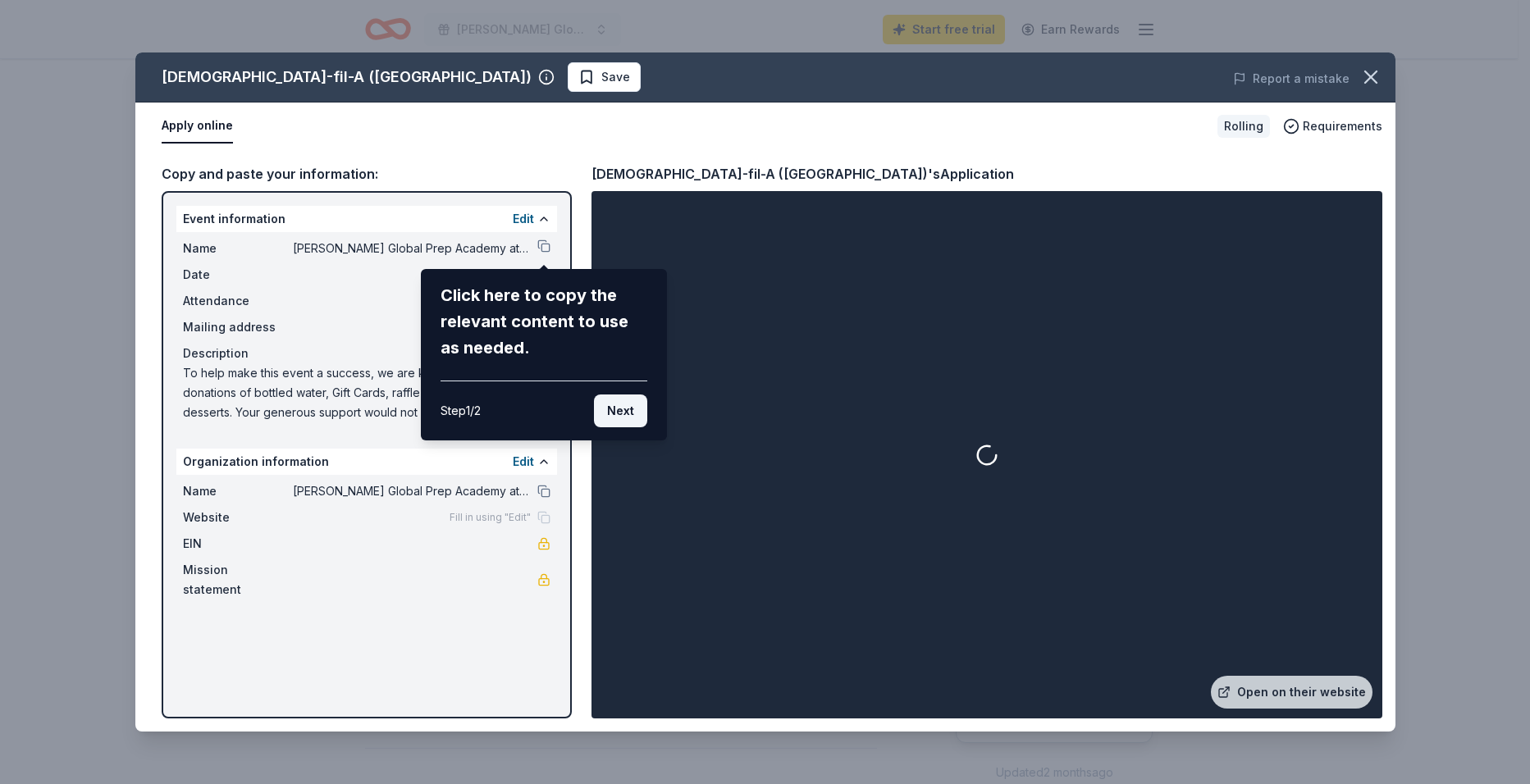
click at [622, 399] on button "Next" at bounding box center [620, 412] width 53 height 33
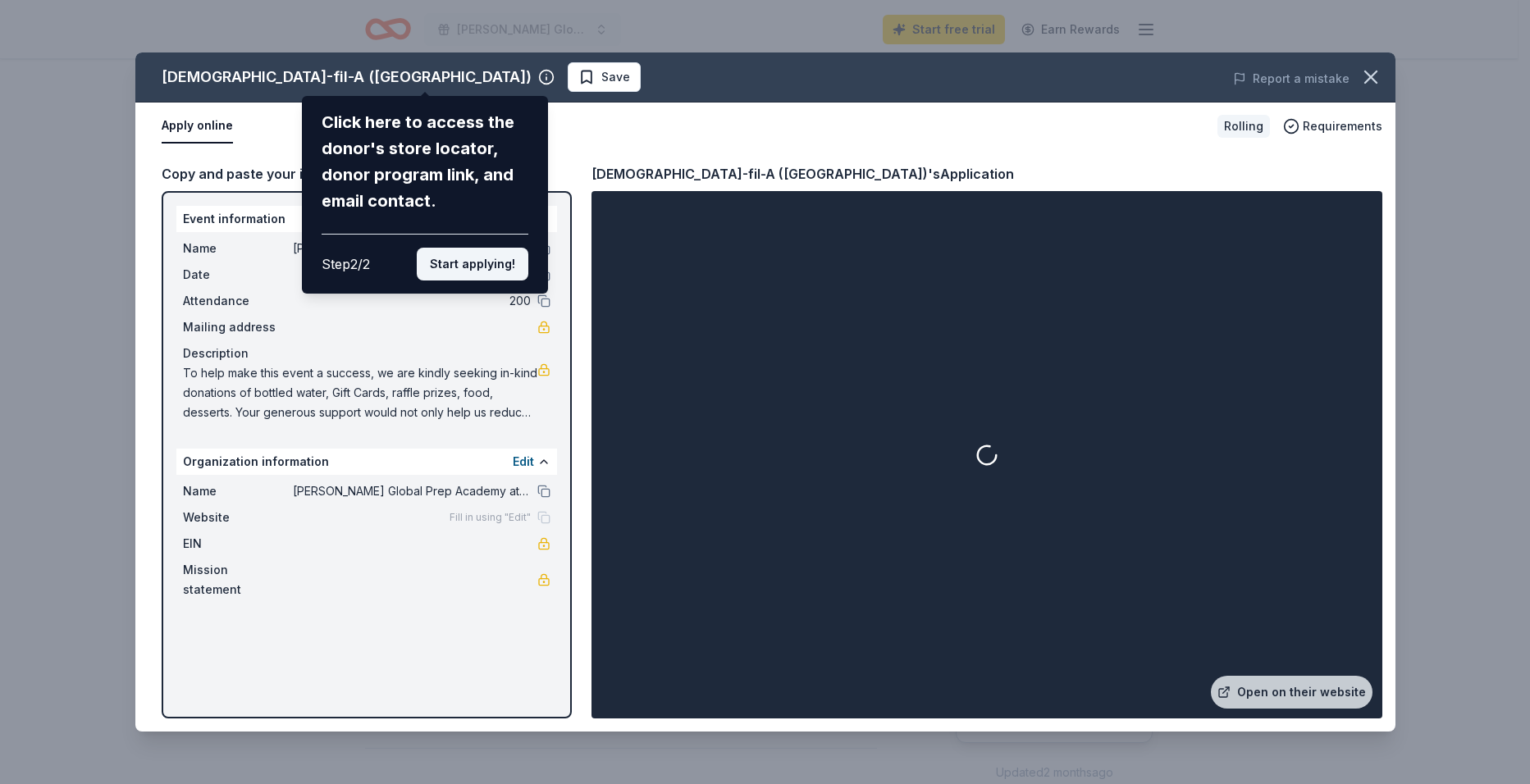
click at [464, 260] on button "Start applying!" at bounding box center [472, 264] width 112 height 33
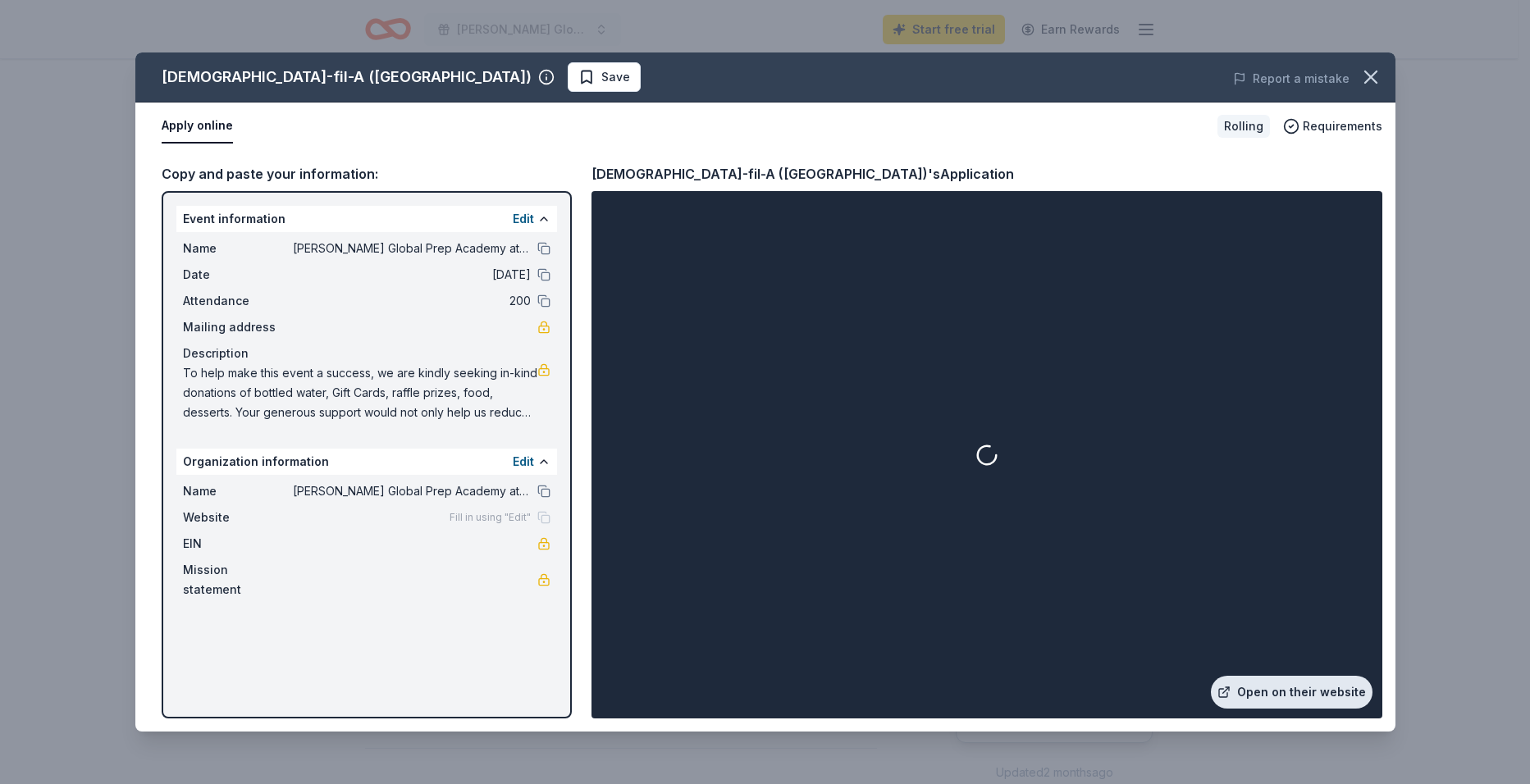
click at [1310, 694] on link "Open on their website" at bounding box center [1292, 693] width 162 height 33
